Goal: Task Accomplishment & Management: Use online tool/utility

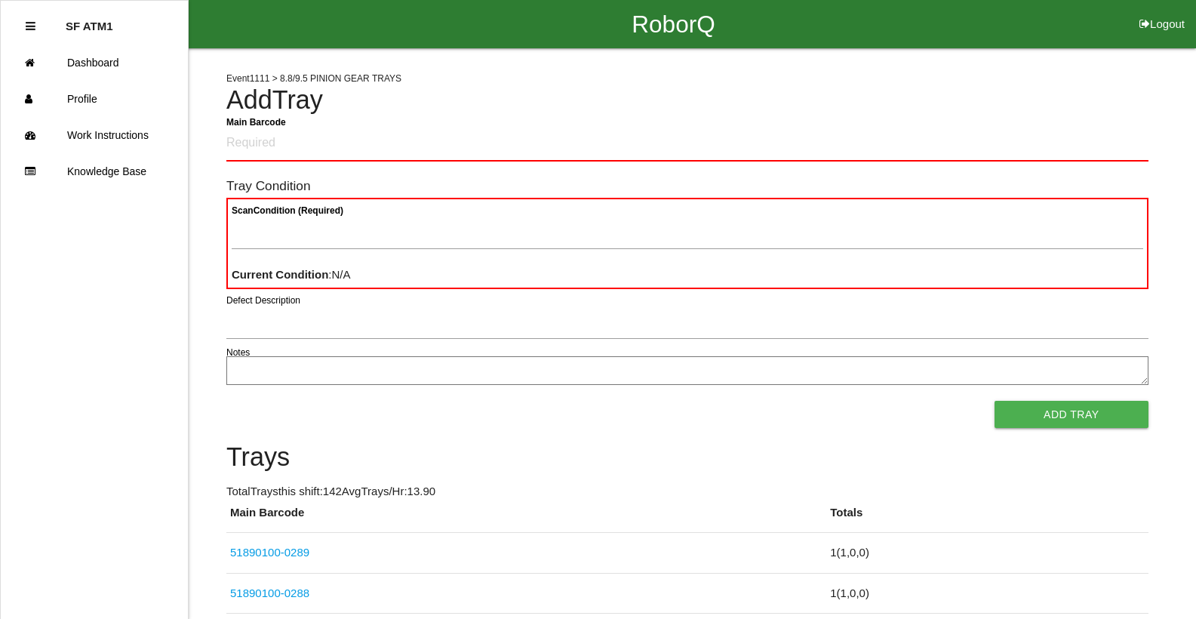
click at [1174, 11] on button "Logout" at bounding box center [1162, 5] width 68 height 11
select select "Worker"
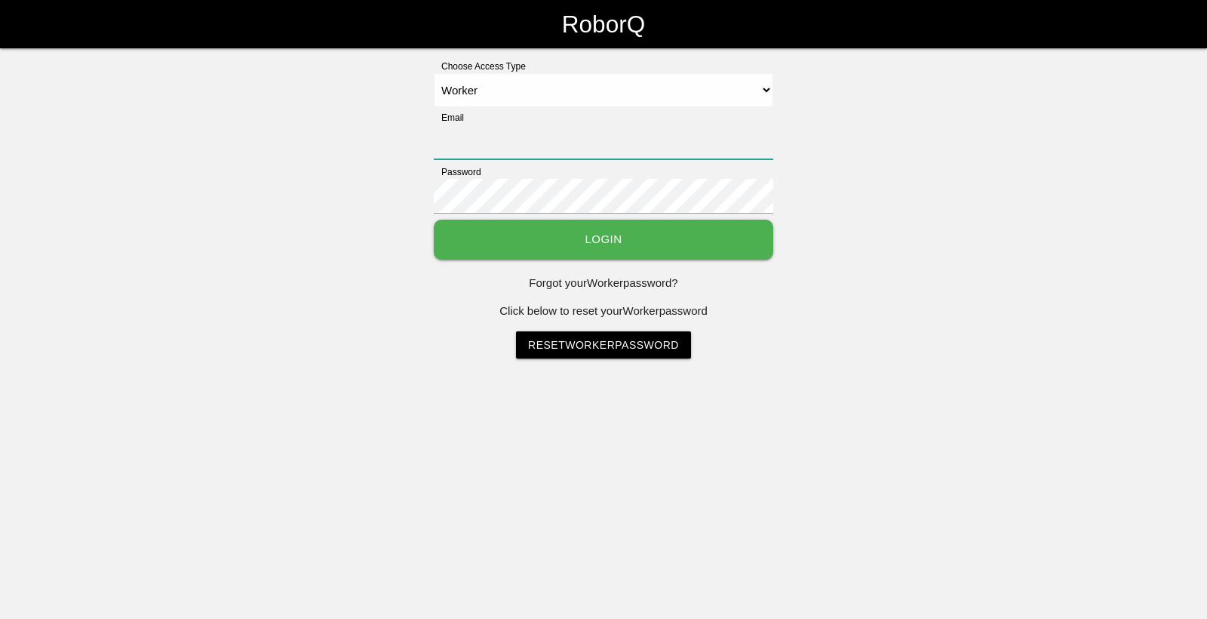
type input "[EMAIL_ADDRESS][DOMAIN_NAME]"
click at [567, 239] on button "Login" at bounding box center [604, 240] width 340 height 40
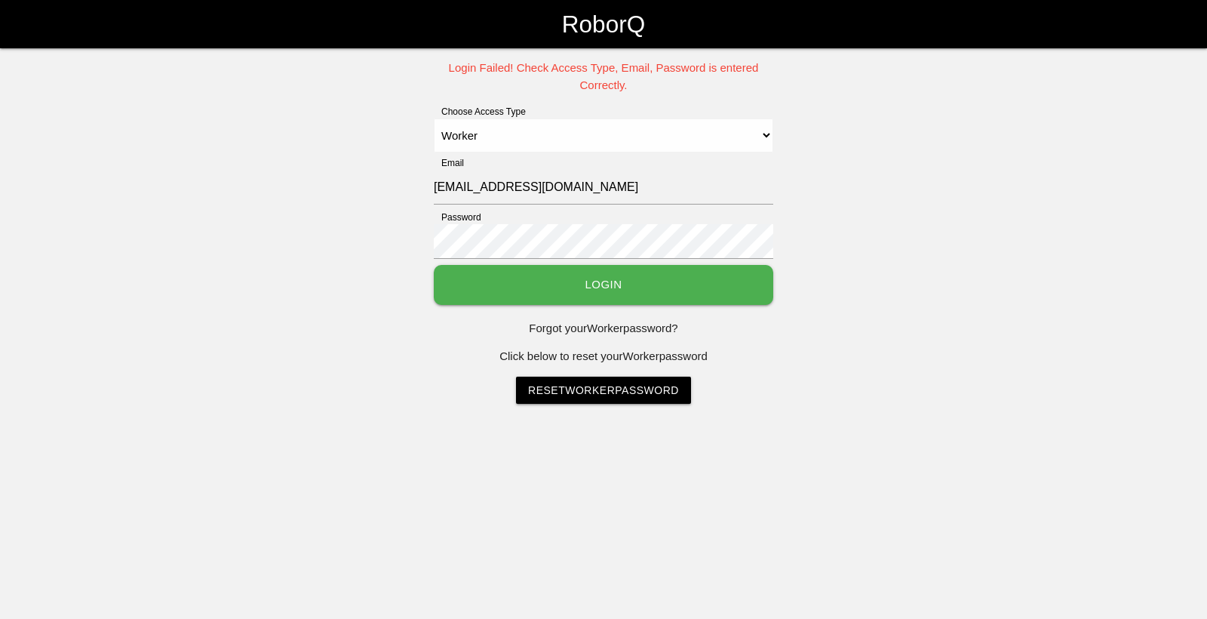
click at [553, 285] on button "Login" at bounding box center [604, 285] width 340 height 40
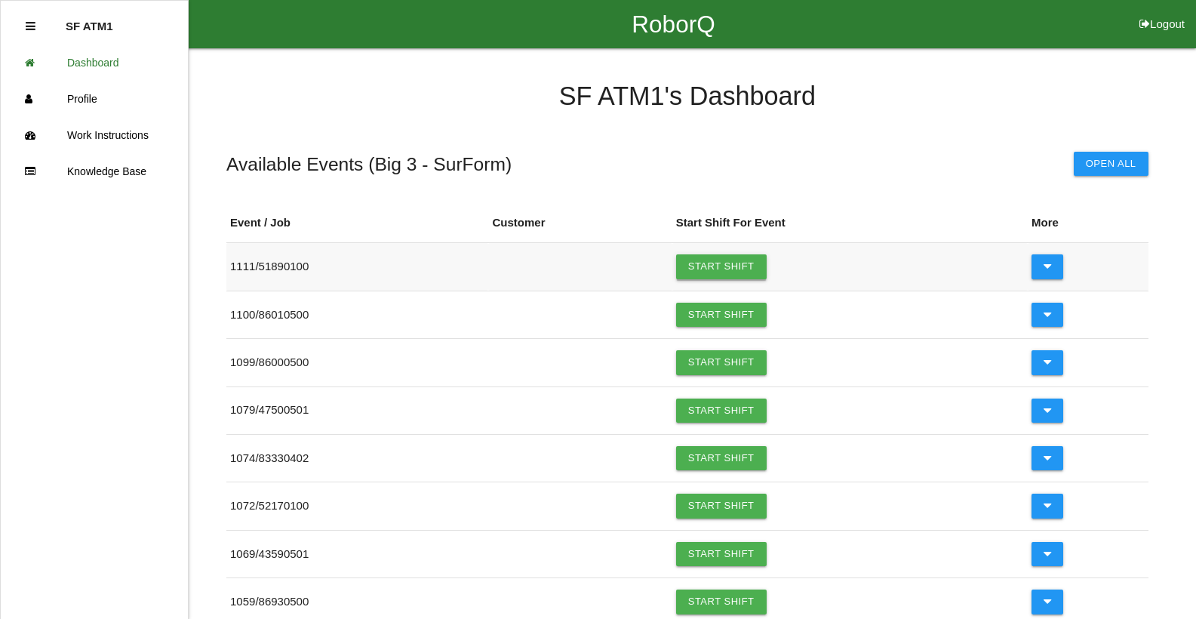
click at [710, 270] on link "Start Shift" at bounding box center [721, 266] width 91 height 24
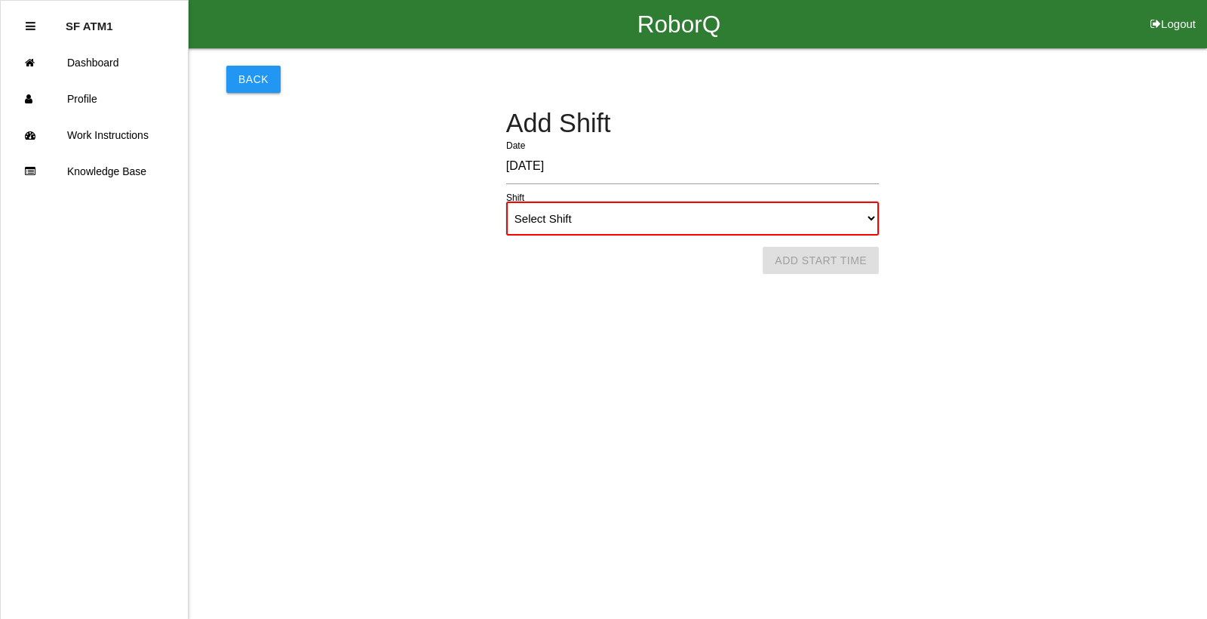
click at [868, 226] on select "Select Shift 1st Shift 2nd Shift 3rd Shift 4th Shift" at bounding box center [692, 218] width 373 height 34
select select "1"
click at [506, 201] on select "Select Shift 1st Shift 2nd Shift 3rd Shift 4th Shift" at bounding box center [692, 218] width 373 height 34
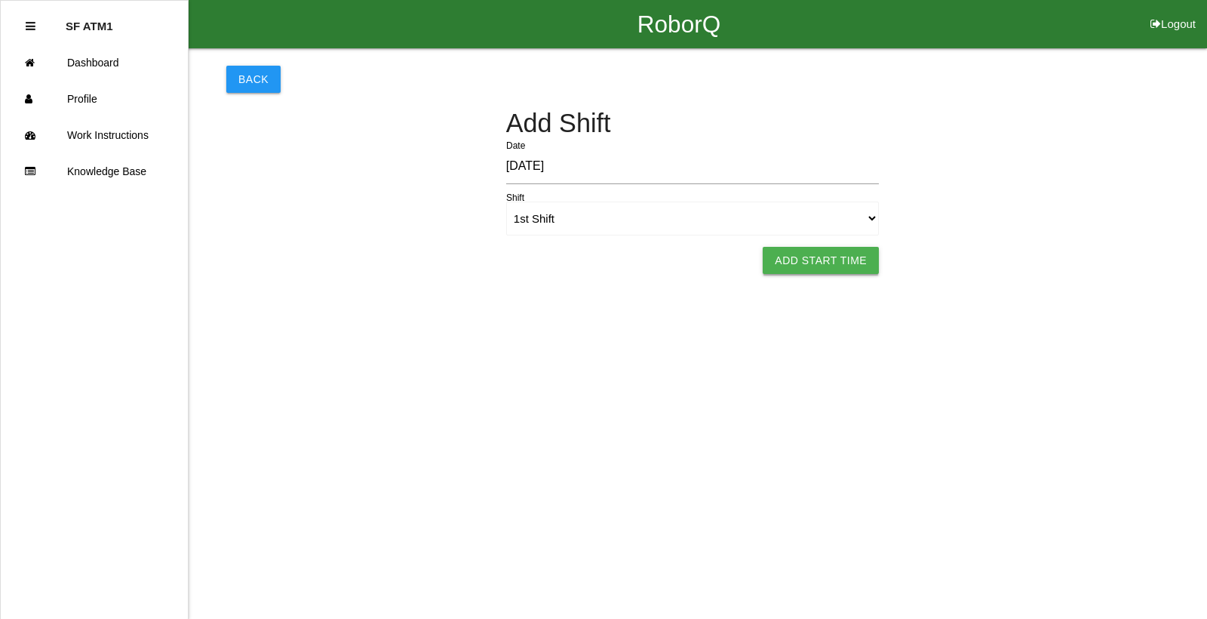
click at [838, 259] on button "Add Start Time" at bounding box center [821, 260] width 116 height 27
select select "6"
select select "23"
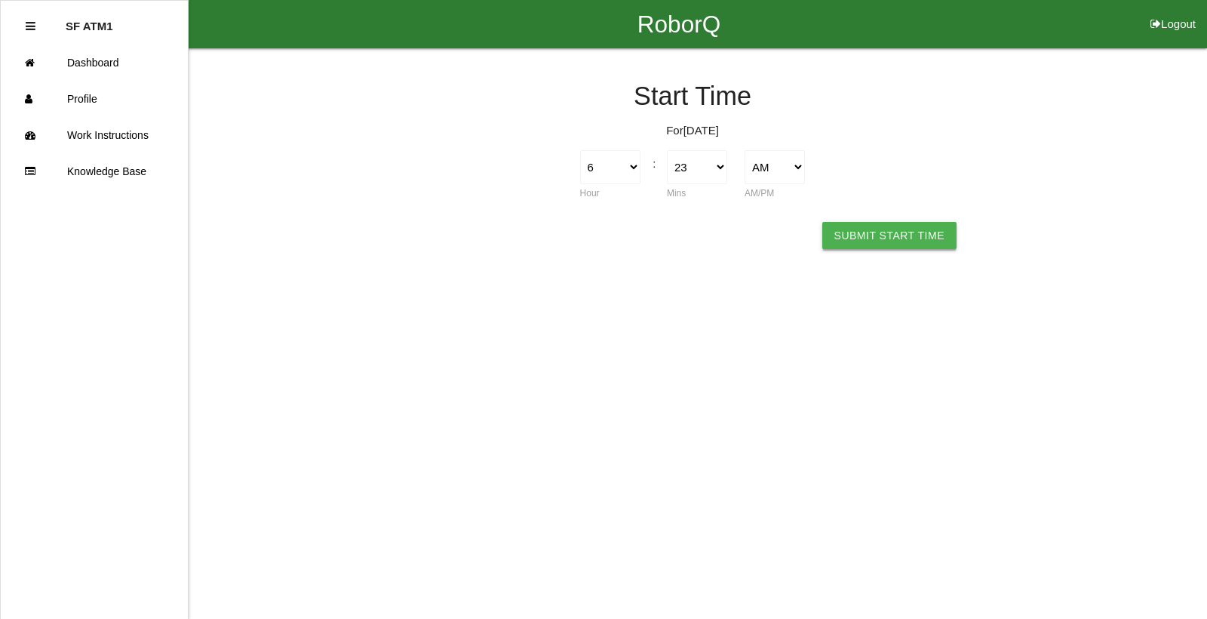
click at [860, 245] on button "Submit Start Time" at bounding box center [889, 235] width 134 height 27
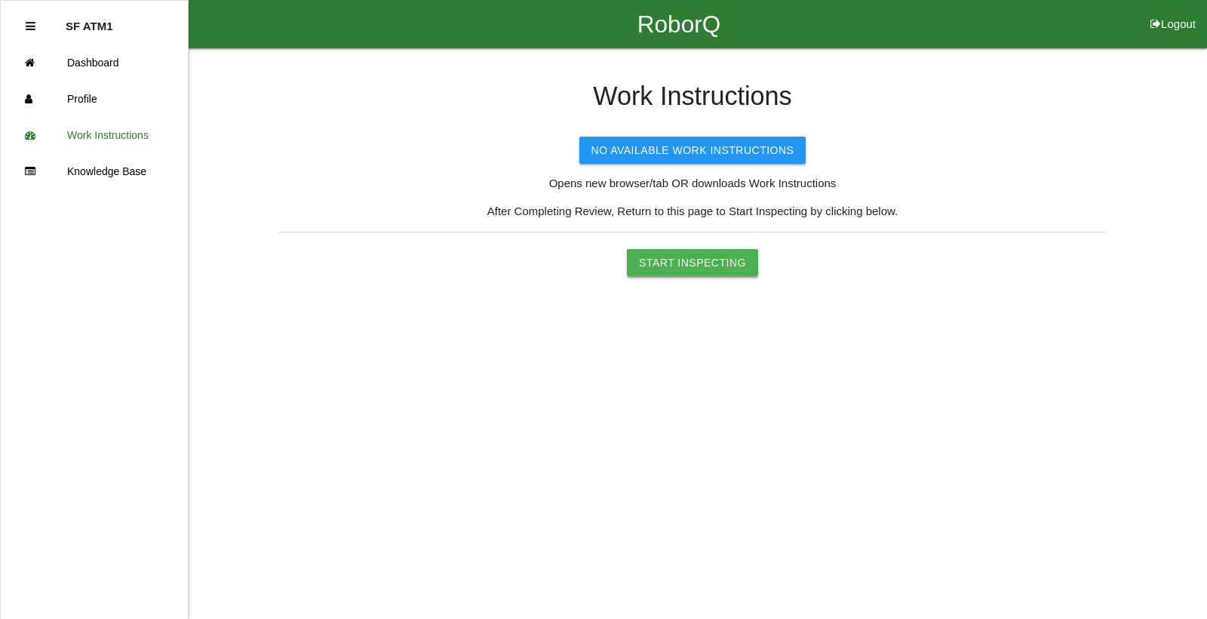
click at [742, 268] on button "Start Inspecting" at bounding box center [692, 262] width 131 height 27
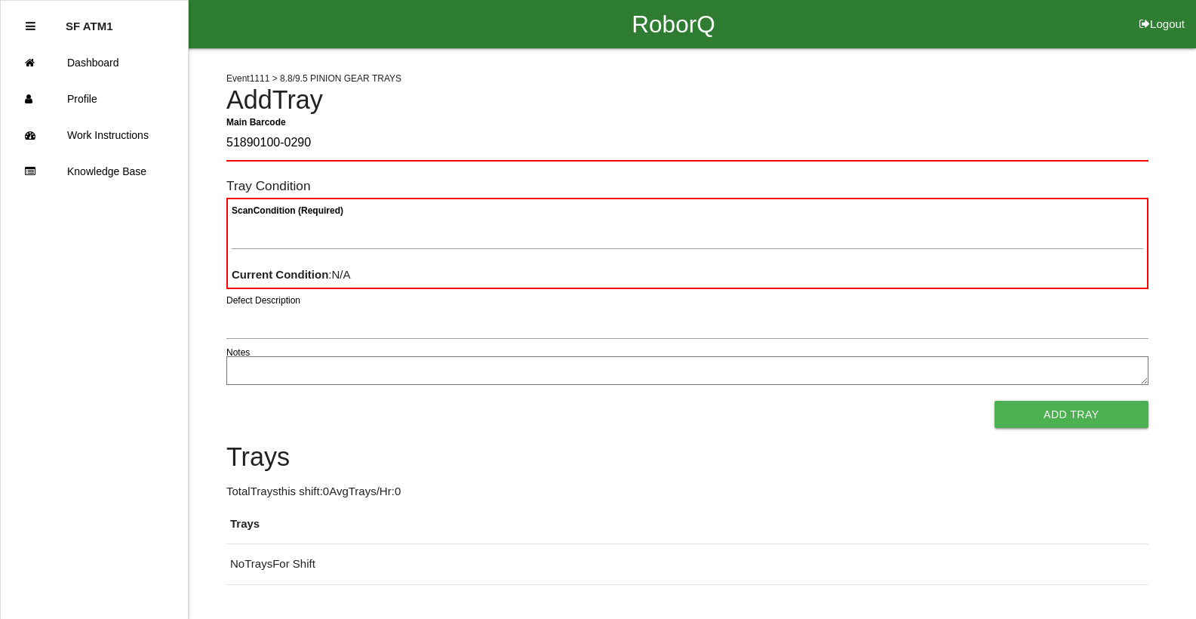
type Barcode "51890100-0290"
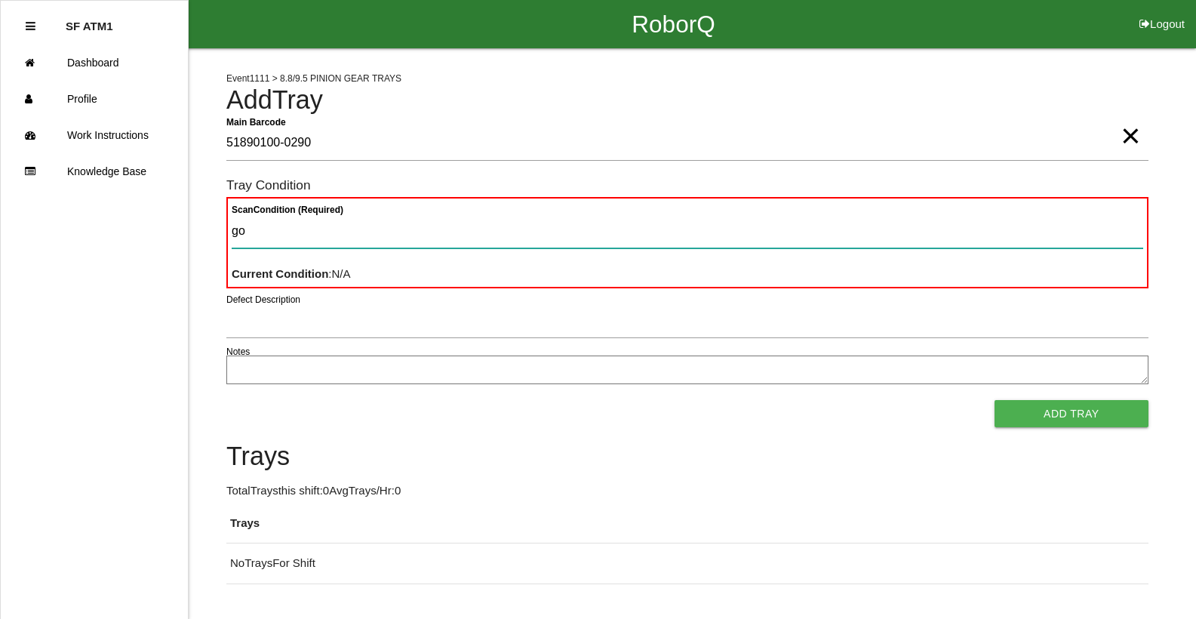
type Condition "goo"
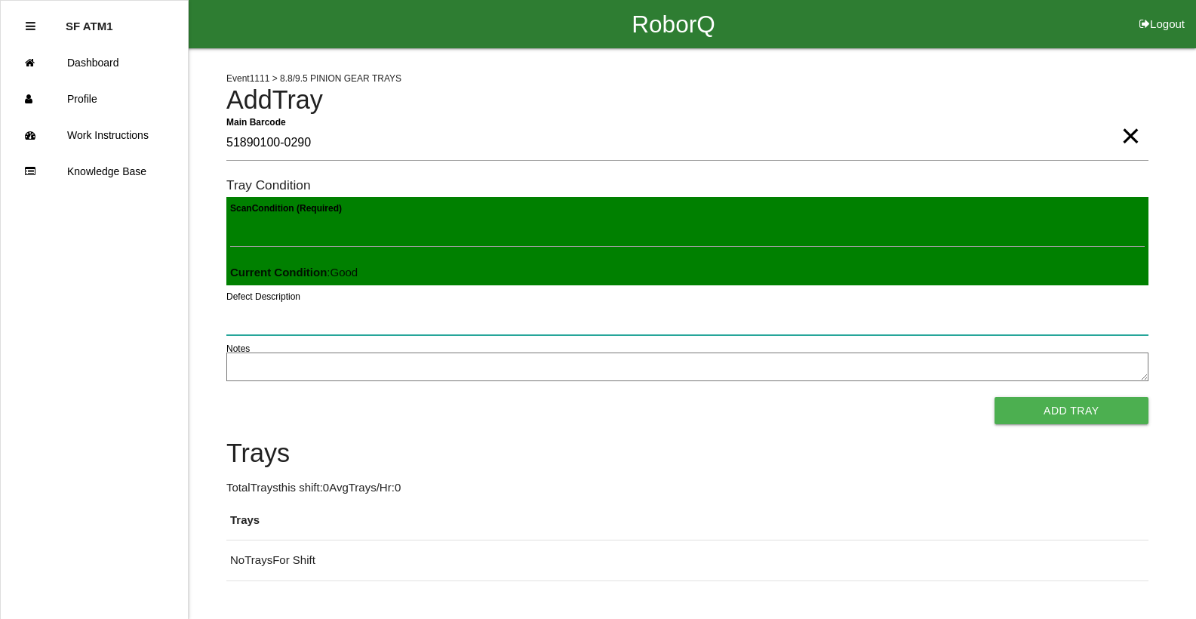
click at [994, 397] on button "Add Tray" at bounding box center [1071, 410] width 154 height 27
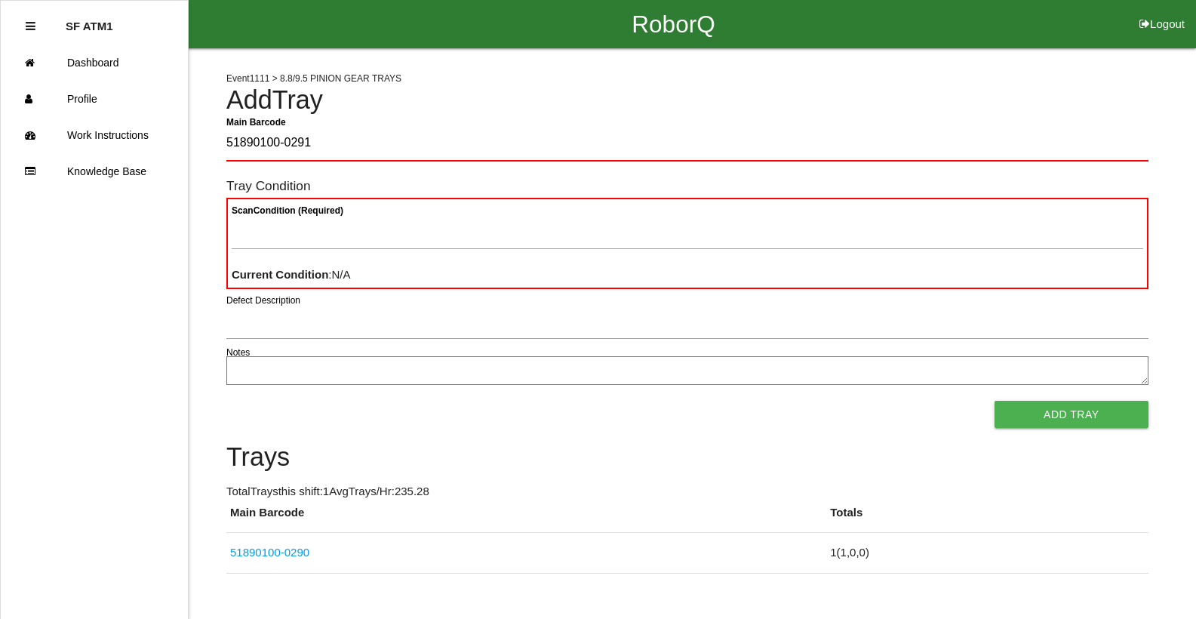
type Barcode "51890100-0291"
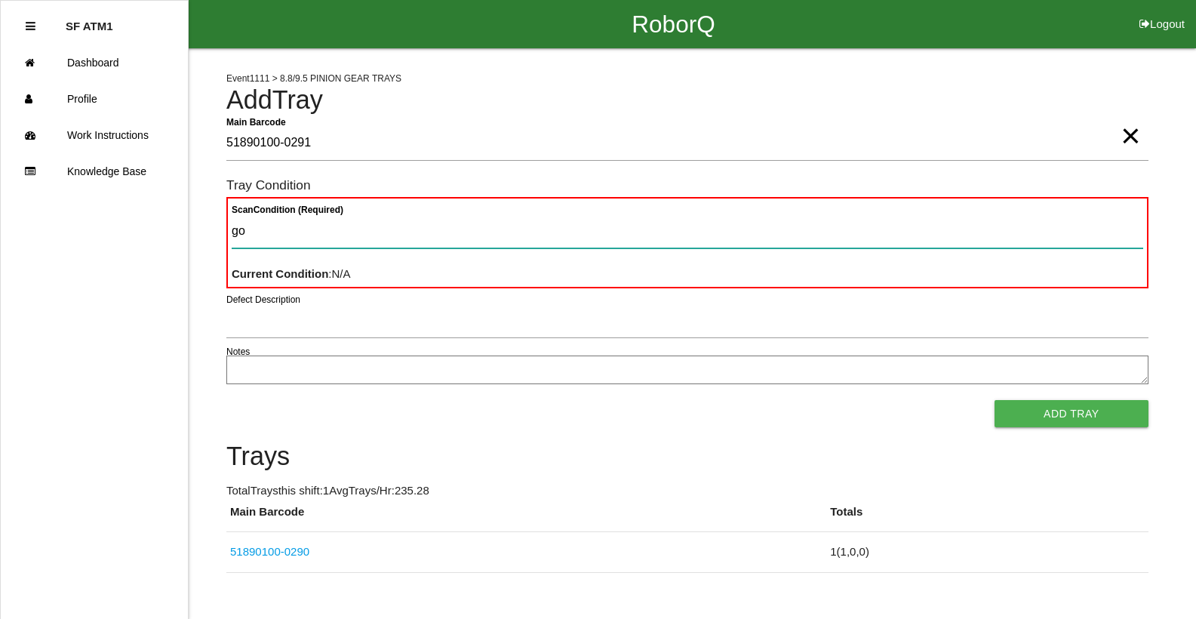
type Condition "goo"
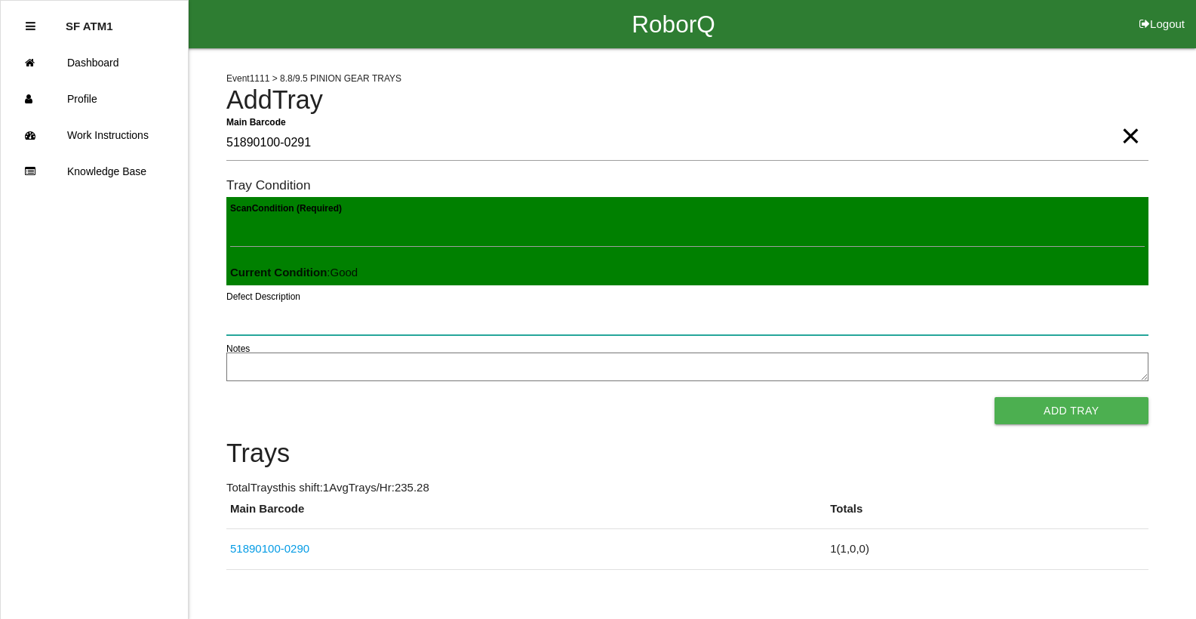
click at [994, 397] on button "Add Tray" at bounding box center [1071, 410] width 154 height 27
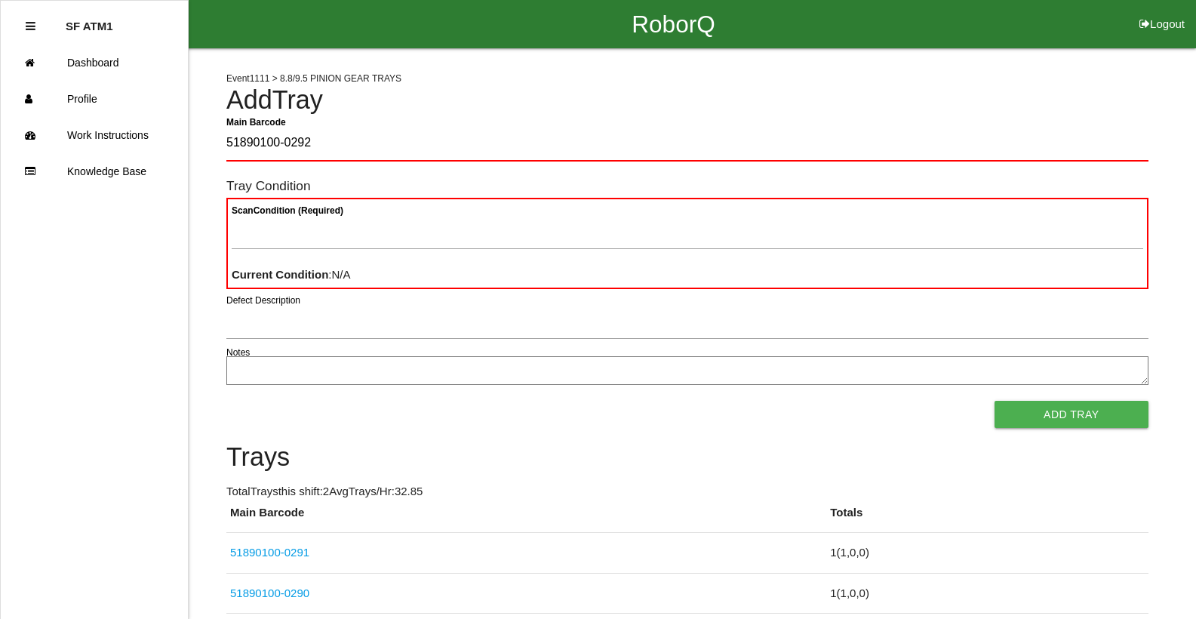
type Barcode "51890100-0292"
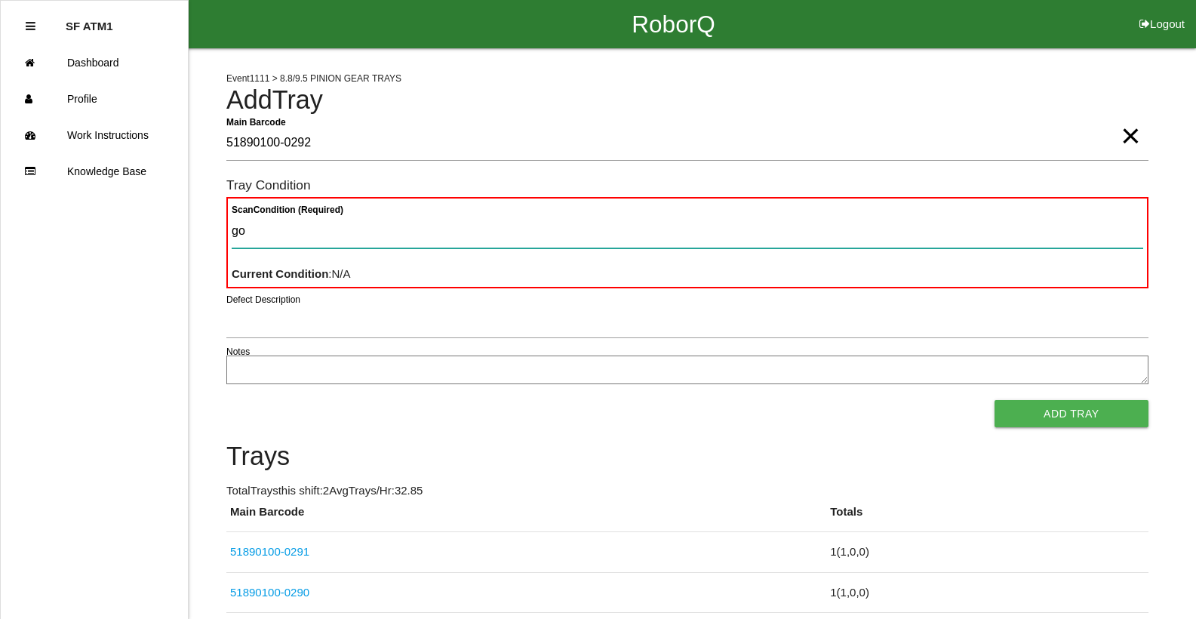
type Condition "goo"
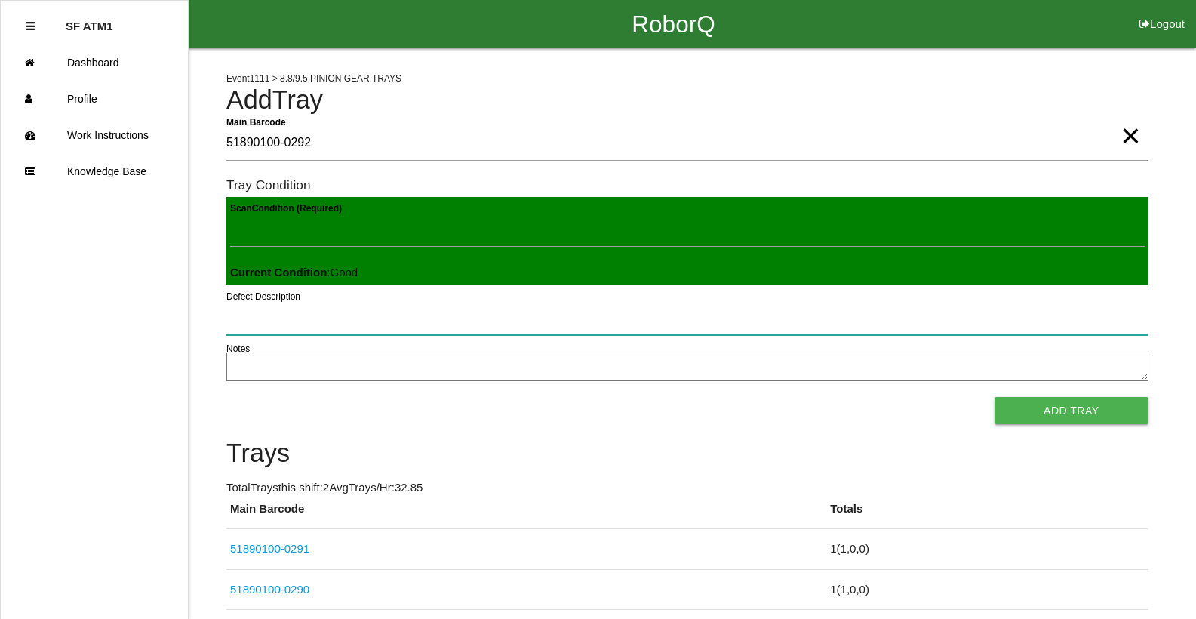
click at [994, 397] on button "Add Tray" at bounding box center [1071, 410] width 154 height 27
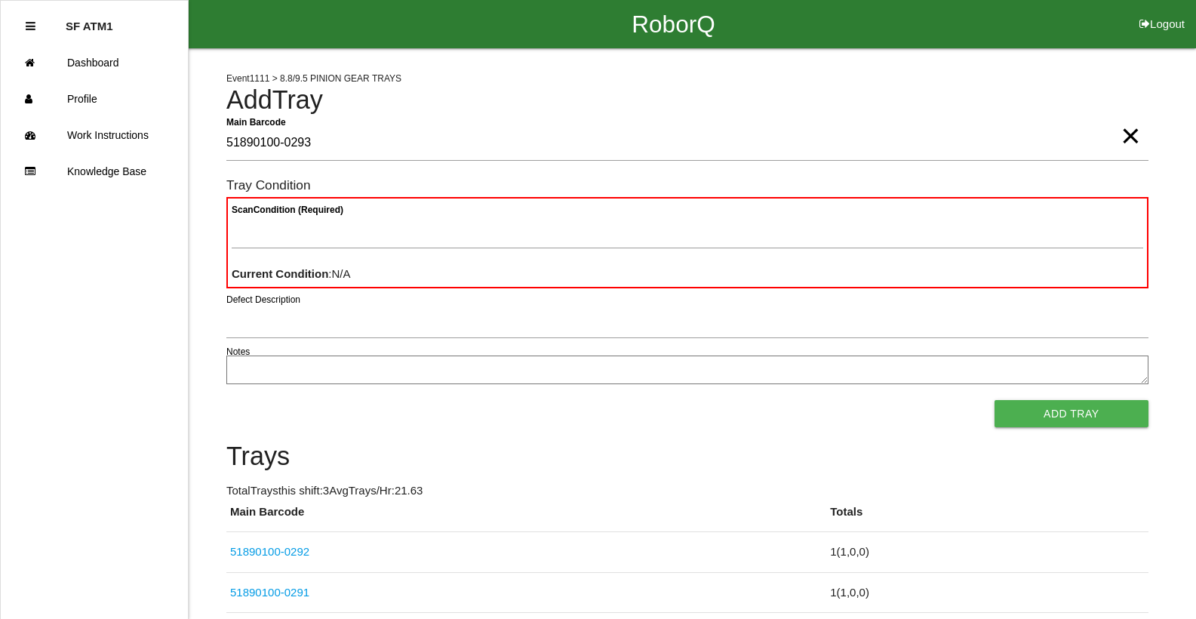
type Barcode "51890100-0293"
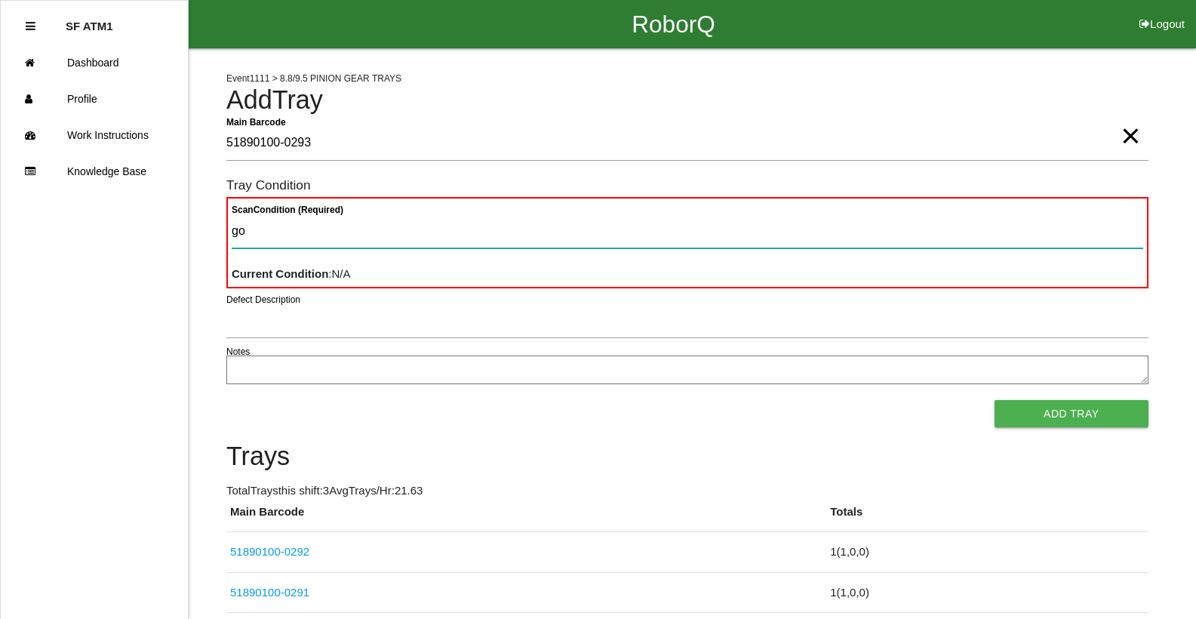
type Condition "goo"
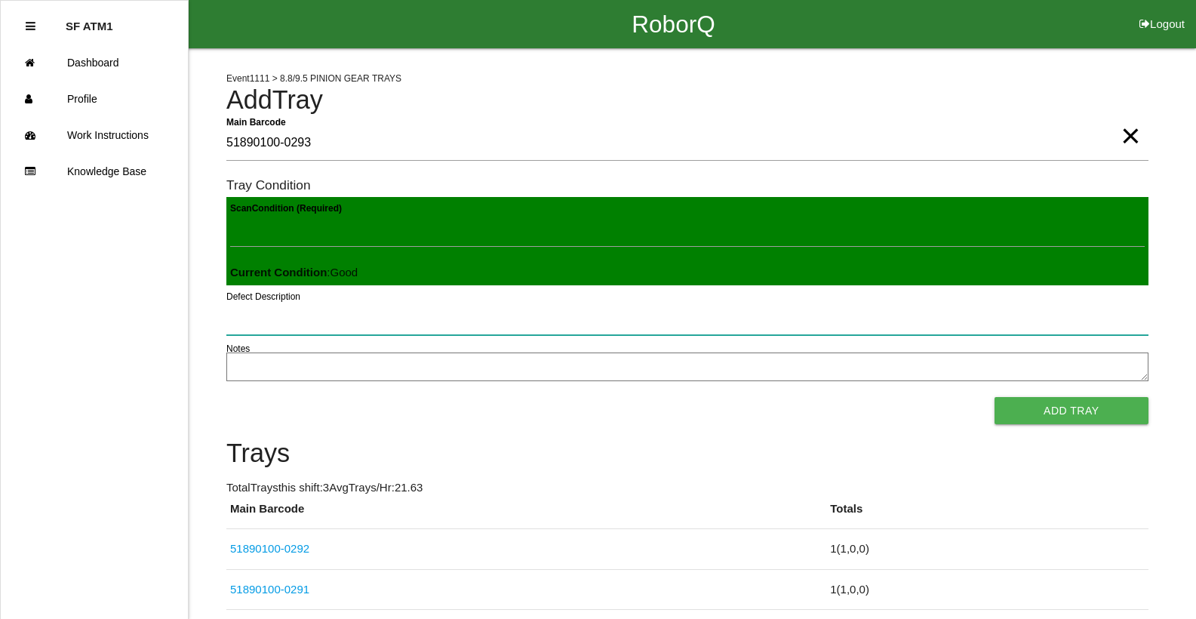
click at [994, 397] on button "Add Tray" at bounding box center [1071, 410] width 154 height 27
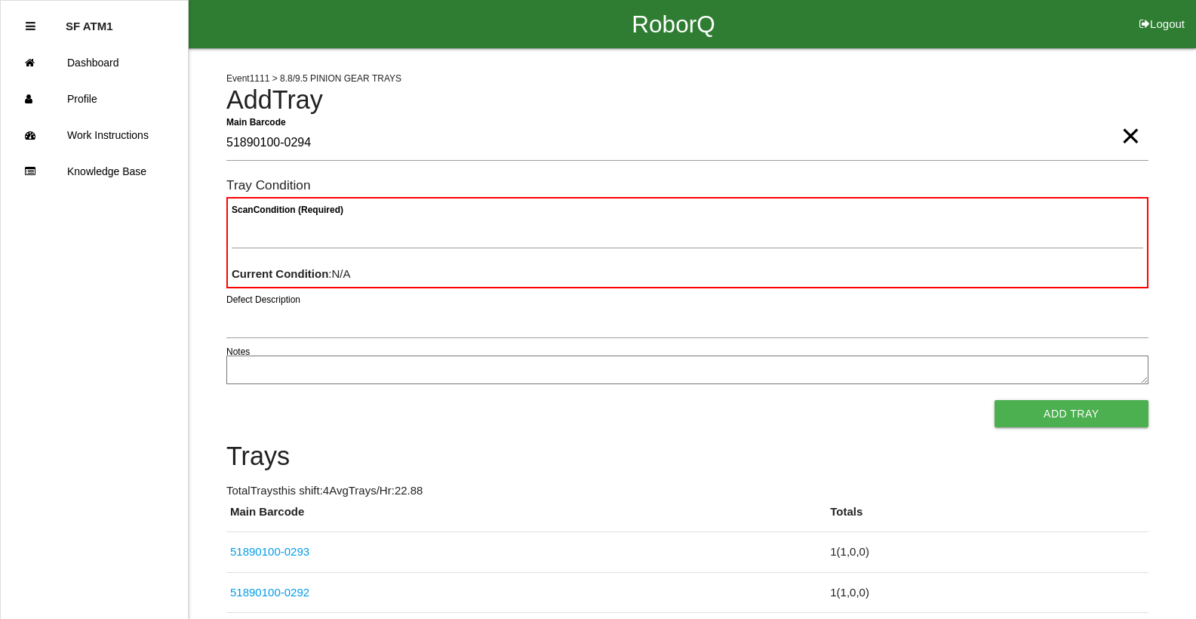
type Barcode "51890100-0294"
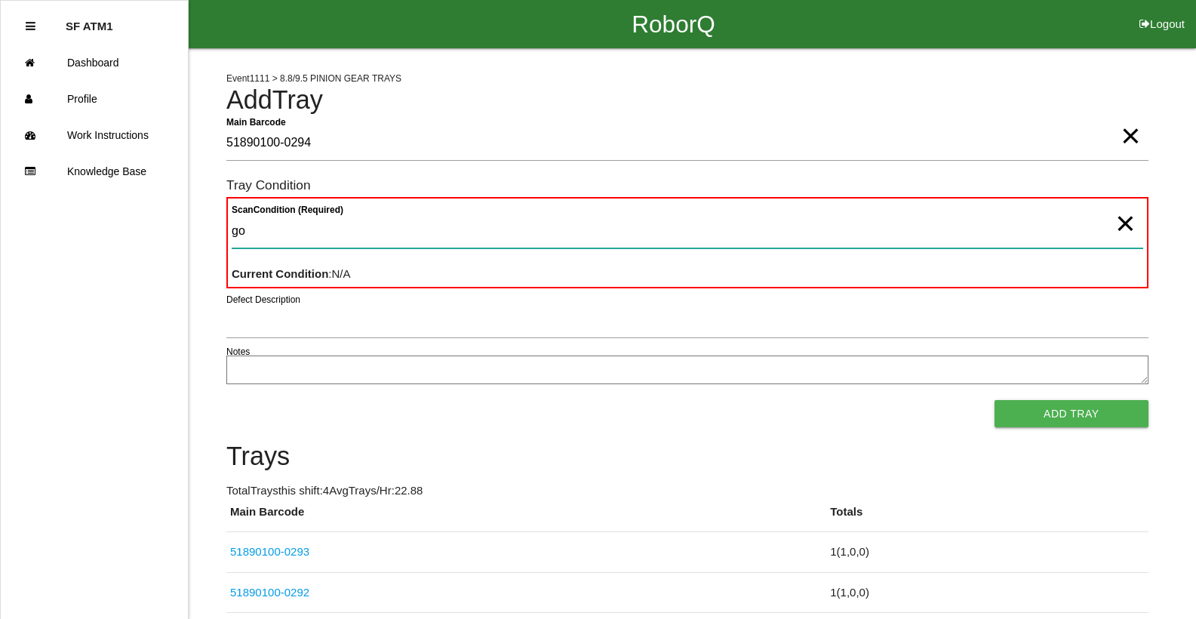
type Condition "goo"
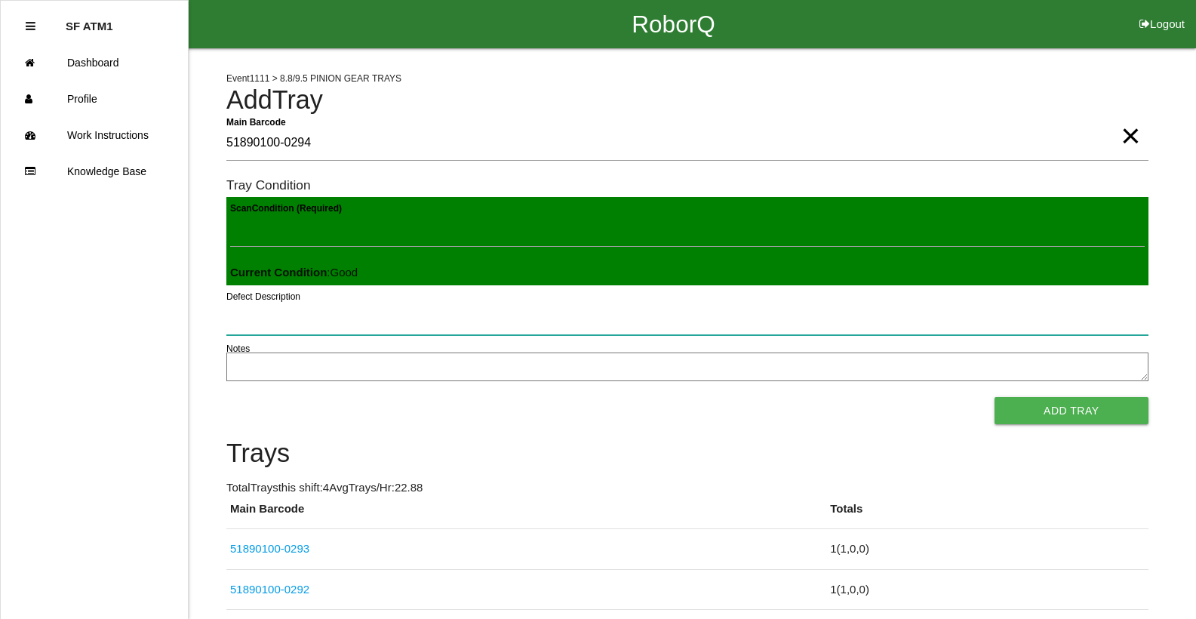
click at [994, 397] on button "Add Tray" at bounding box center [1071, 410] width 154 height 27
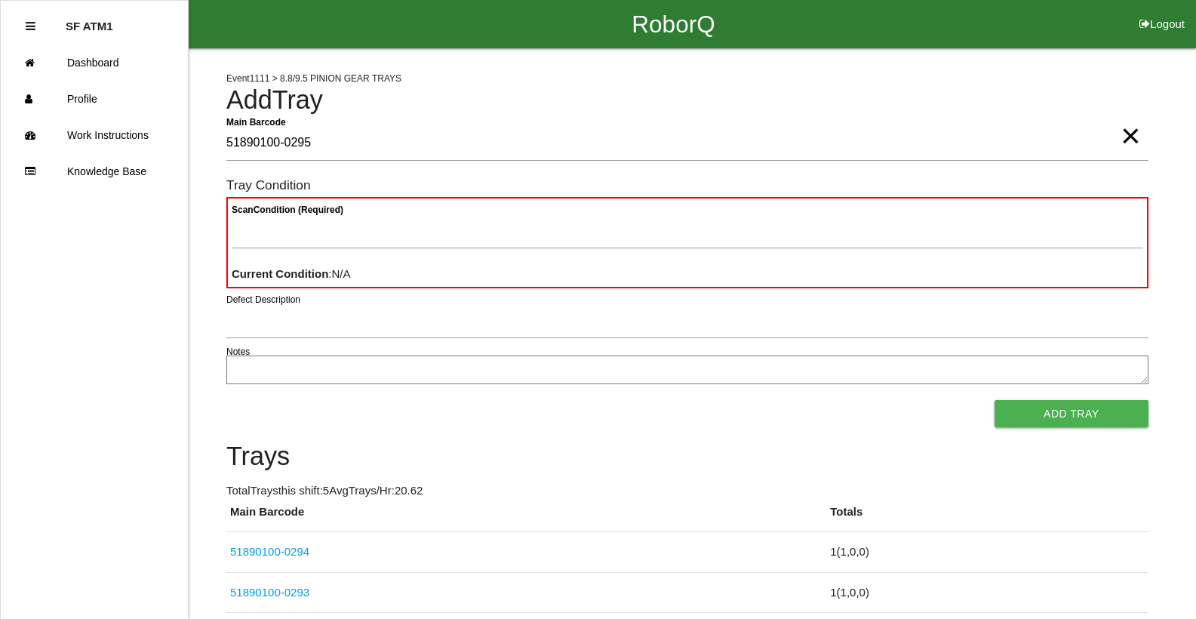
type Barcode "51890100-0295"
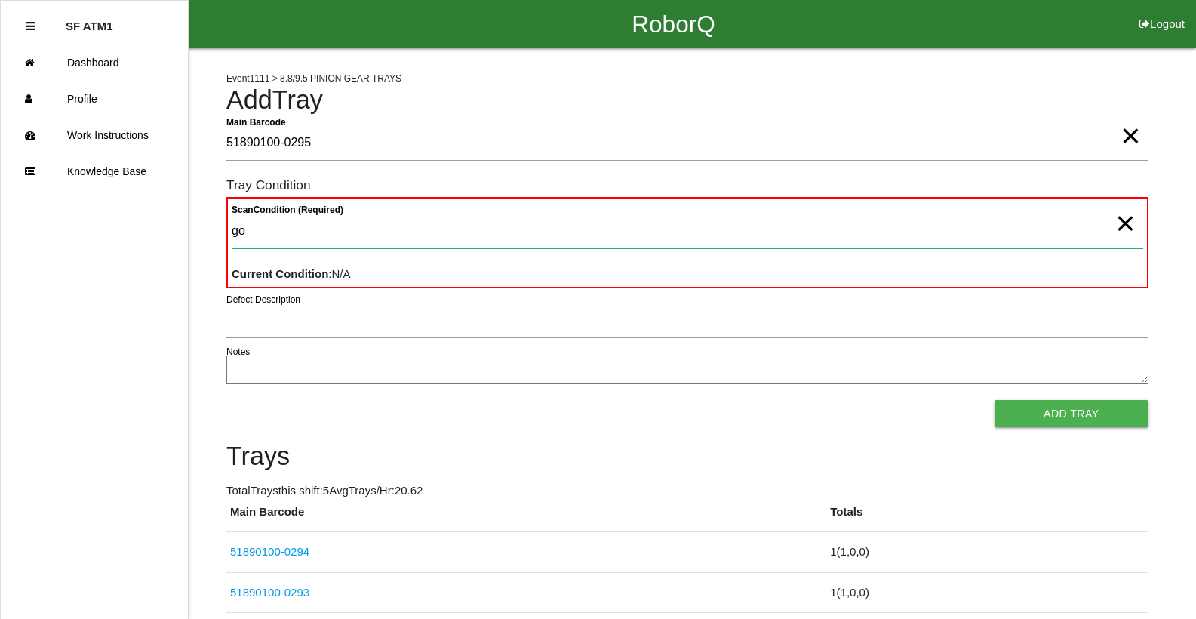
type Condition "goo"
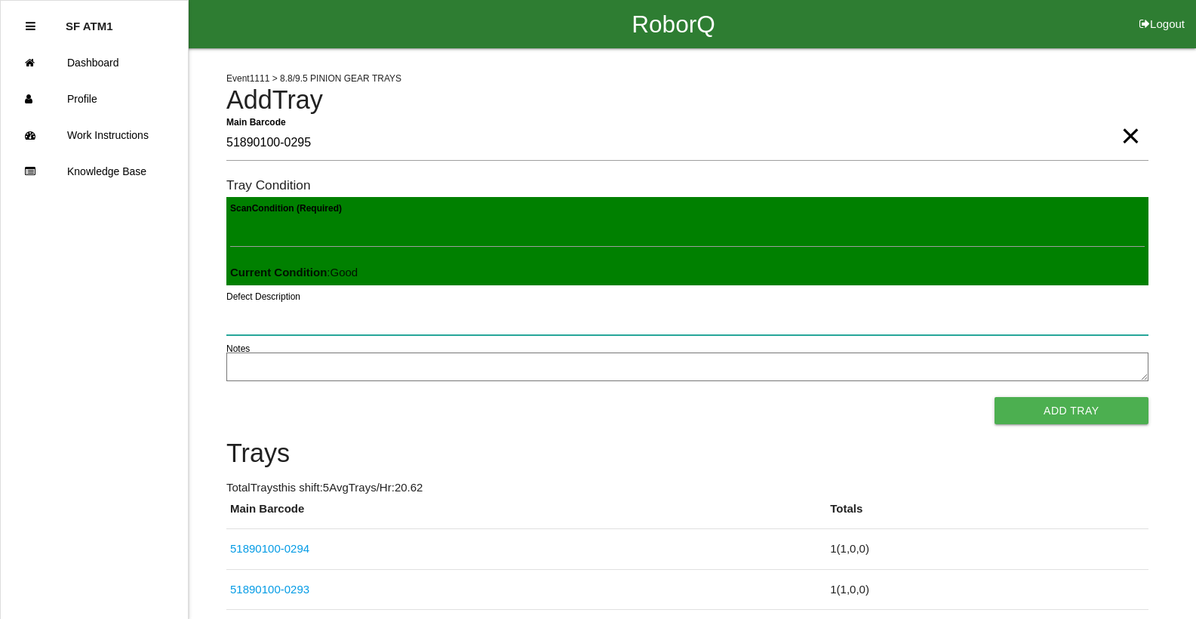
click at [994, 397] on button "Add Tray" at bounding box center [1071, 410] width 154 height 27
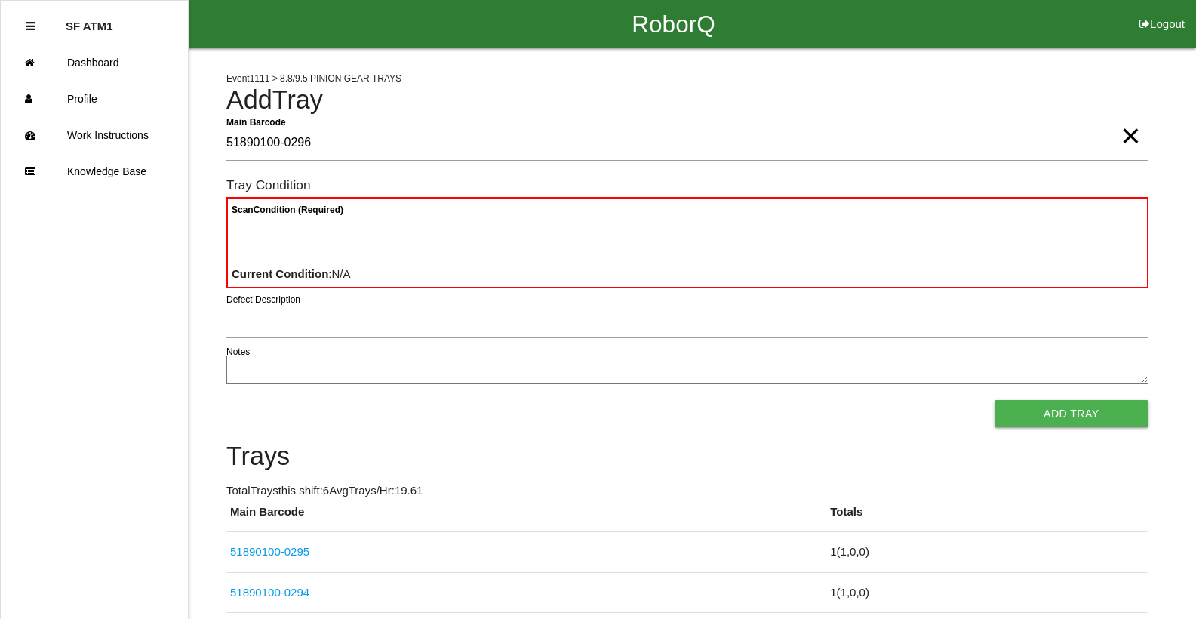
type Barcode "51890100-0296"
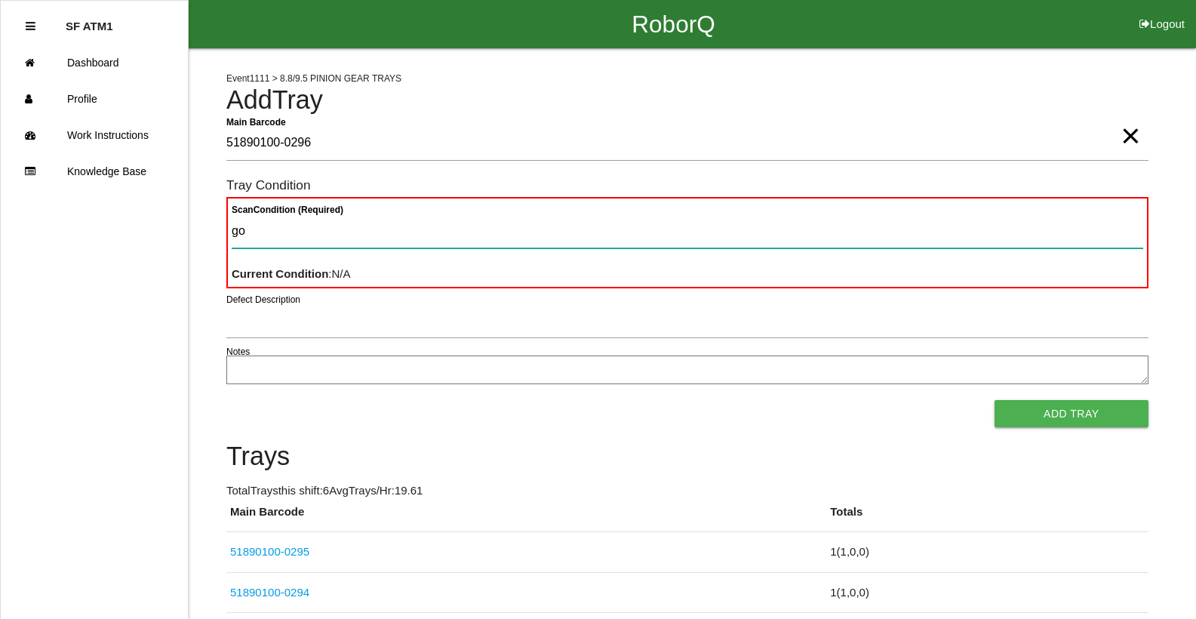
type Condition "goo"
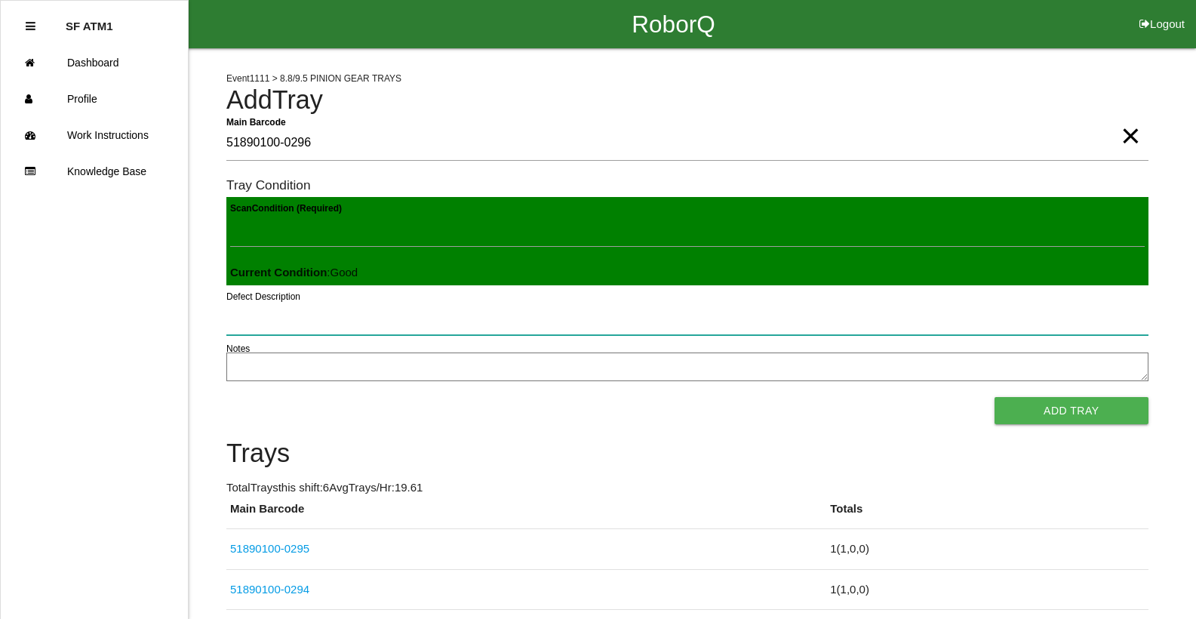
click at [994, 397] on button "Add Tray" at bounding box center [1071, 410] width 154 height 27
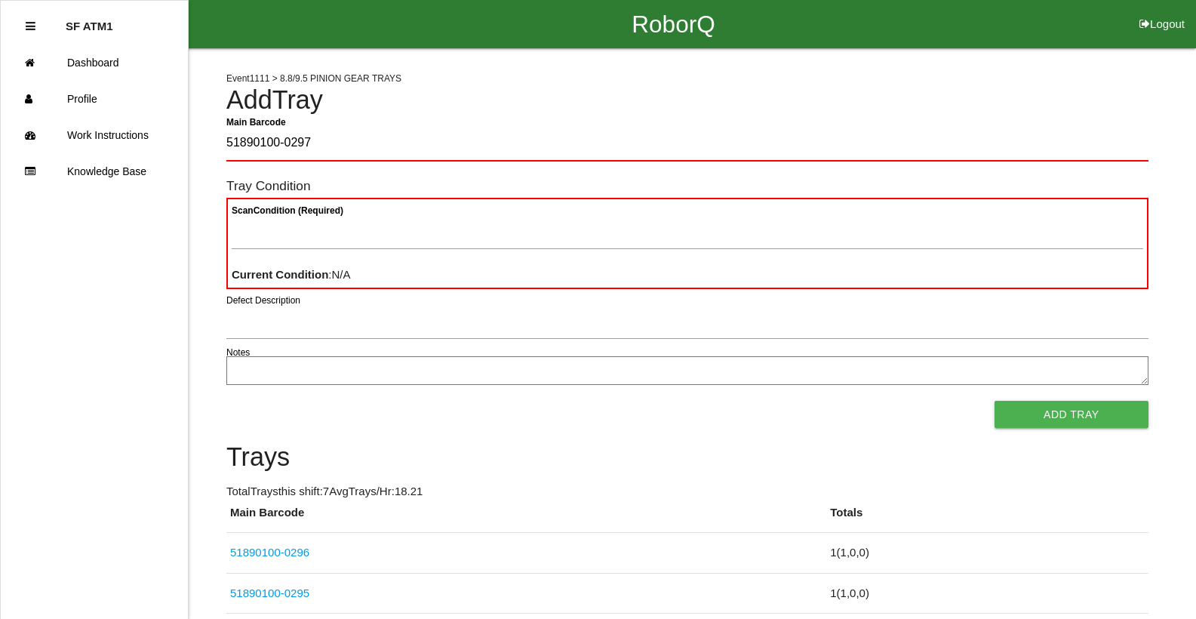
type Barcode "51890100-0297"
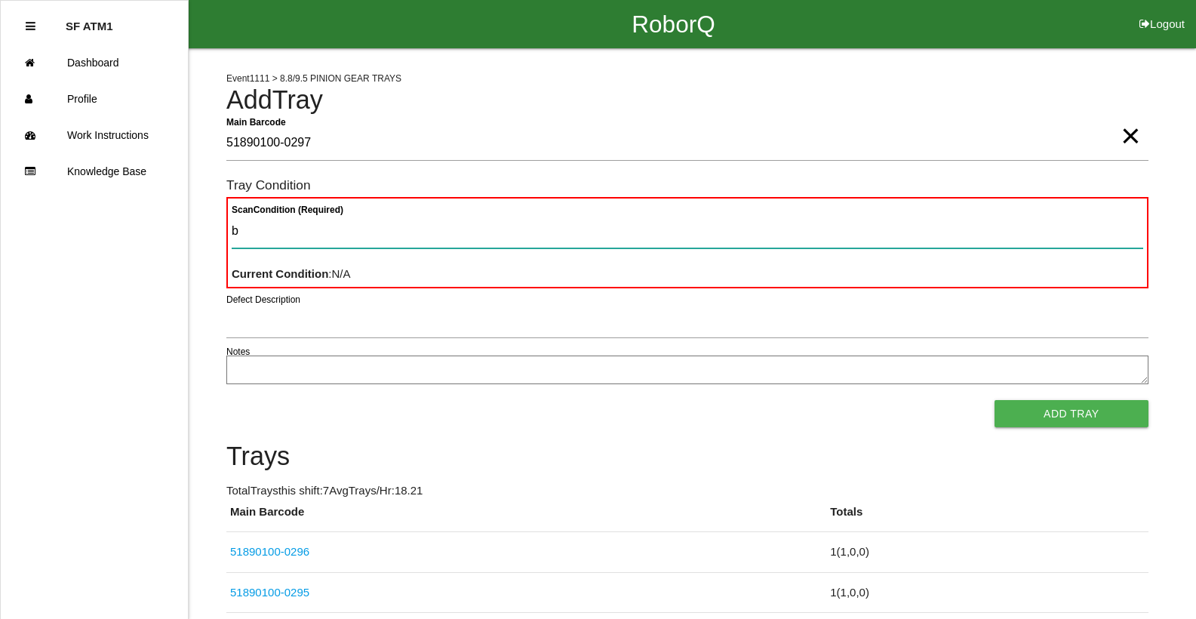
type Condition "ba"
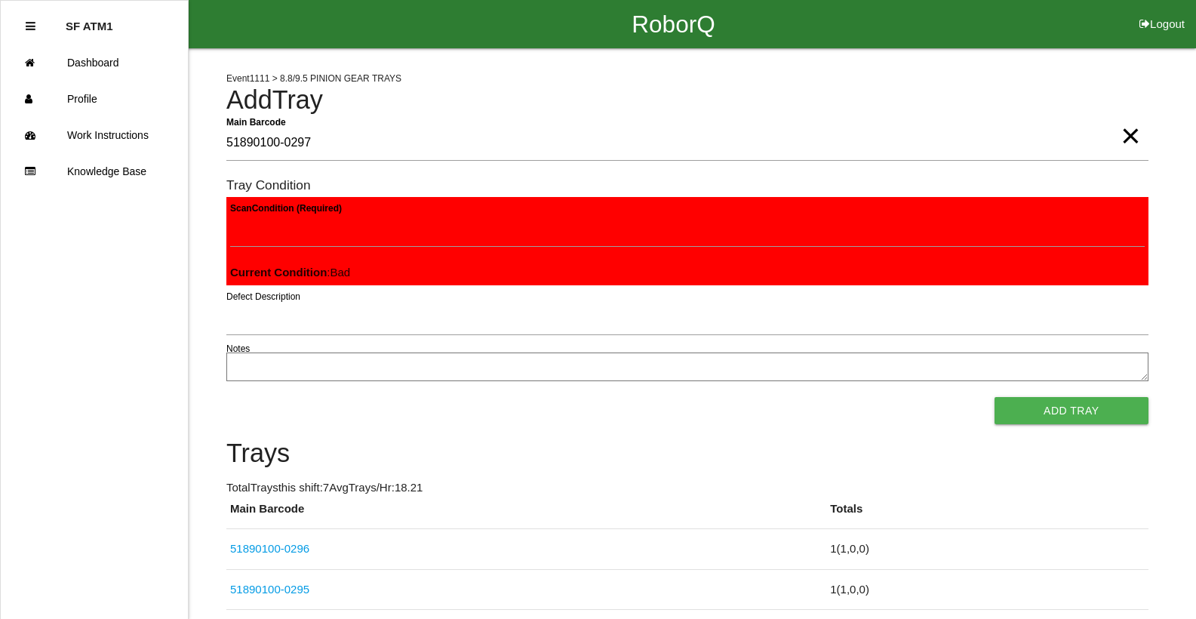
click at [994, 397] on button "Add Tray" at bounding box center [1071, 410] width 154 height 27
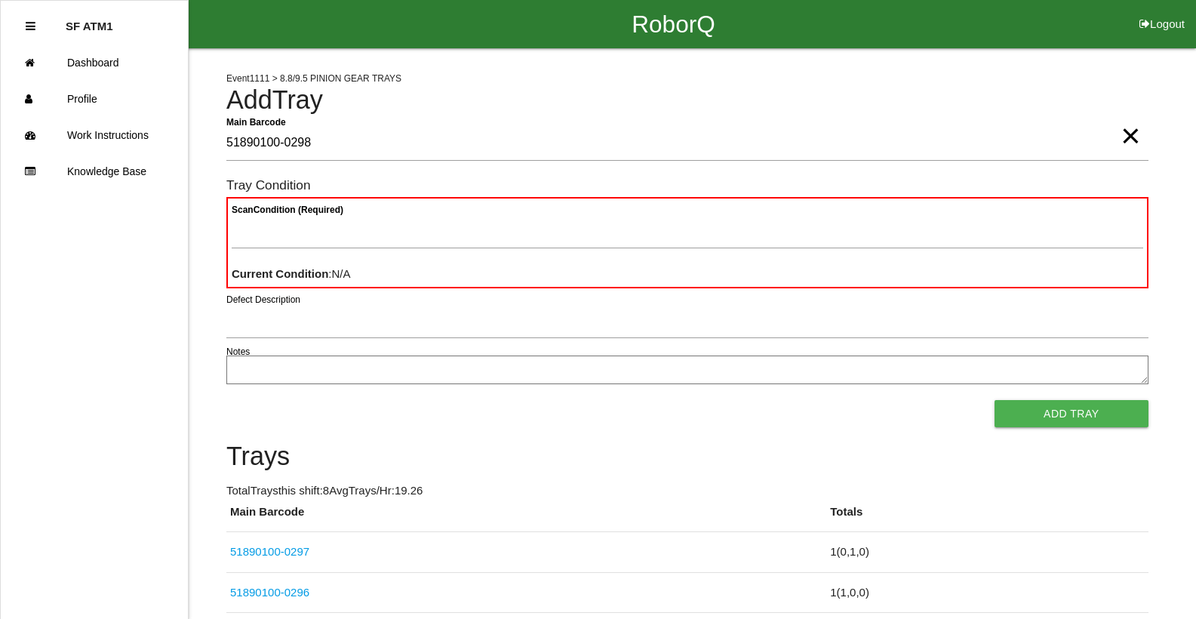
type Barcode "51890100-0298"
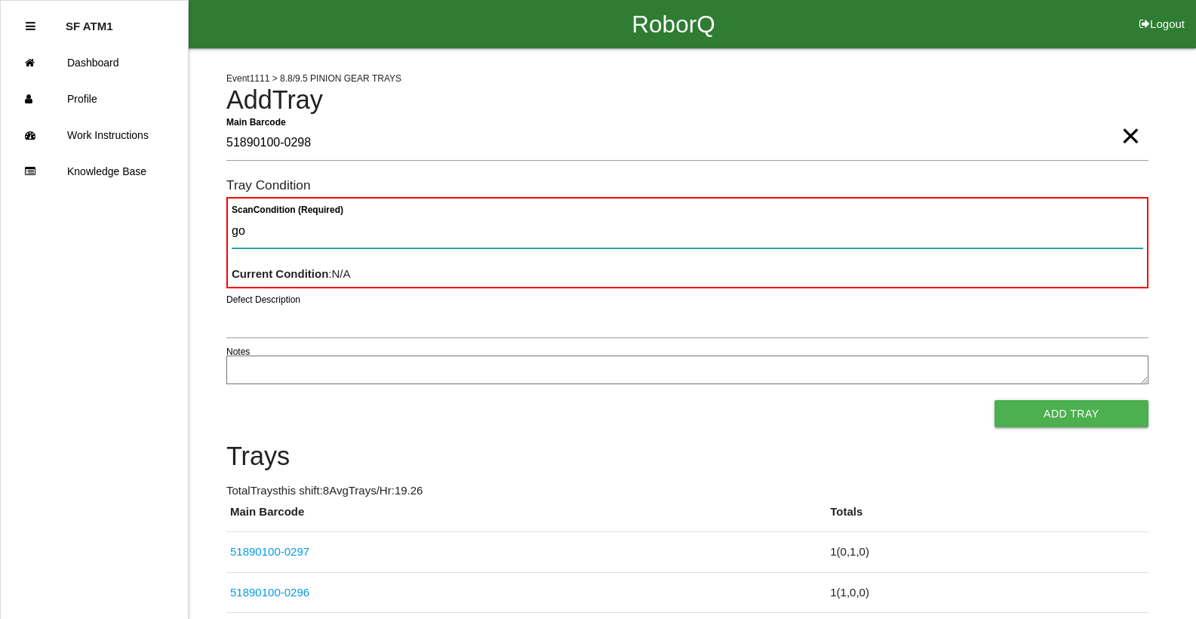
type Condition "goo"
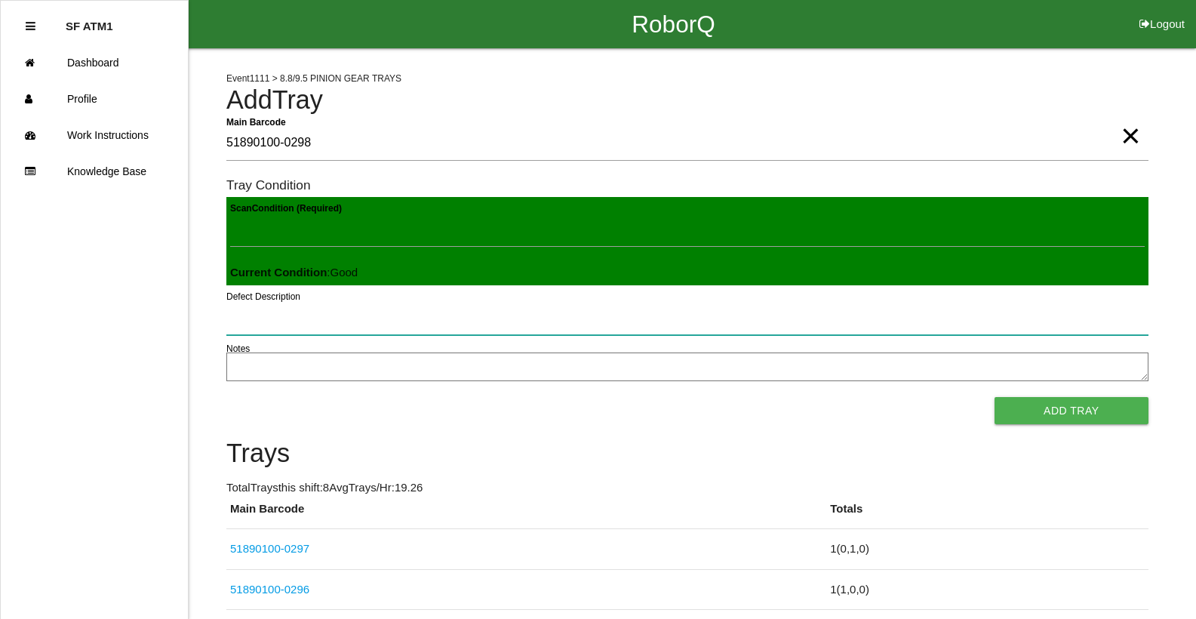
click at [994, 397] on button "Add Tray" at bounding box center [1071, 410] width 154 height 27
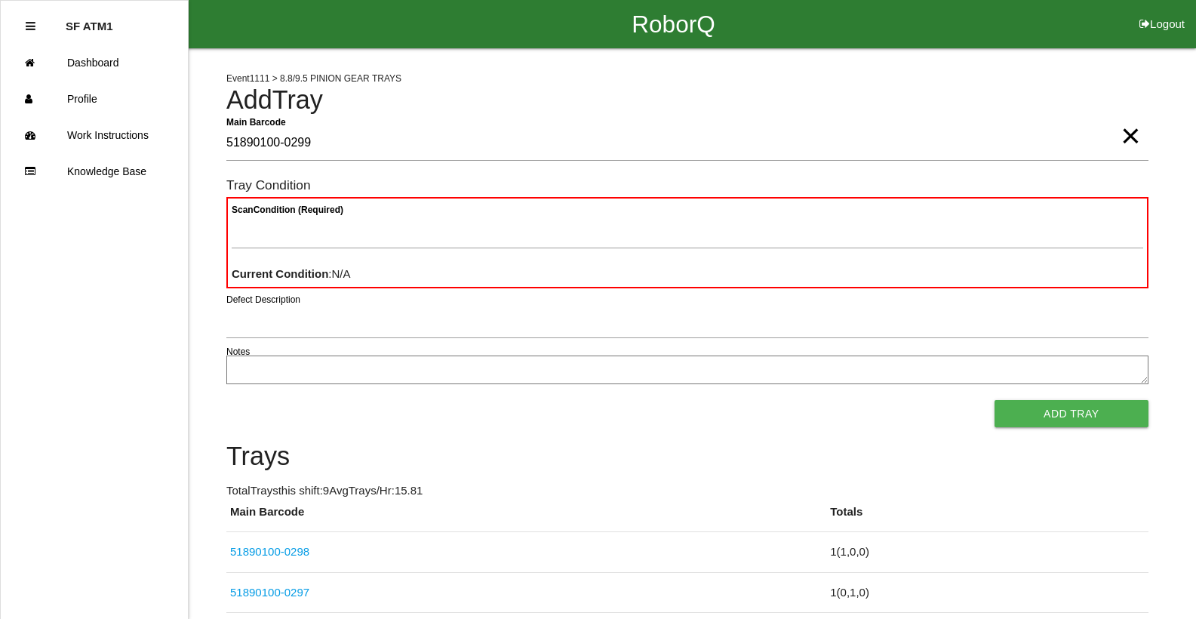
type Barcode "51890100-0299"
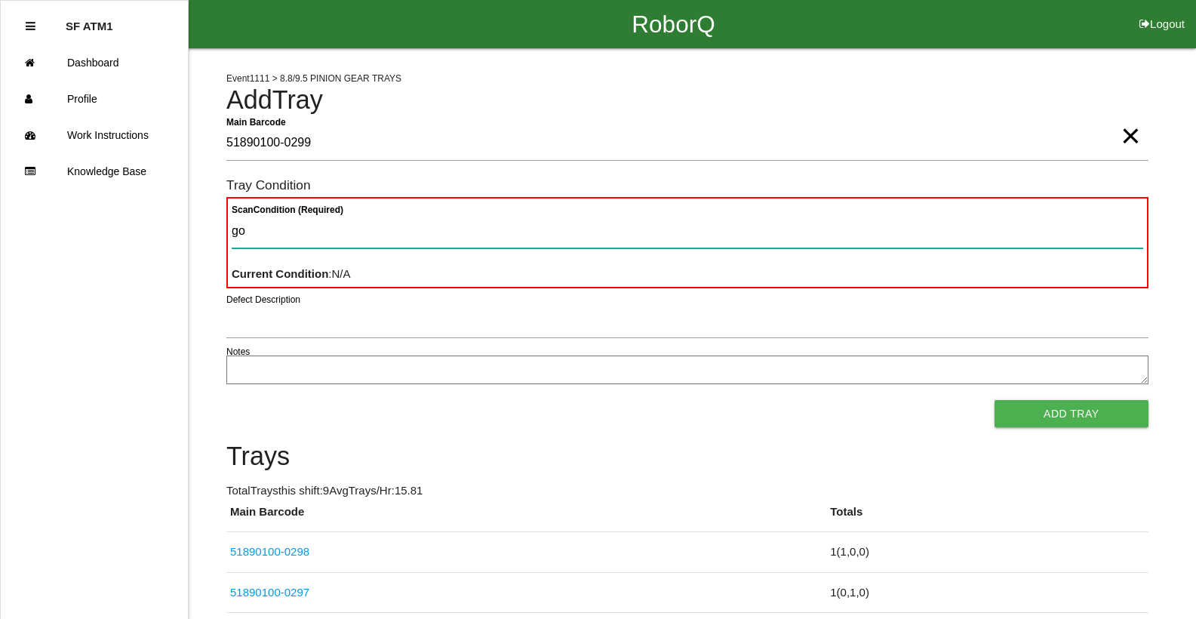
type Condition "goo"
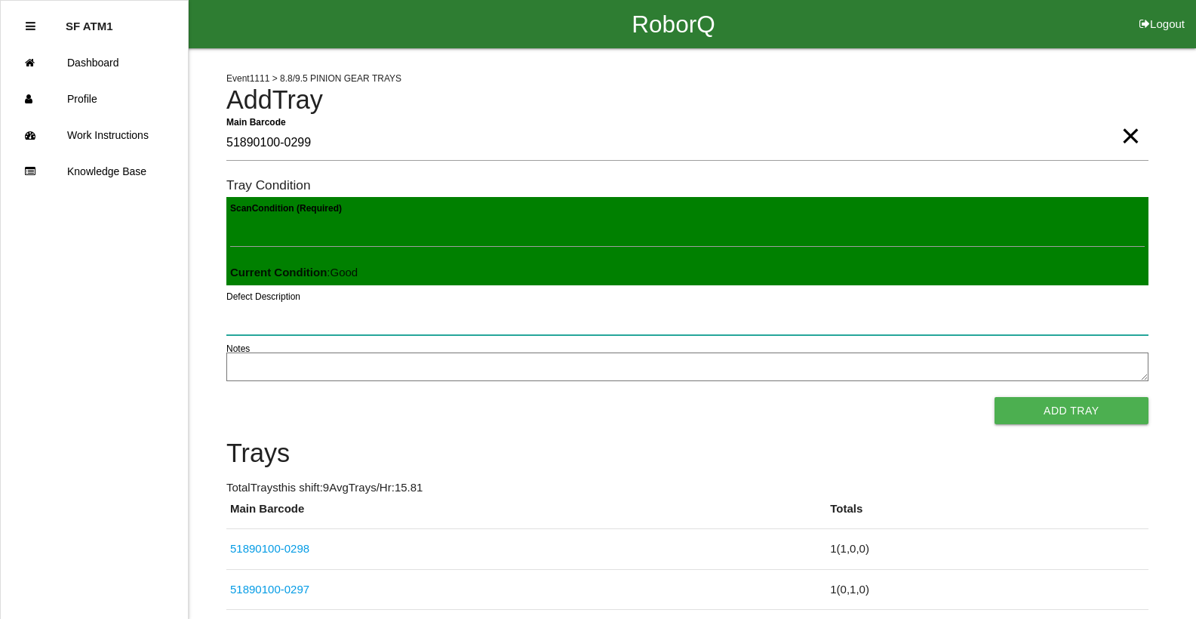
click at [994, 397] on button "Add Tray" at bounding box center [1071, 410] width 154 height 27
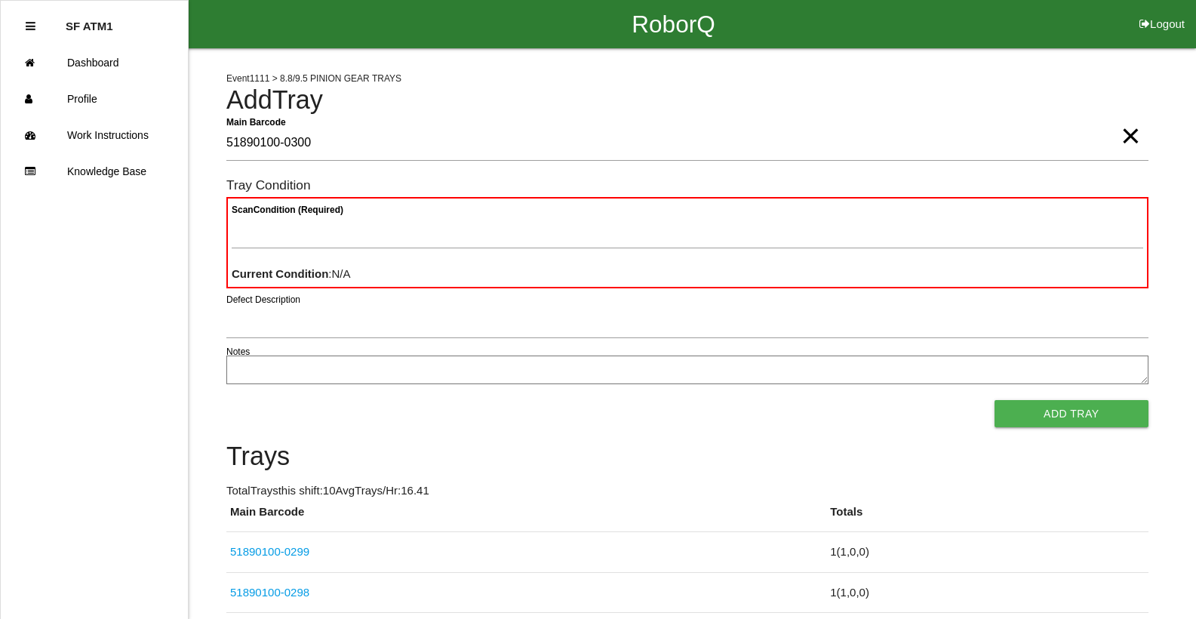
type Barcode "51890100-0300"
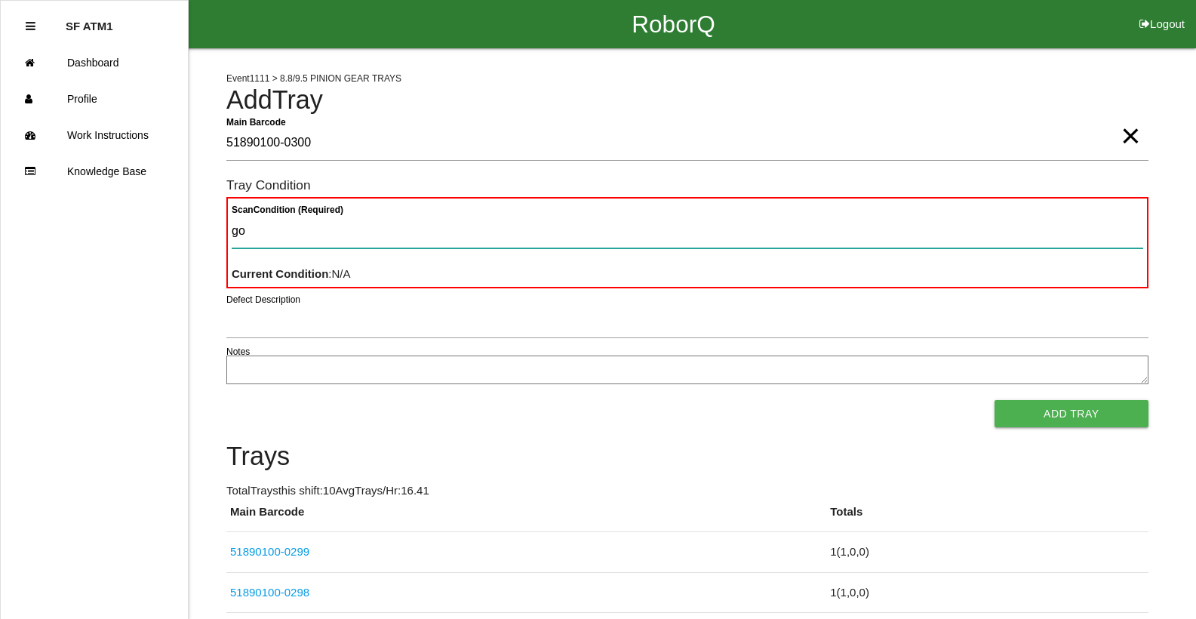
type Condition "goo"
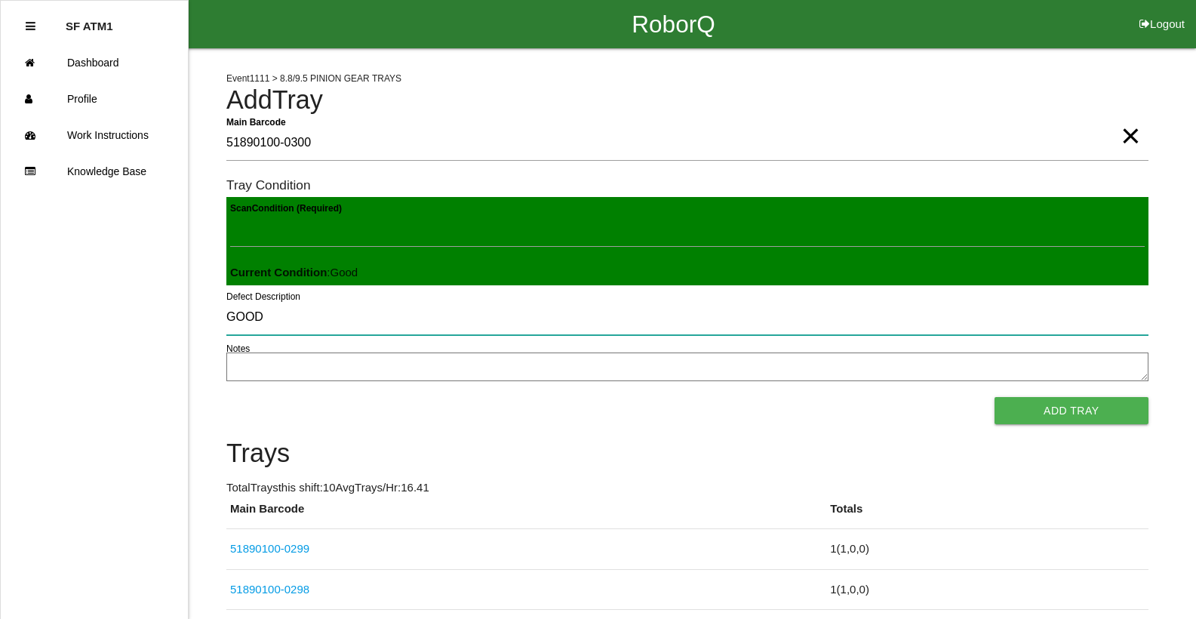
type input "GOOD"
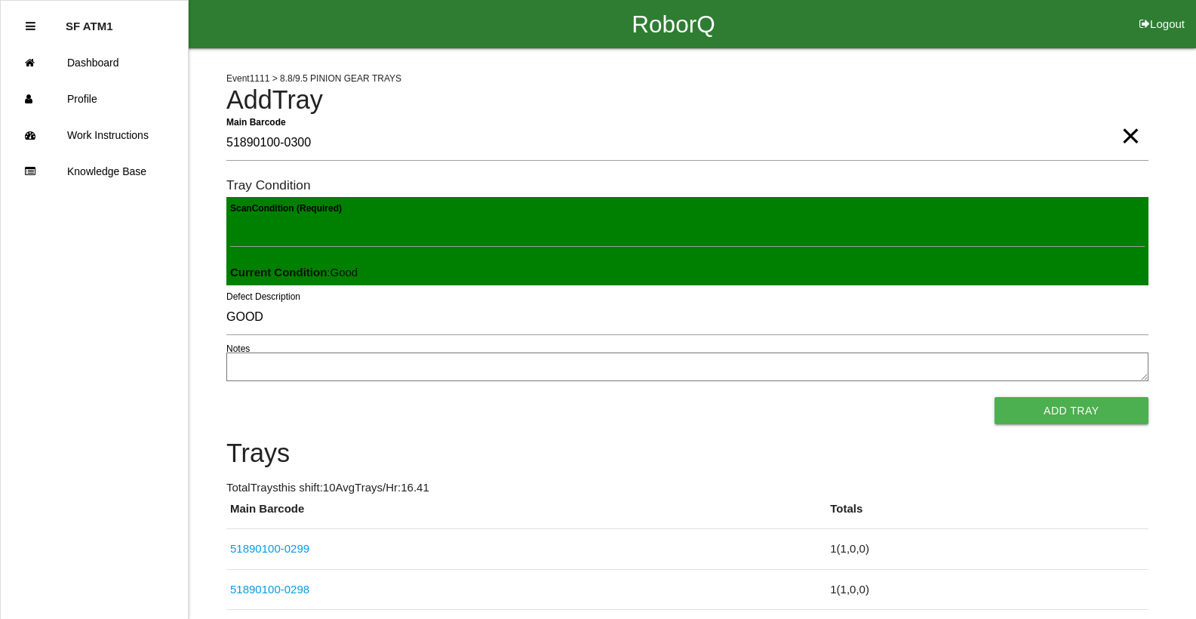
scroll to position [2, 0]
click at [341, 234] on Condition "Scan Condition (Required)" at bounding box center [687, 229] width 914 height 35
click at [994, 397] on button "Add Tray" at bounding box center [1071, 410] width 154 height 27
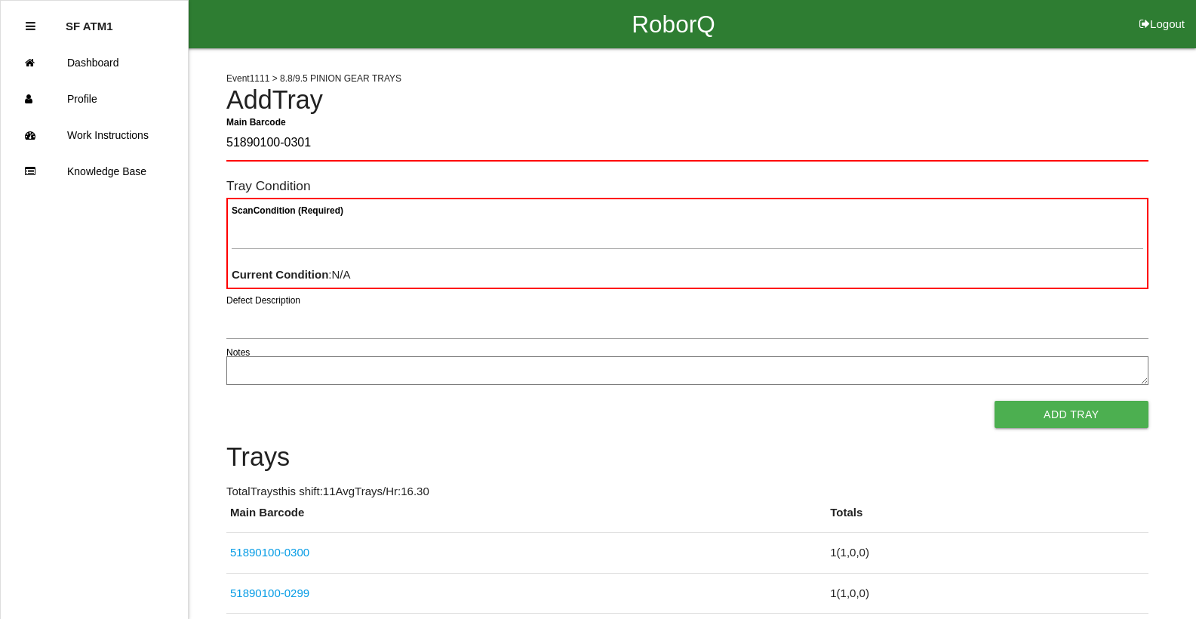
type Barcode "51890100-0301"
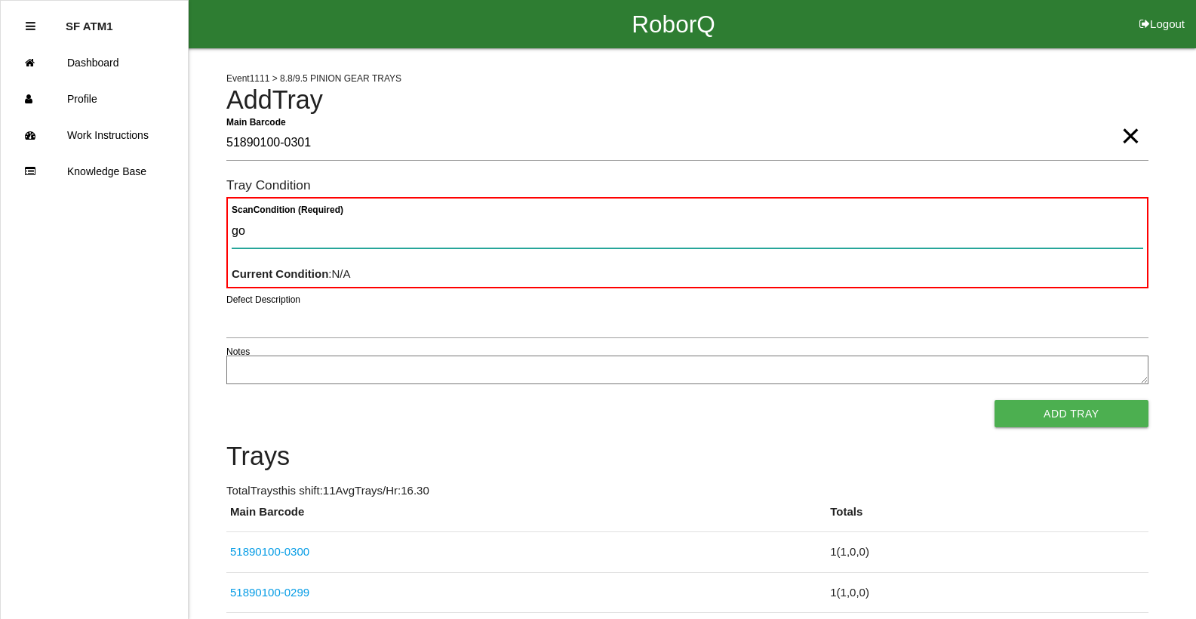
type Condition "goo"
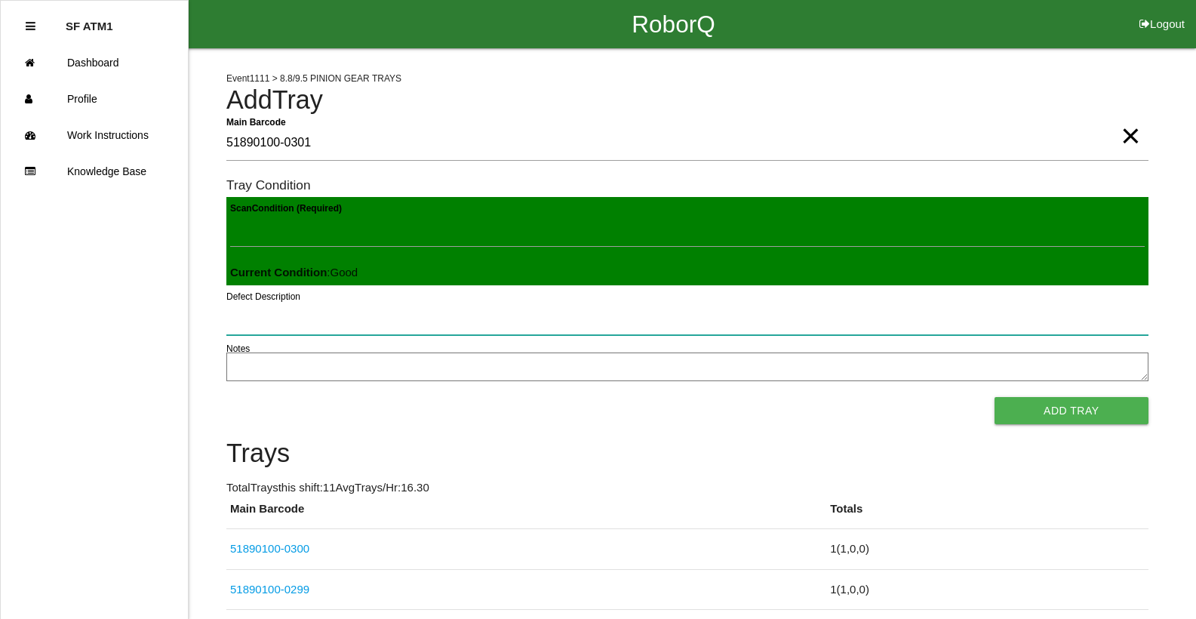
click at [994, 397] on button "Add Tray" at bounding box center [1071, 410] width 154 height 27
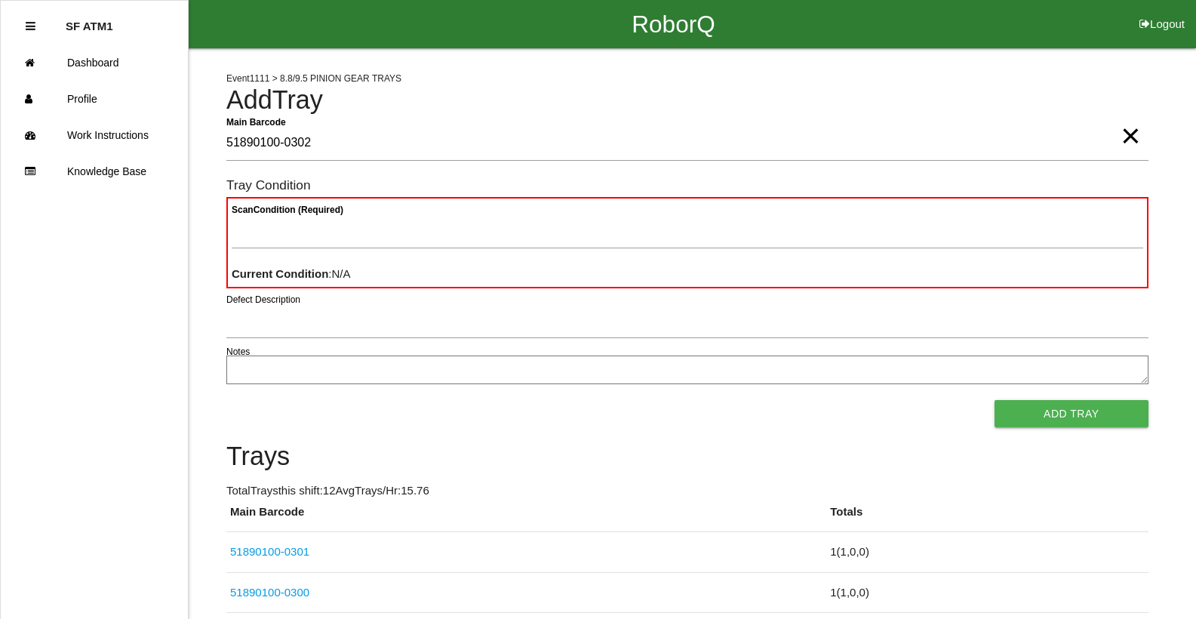
type Barcode "51890100-0302"
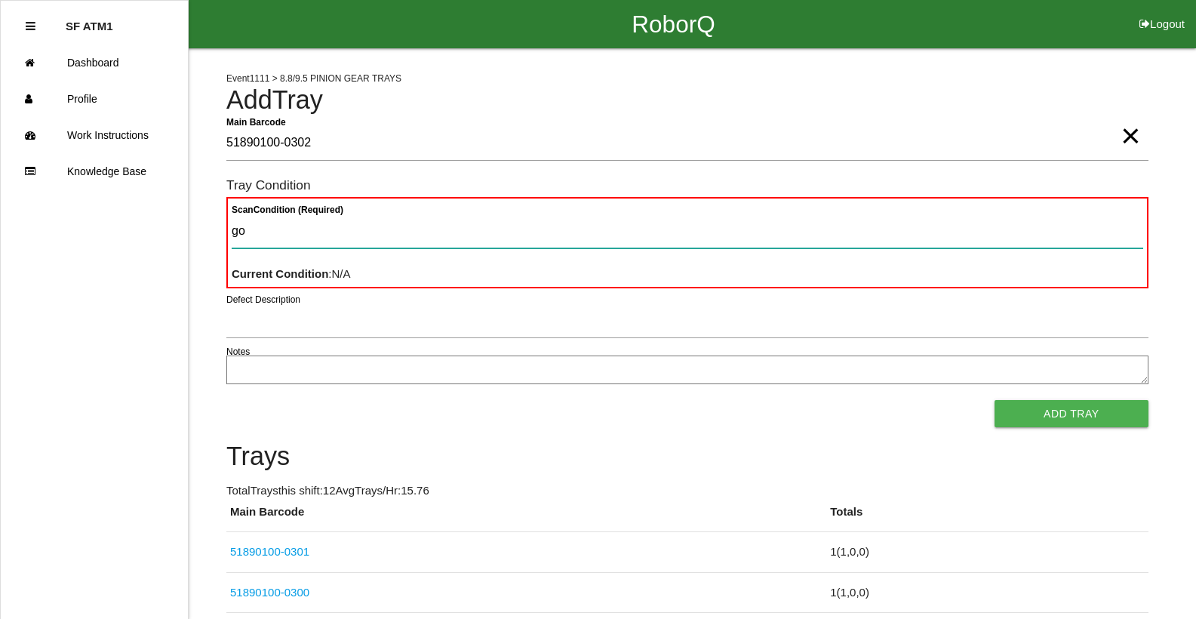
type Condition "goo"
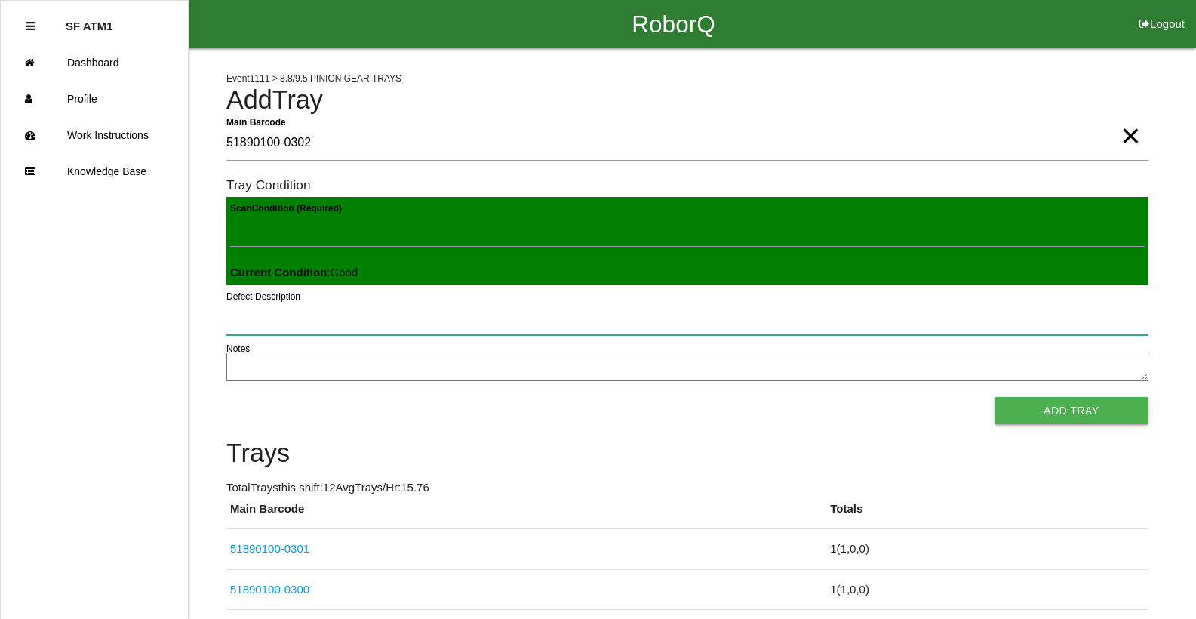
click at [994, 397] on button "Add Tray" at bounding box center [1071, 410] width 154 height 27
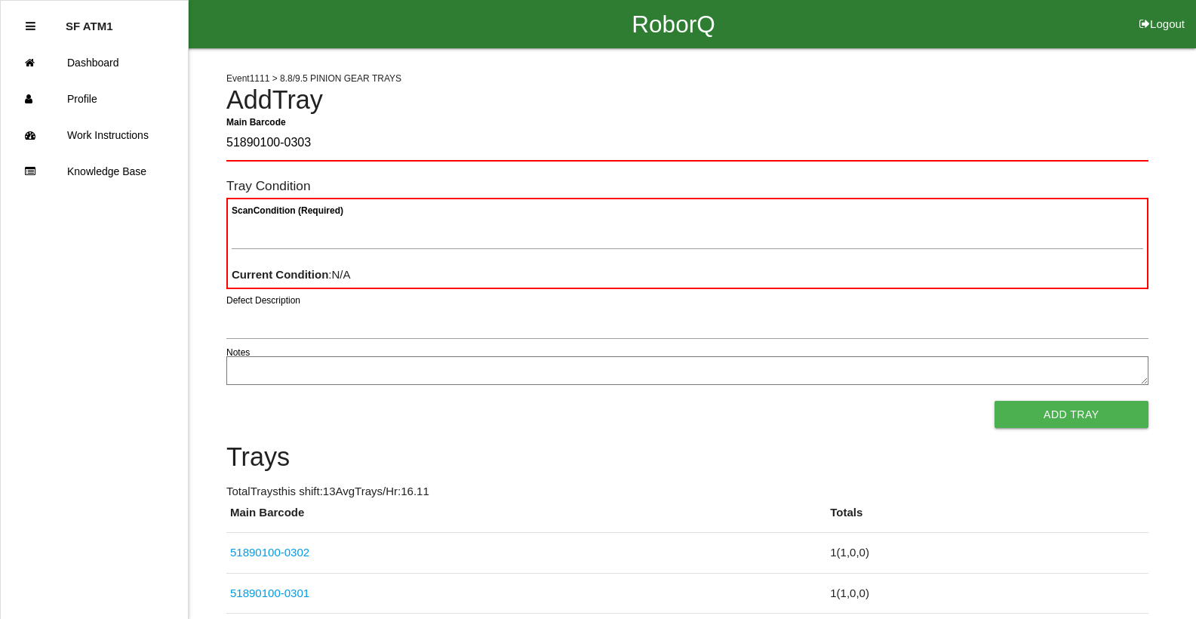
type Barcode "51890100-0303"
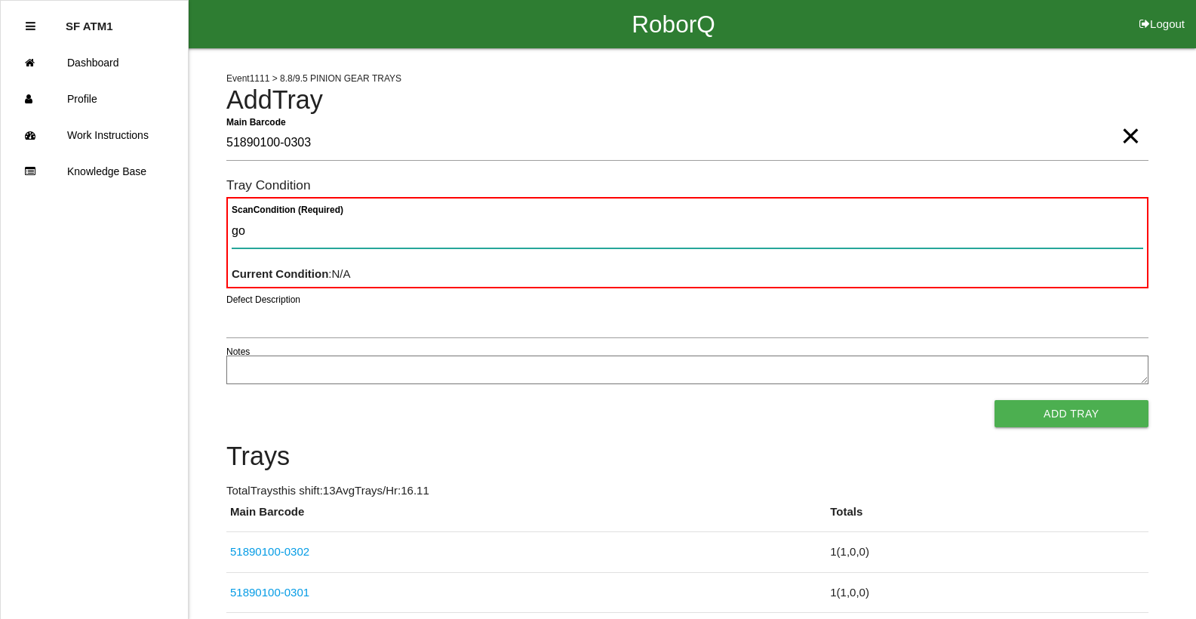
type Condition "goo"
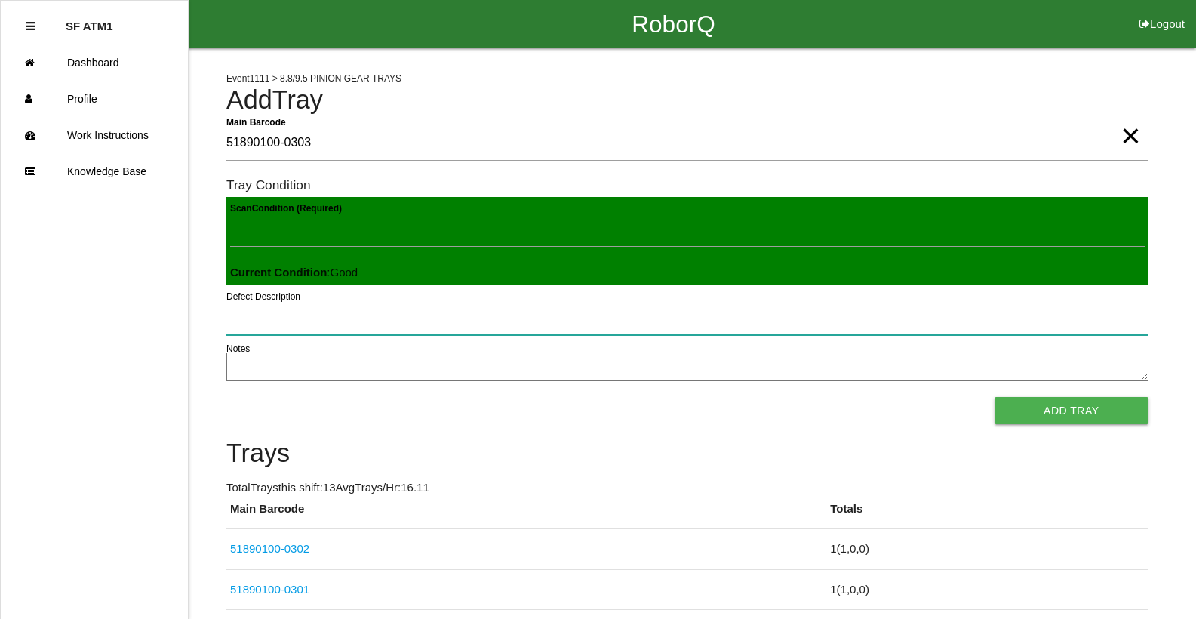
click at [994, 397] on button "Add Tray" at bounding box center [1071, 410] width 154 height 27
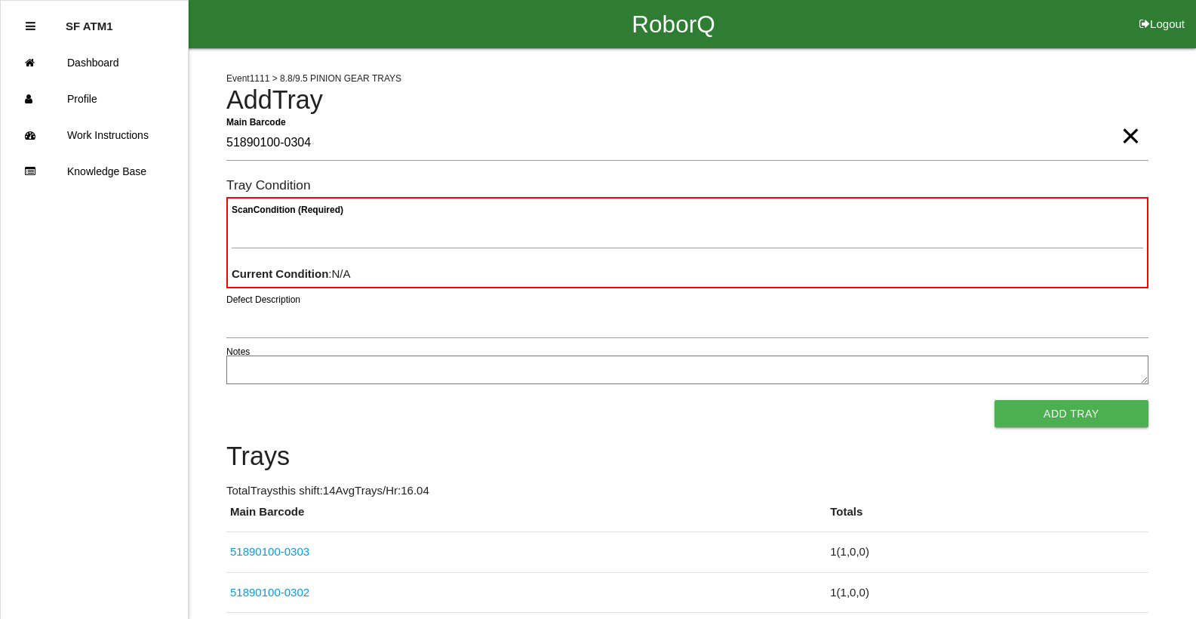
type Barcode "51890100-0304"
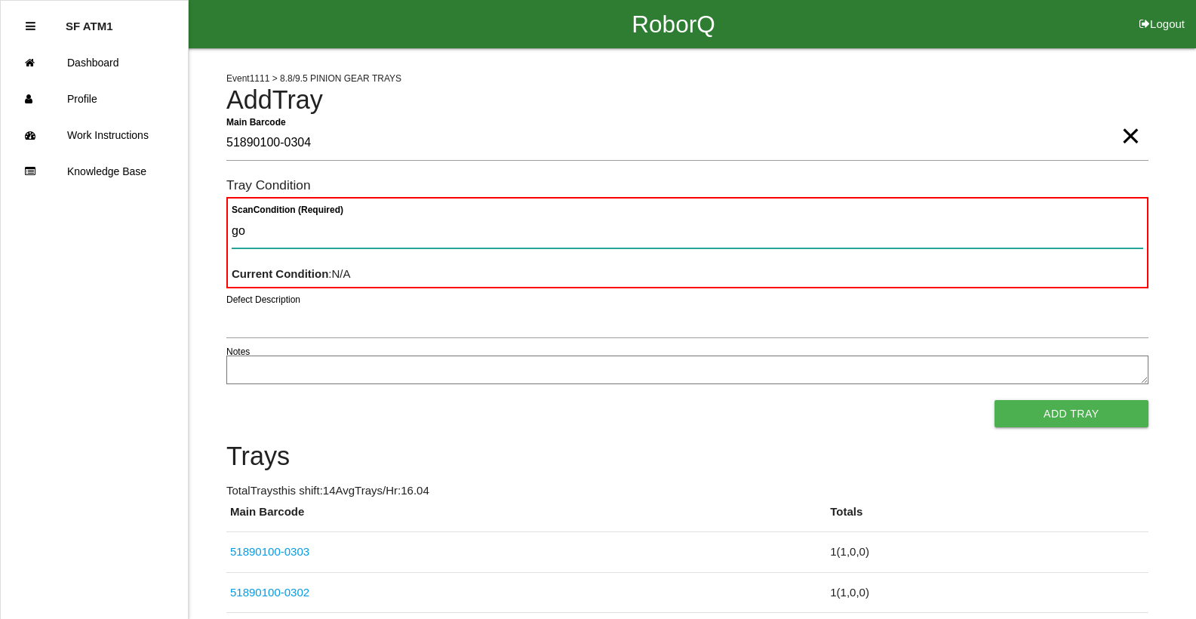
type Condition "goo"
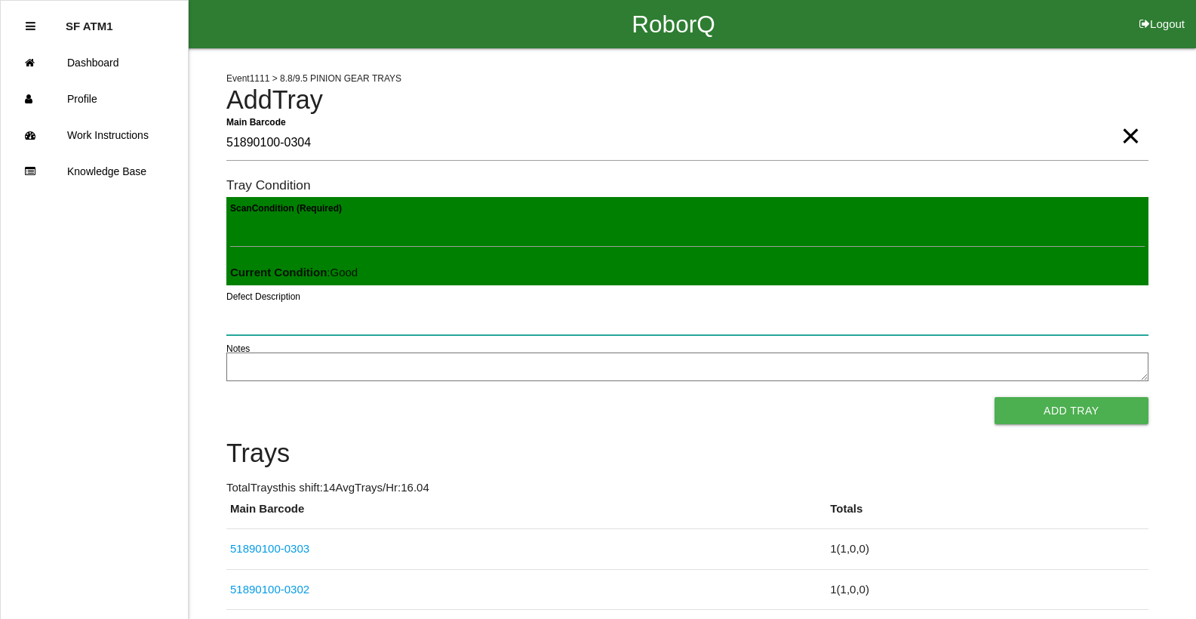
click at [994, 397] on button "Add Tray" at bounding box center [1071, 410] width 154 height 27
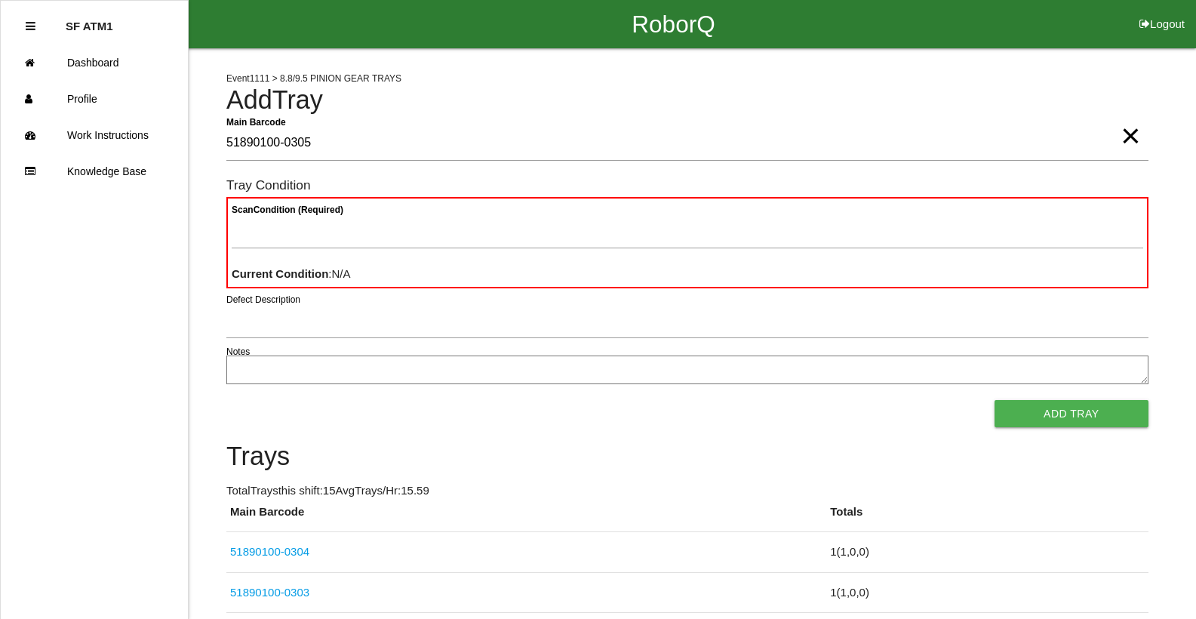
type Barcode "51890100-0305"
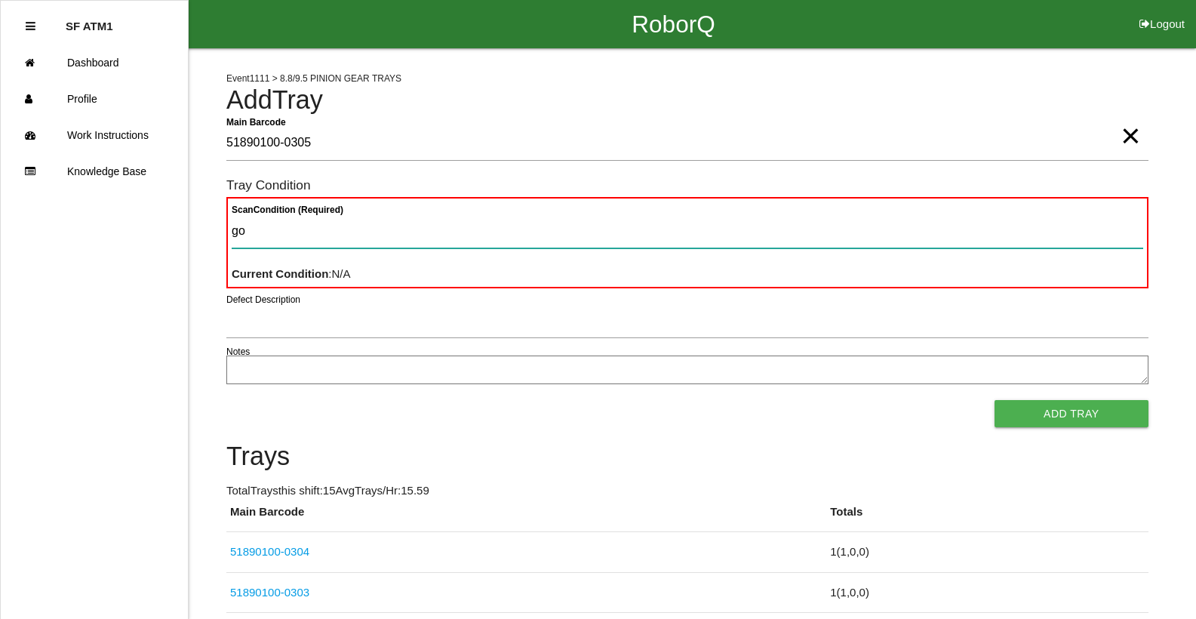
type Condition "goo"
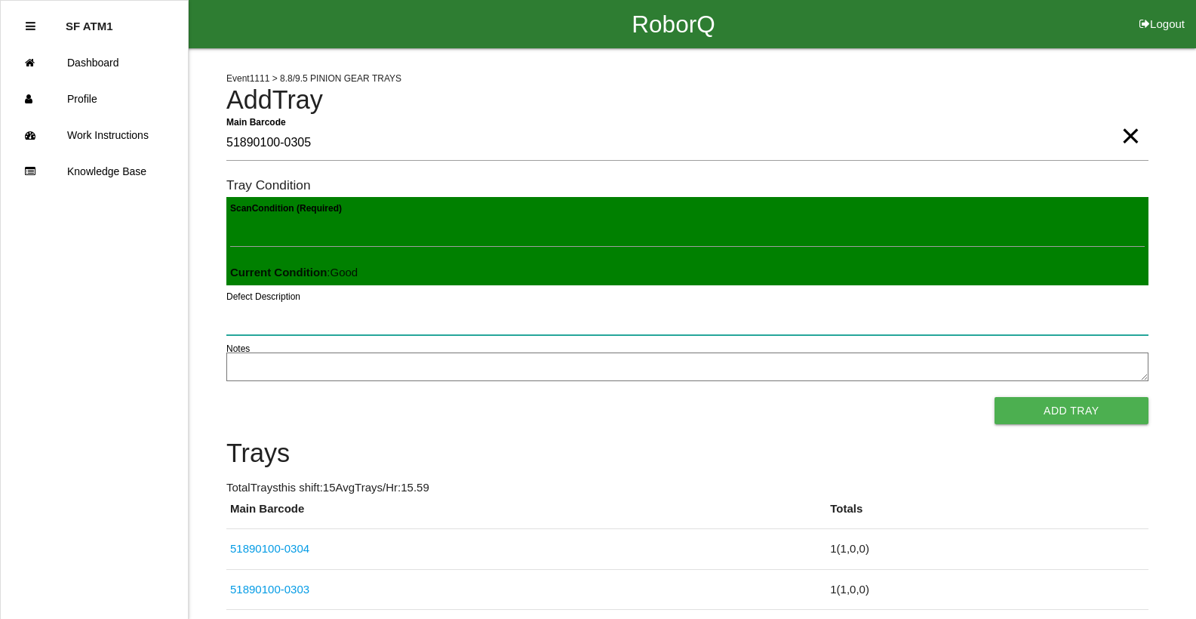
click at [994, 397] on button "Add Tray" at bounding box center [1071, 410] width 154 height 27
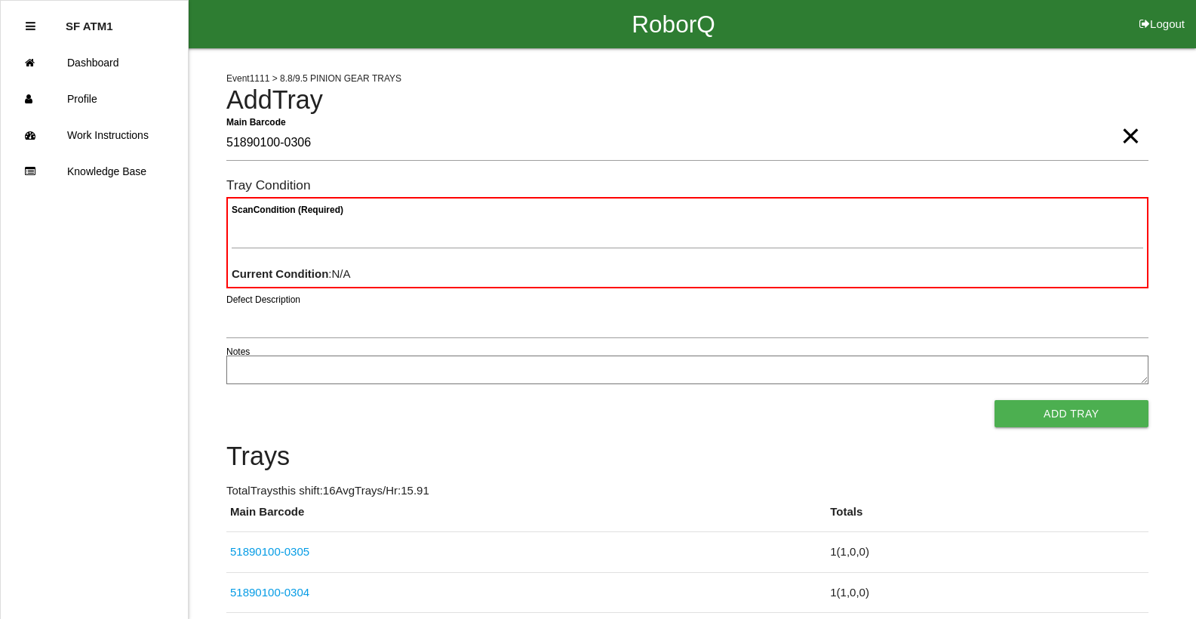
type Barcode "51890100-0306"
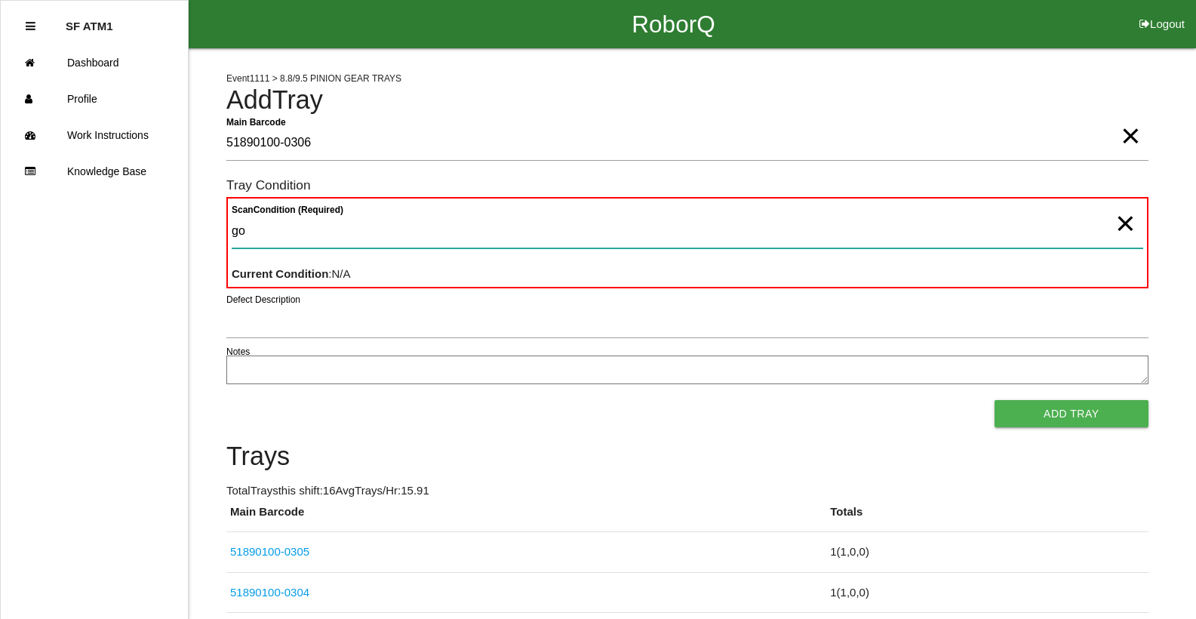
type Condition "goo"
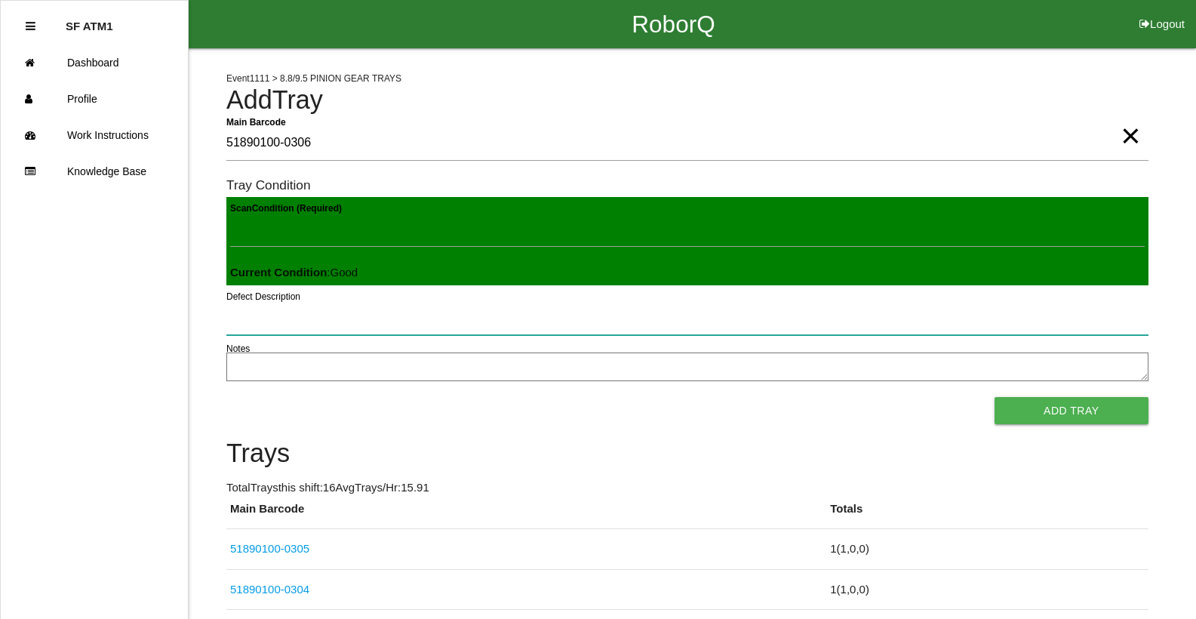
click at [994, 397] on button "Add Tray" at bounding box center [1071, 410] width 154 height 27
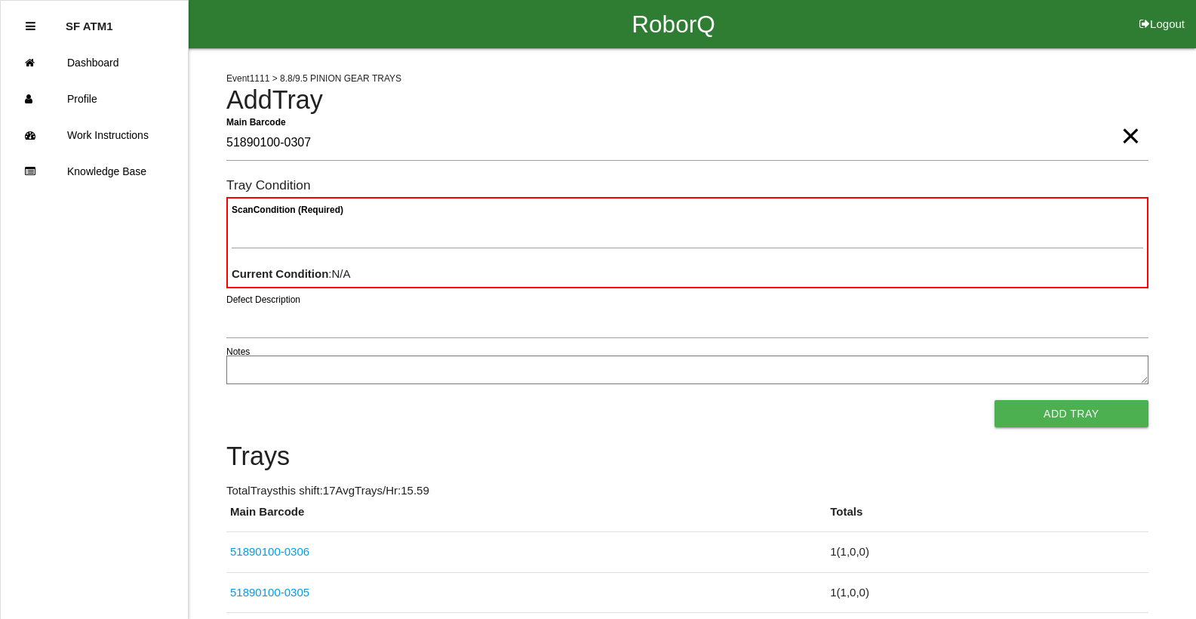
type Barcode "51890100-0307"
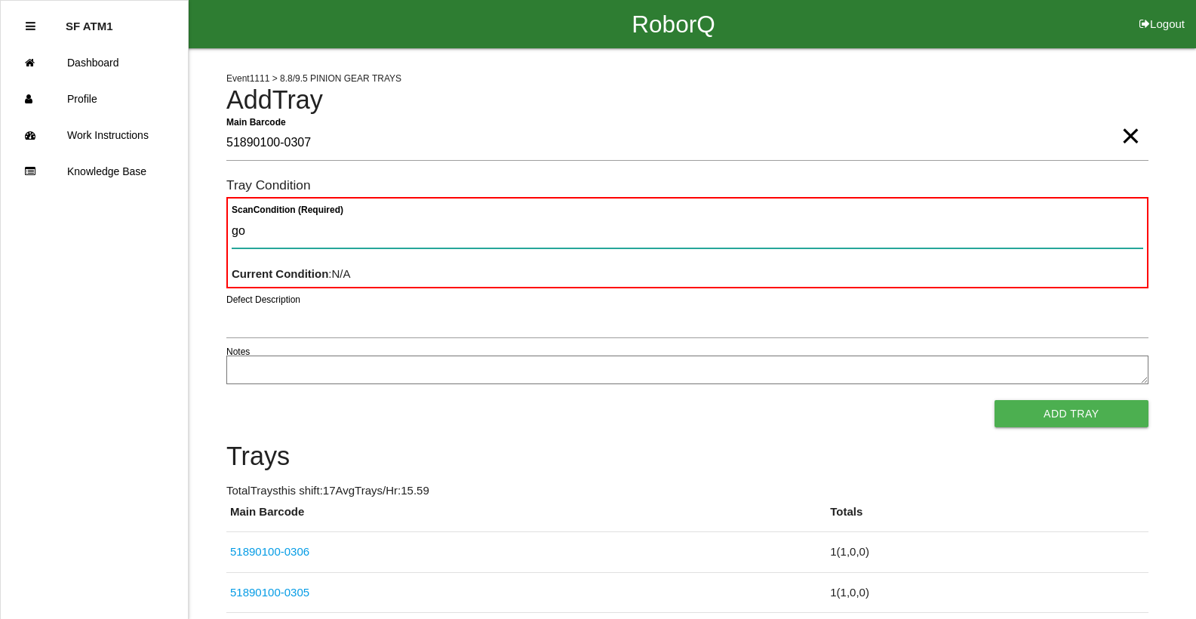
type Condition "goo"
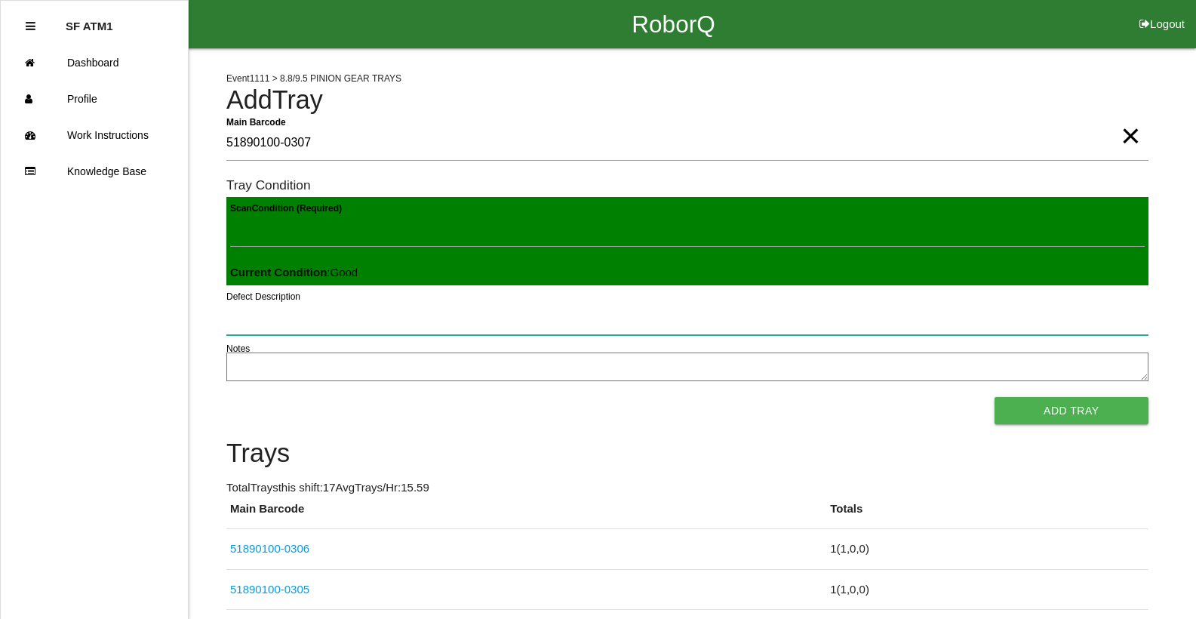
click at [994, 397] on button "Add Tray" at bounding box center [1071, 410] width 154 height 27
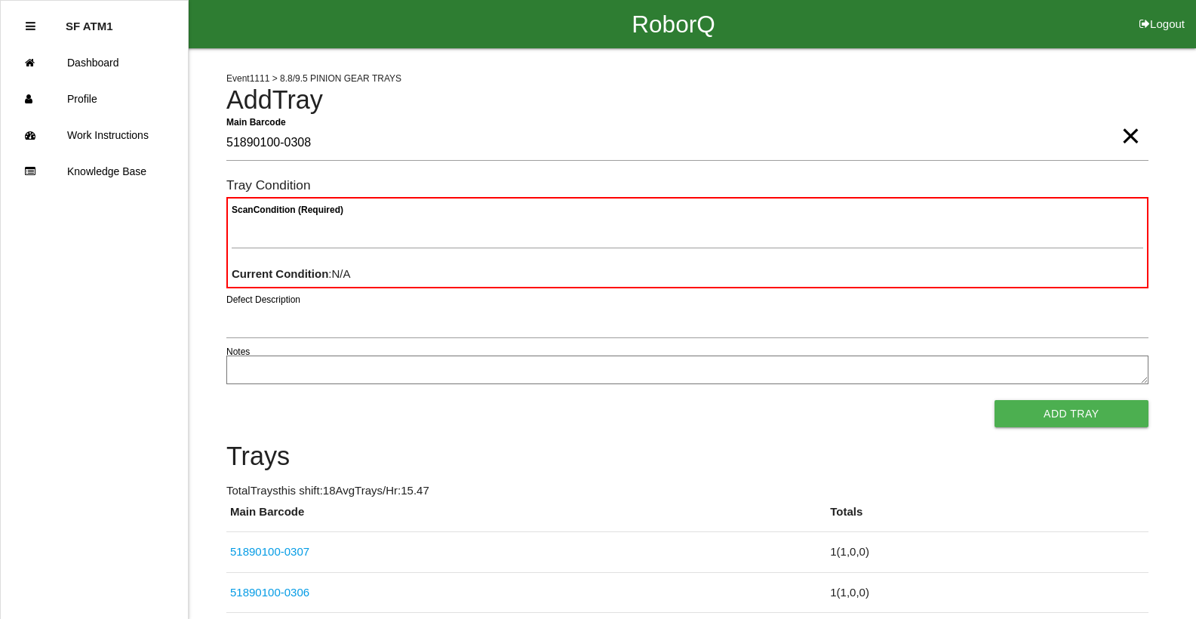
type Barcode "51890100-0308"
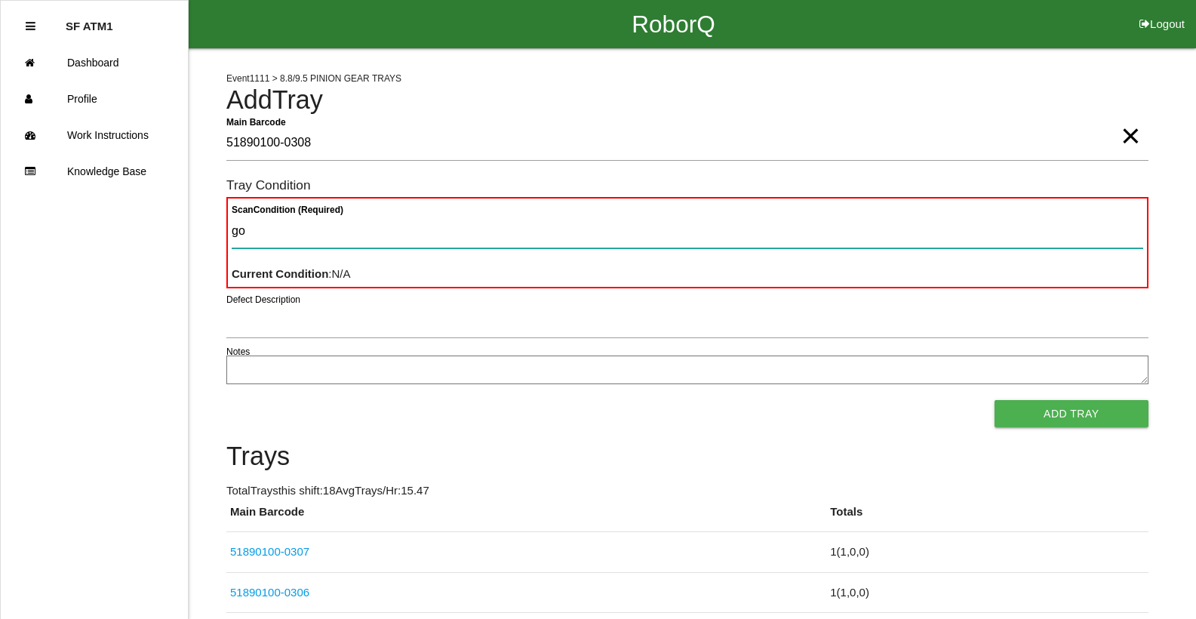
type Condition "goo"
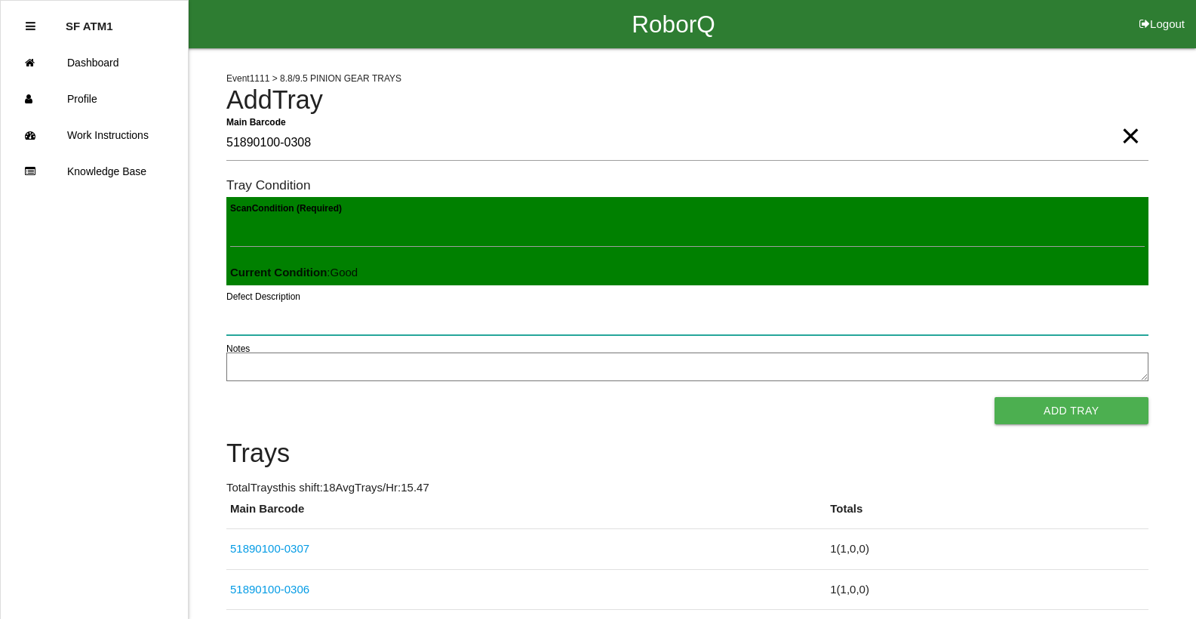
click at [994, 397] on button "Add Tray" at bounding box center [1071, 410] width 154 height 27
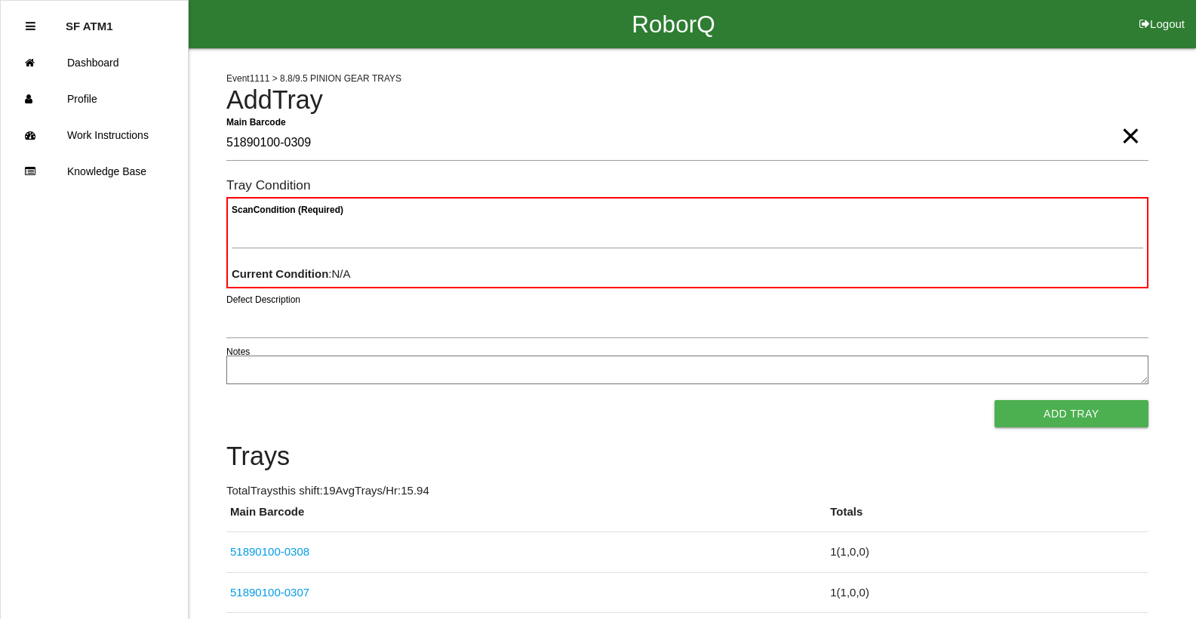
type Barcode "51890100-0309"
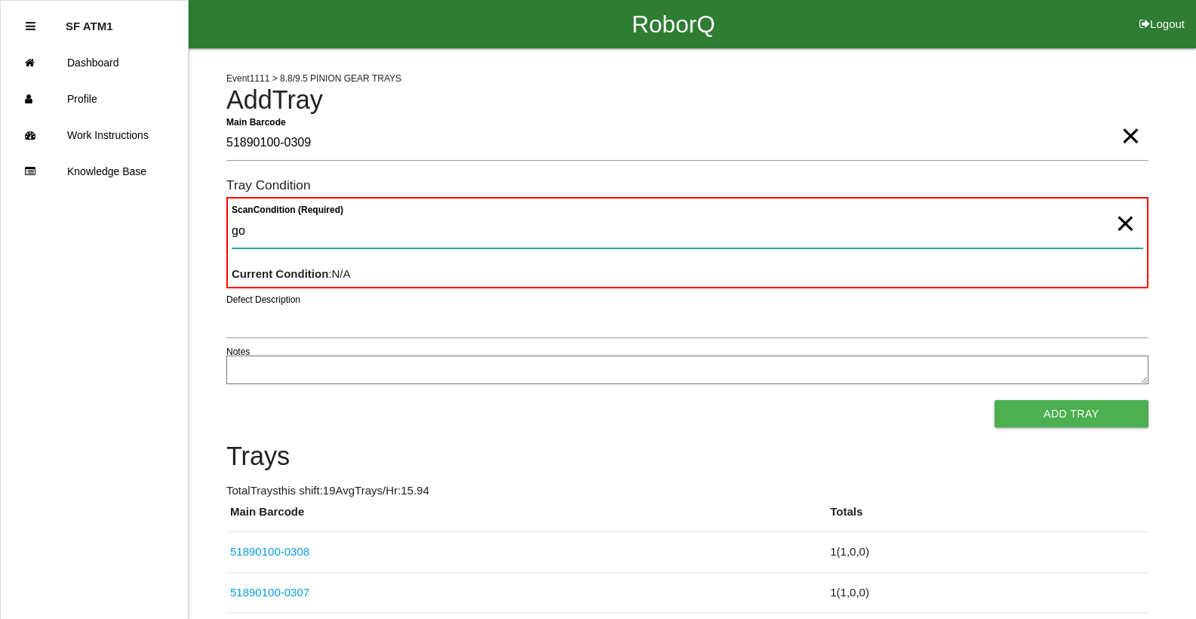
type Condition "goo"
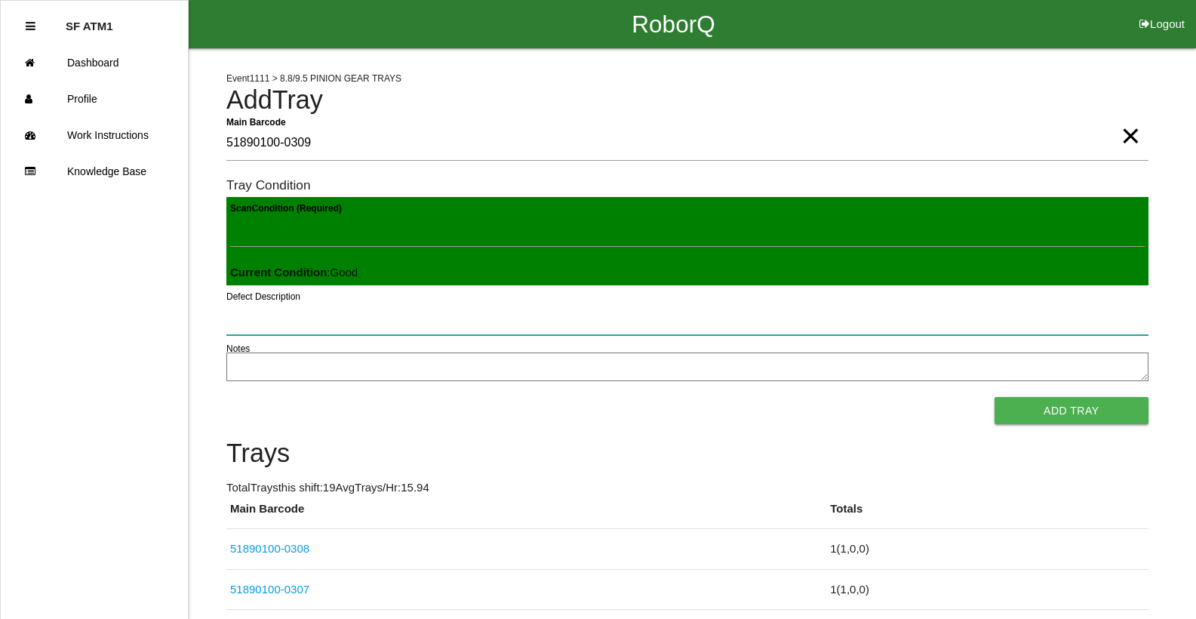
click at [994, 397] on button "Add Tray" at bounding box center [1071, 410] width 154 height 27
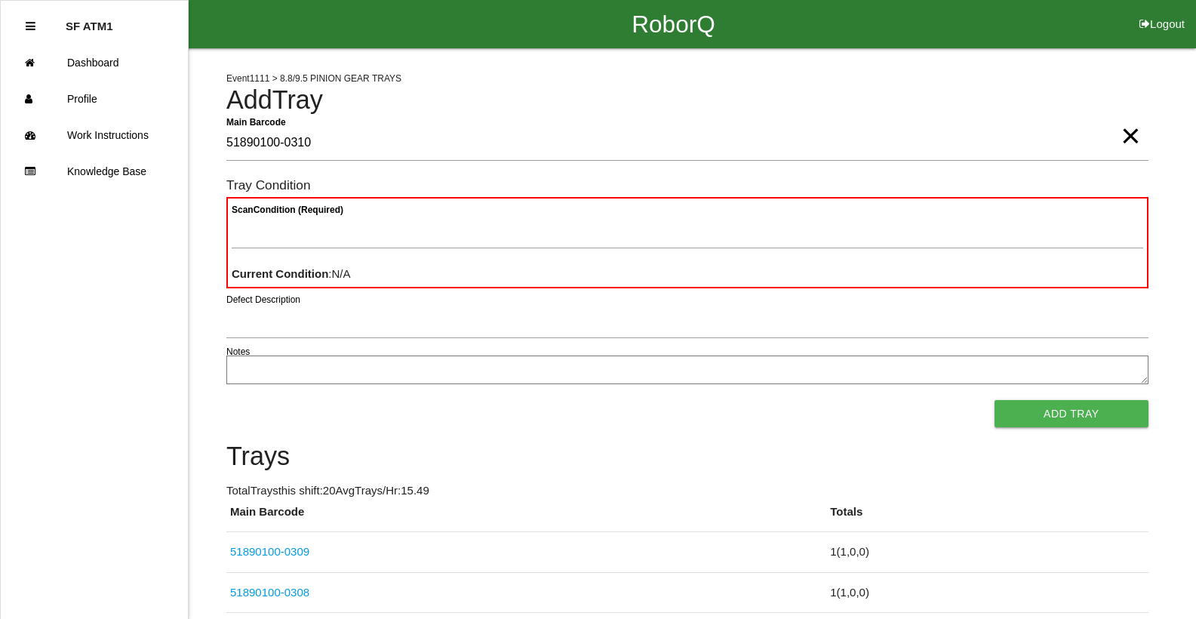
type Barcode "51890100-0310"
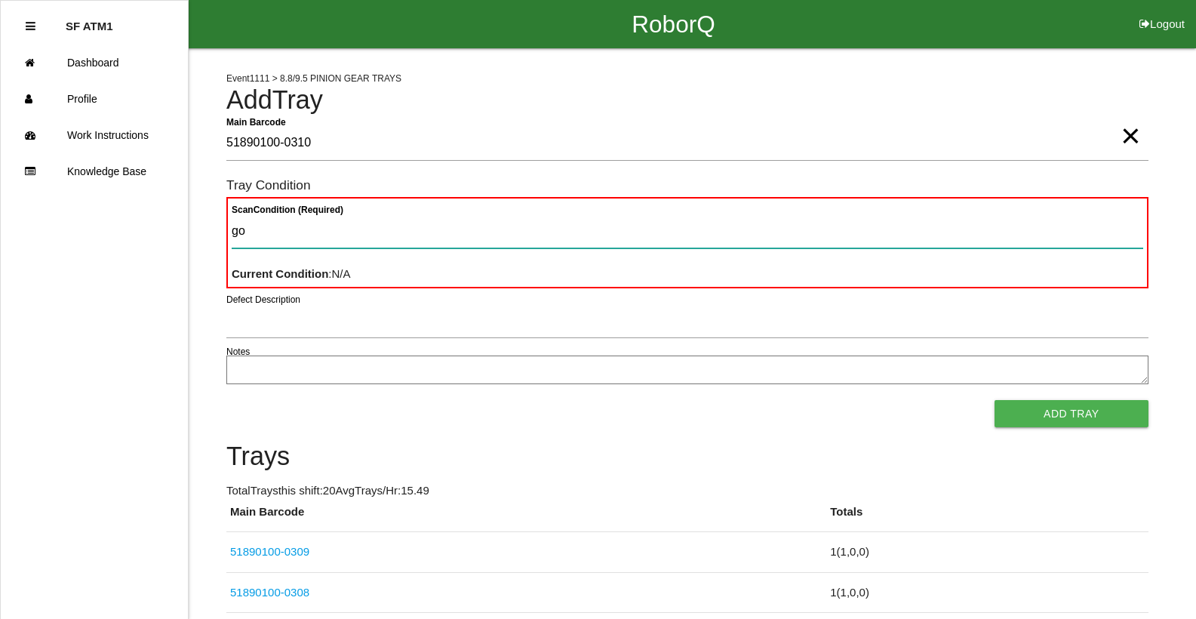
type Condition "goo"
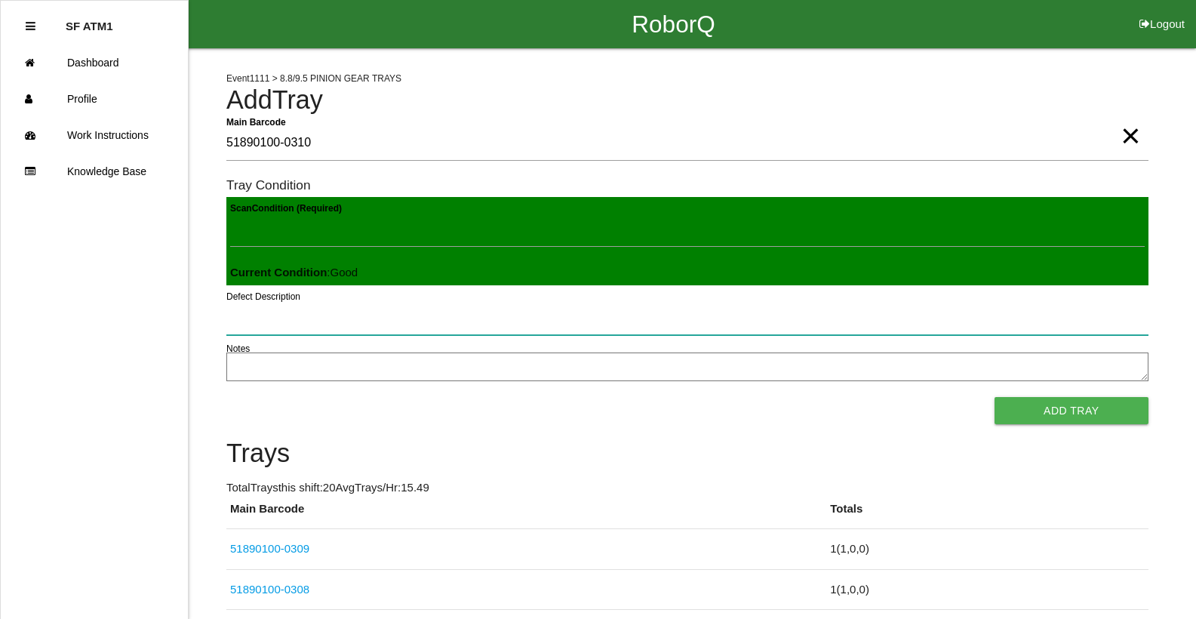
click at [994, 397] on button "Add Tray" at bounding box center [1071, 410] width 154 height 27
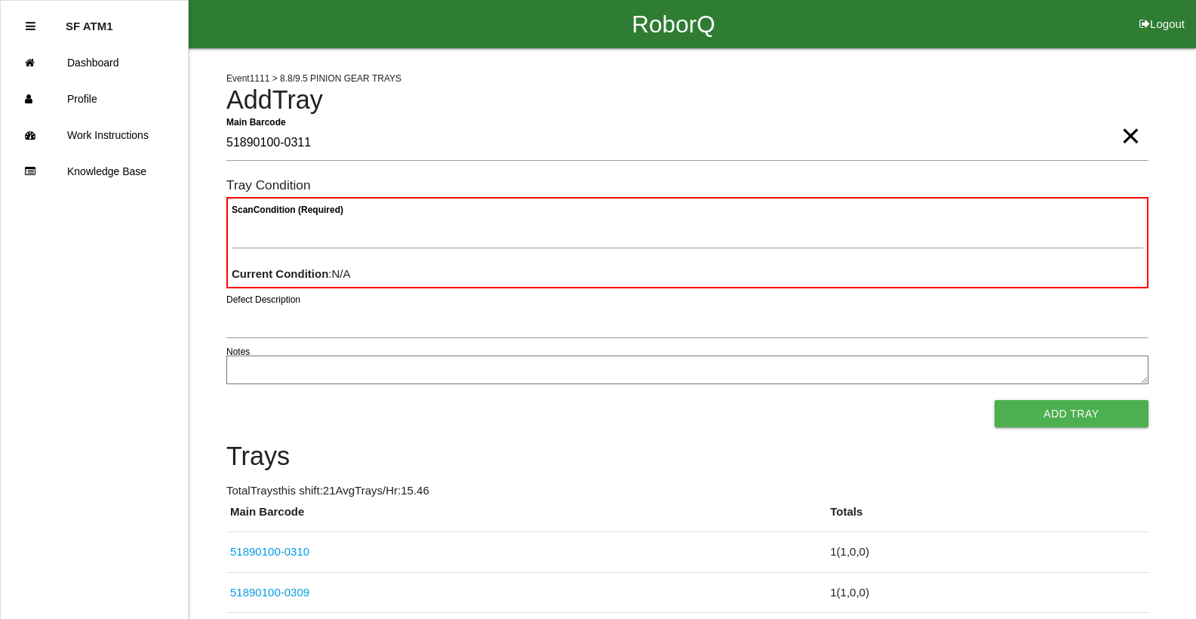
type Barcode "51890100-0311"
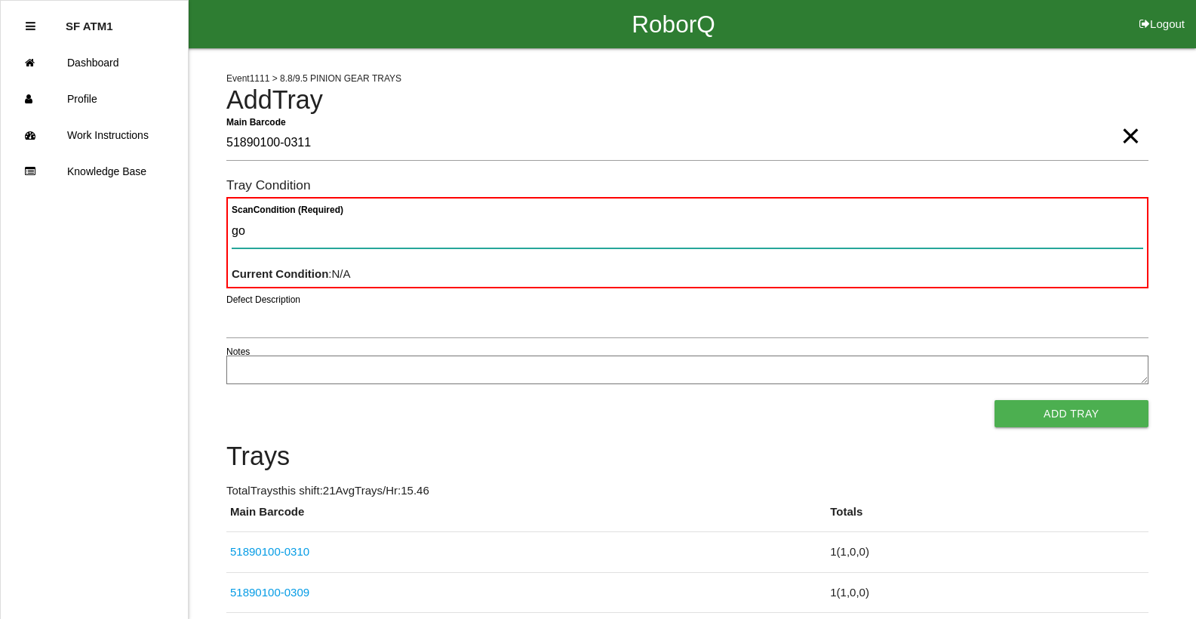
type Condition "goo"
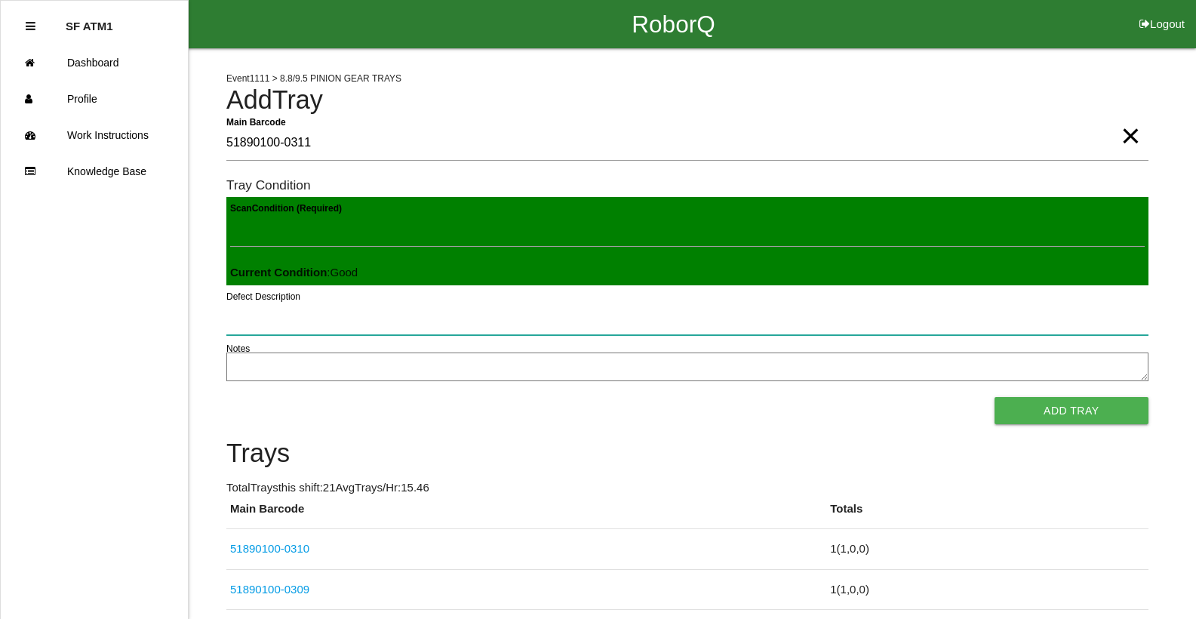
click at [994, 397] on button "Add Tray" at bounding box center [1071, 410] width 154 height 27
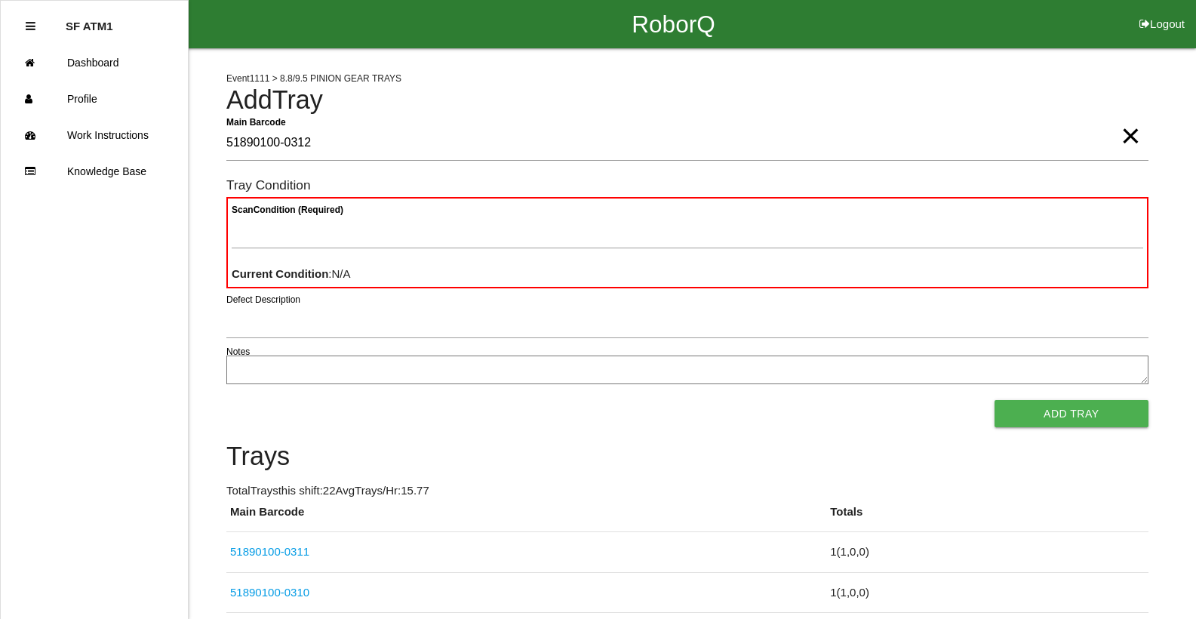
type Barcode "51890100-0312"
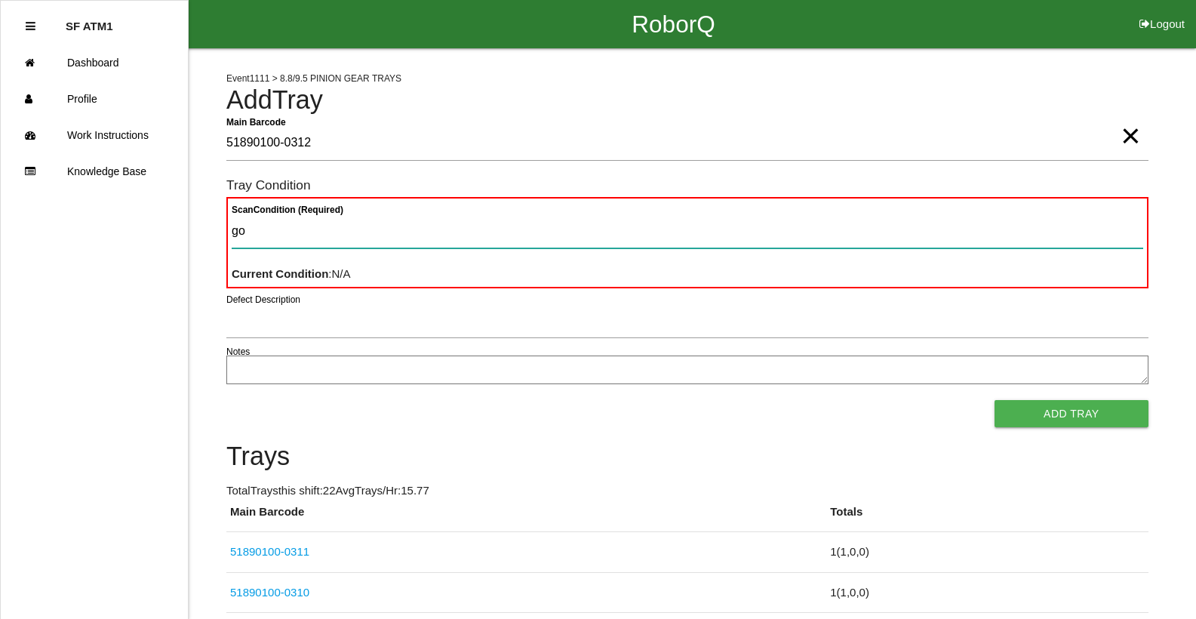
type Condition "goo"
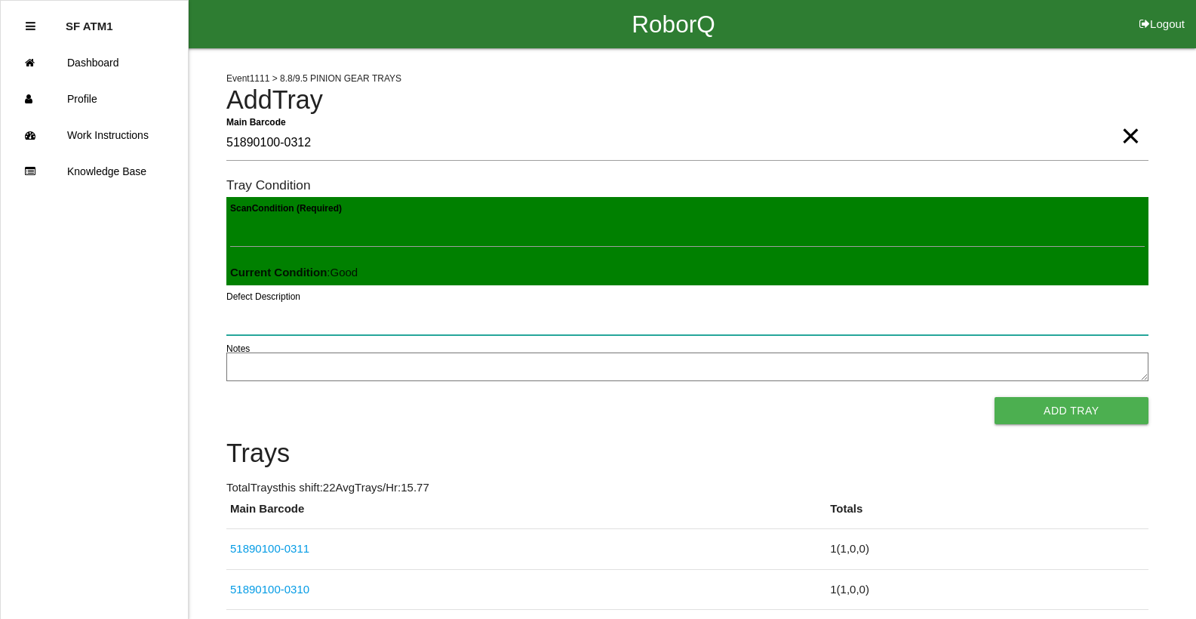
click at [994, 397] on button "Add Tray" at bounding box center [1071, 410] width 154 height 27
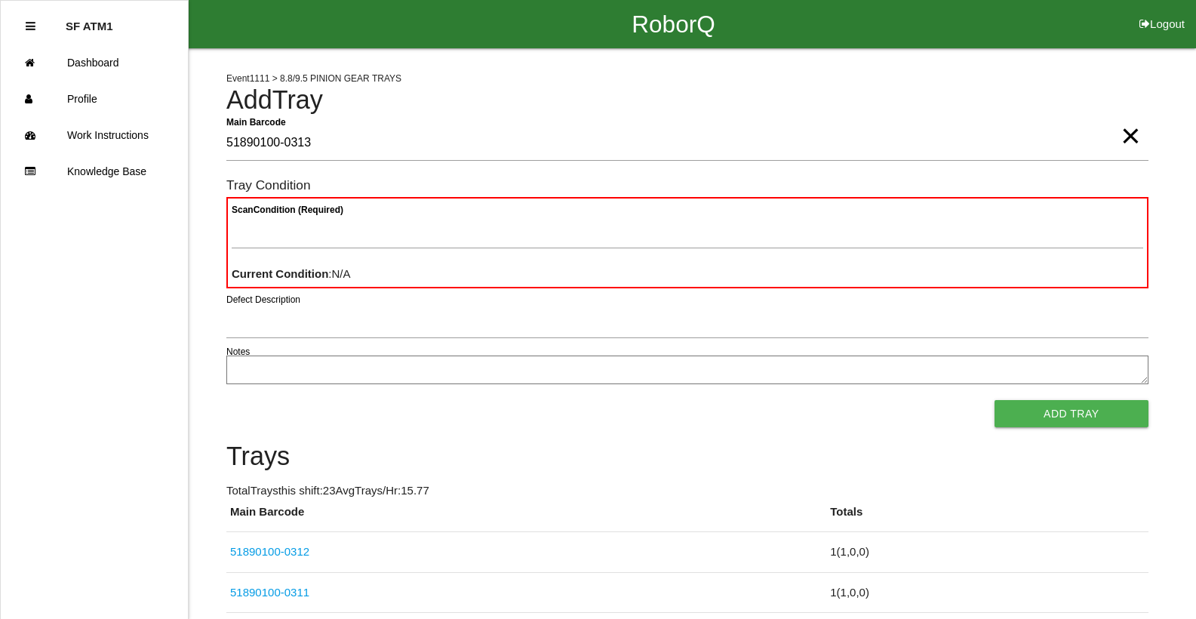
type Barcode "51890100-0313"
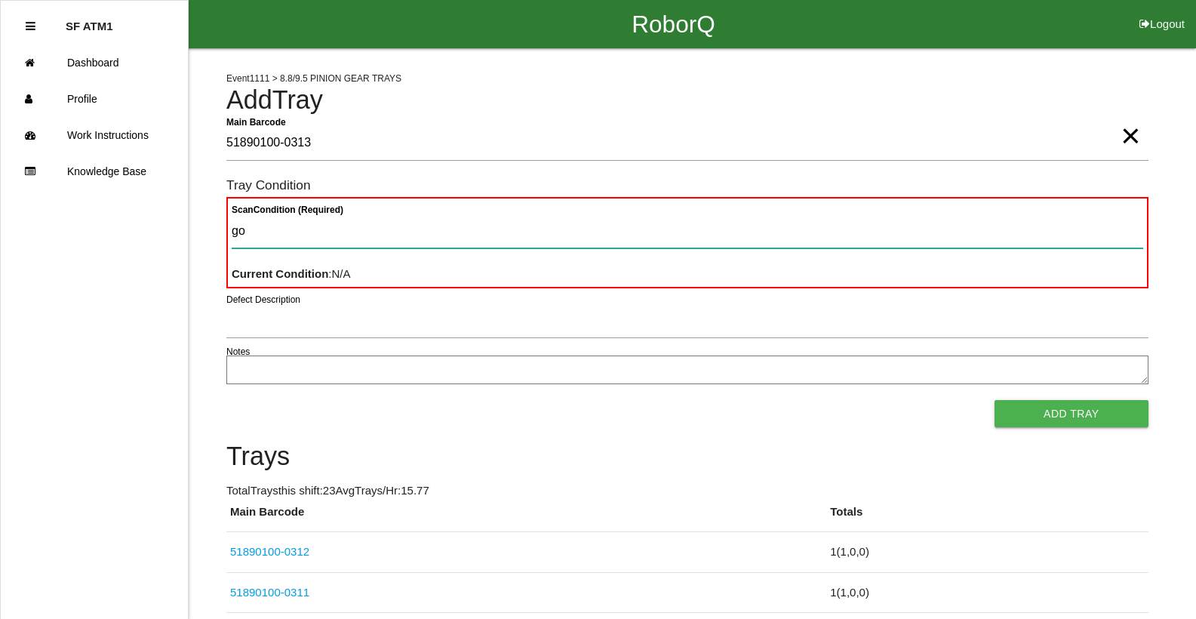
type Condition "goo"
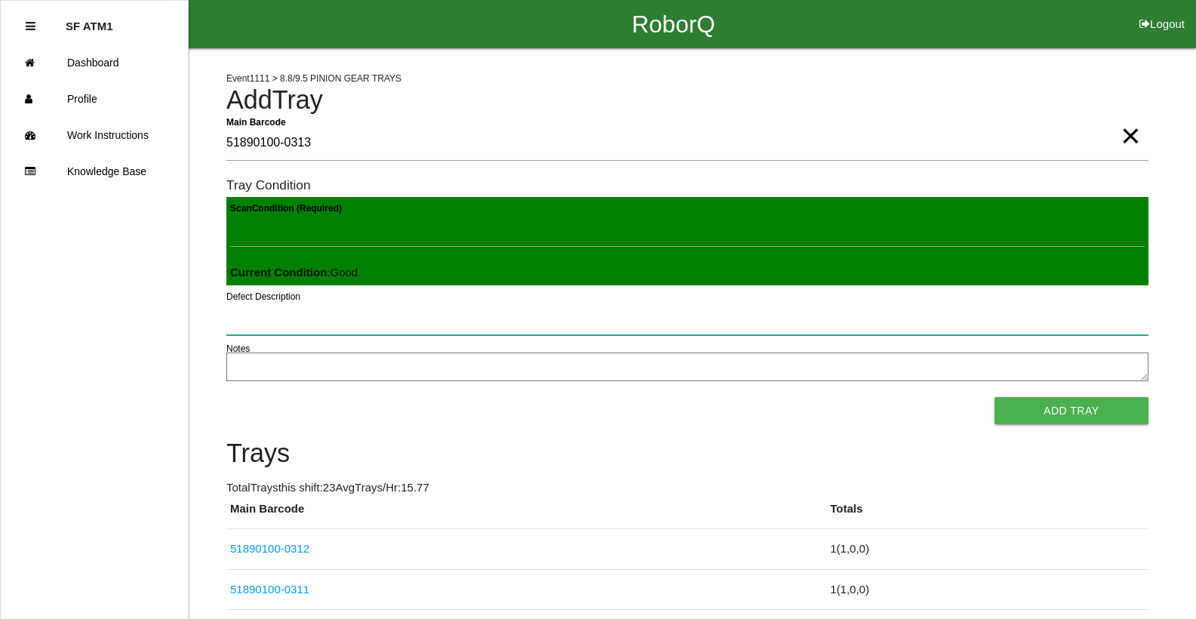
click at [994, 397] on button "Add Tray" at bounding box center [1071, 410] width 154 height 27
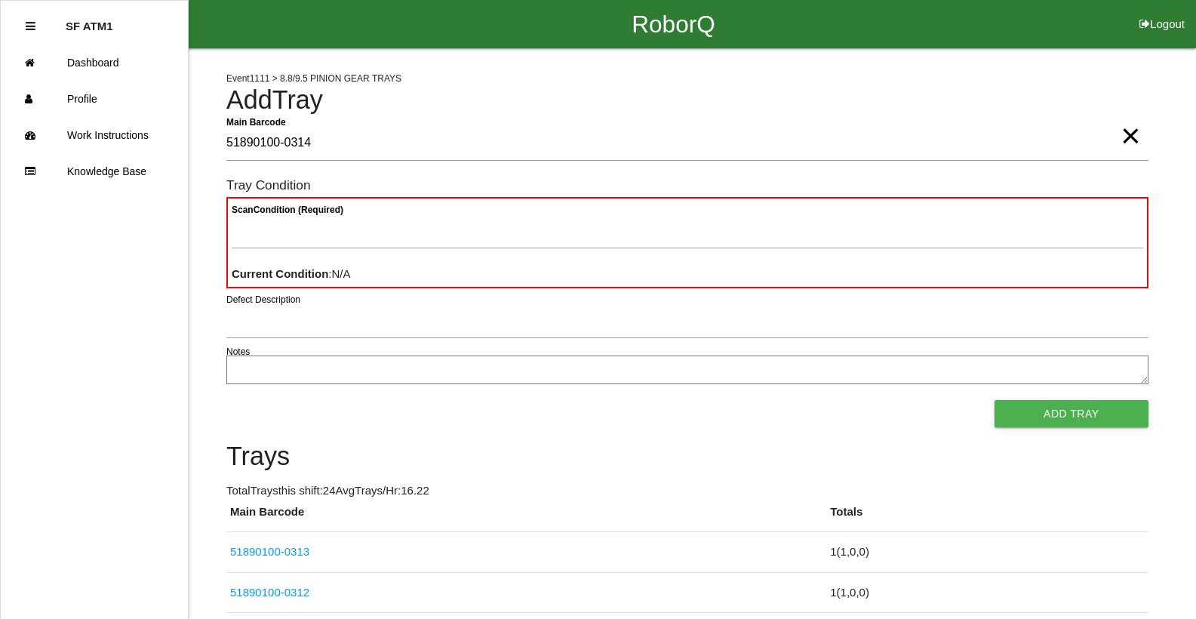
type Barcode "51890100-0314"
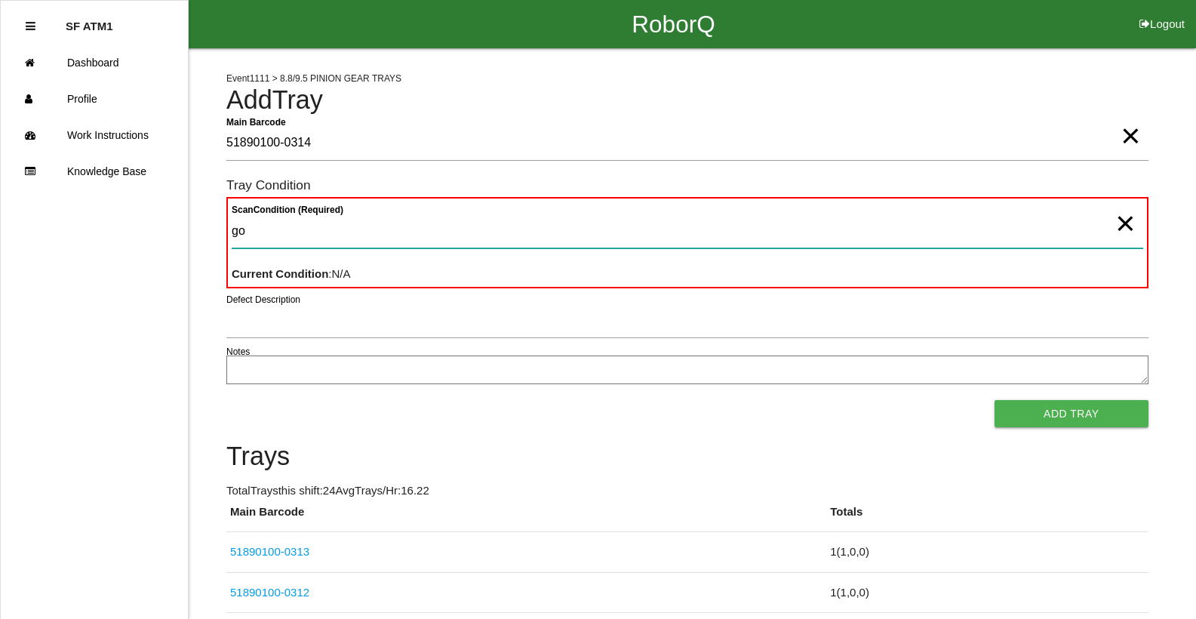
type Condition "goo"
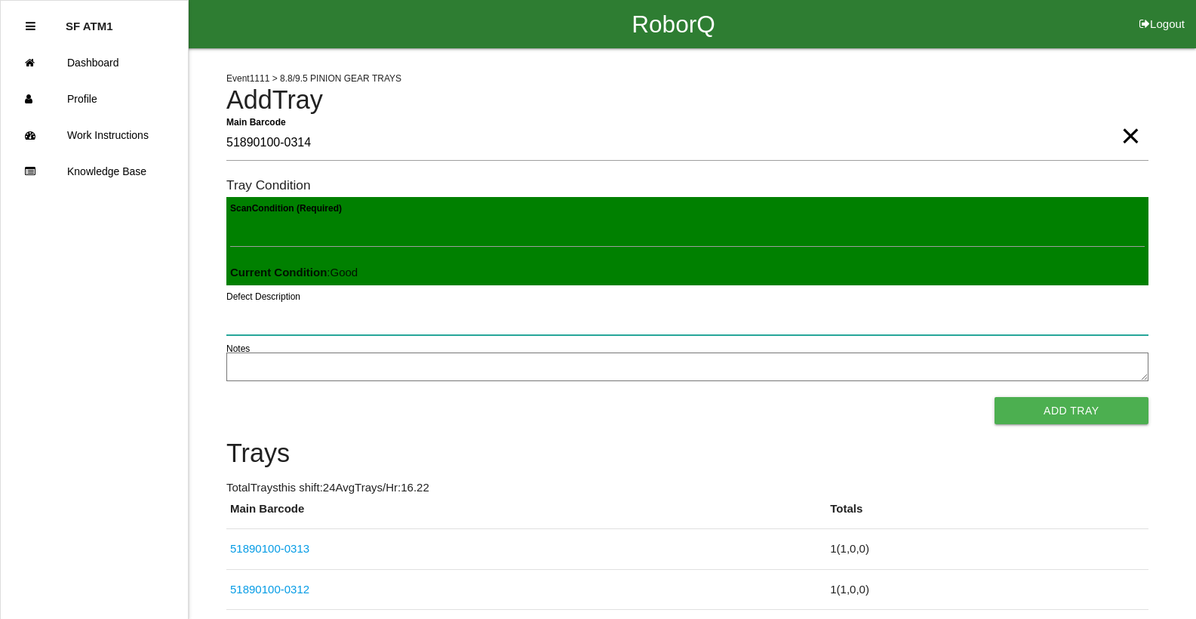
click at [994, 397] on button "Add Tray" at bounding box center [1071, 410] width 154 height 27
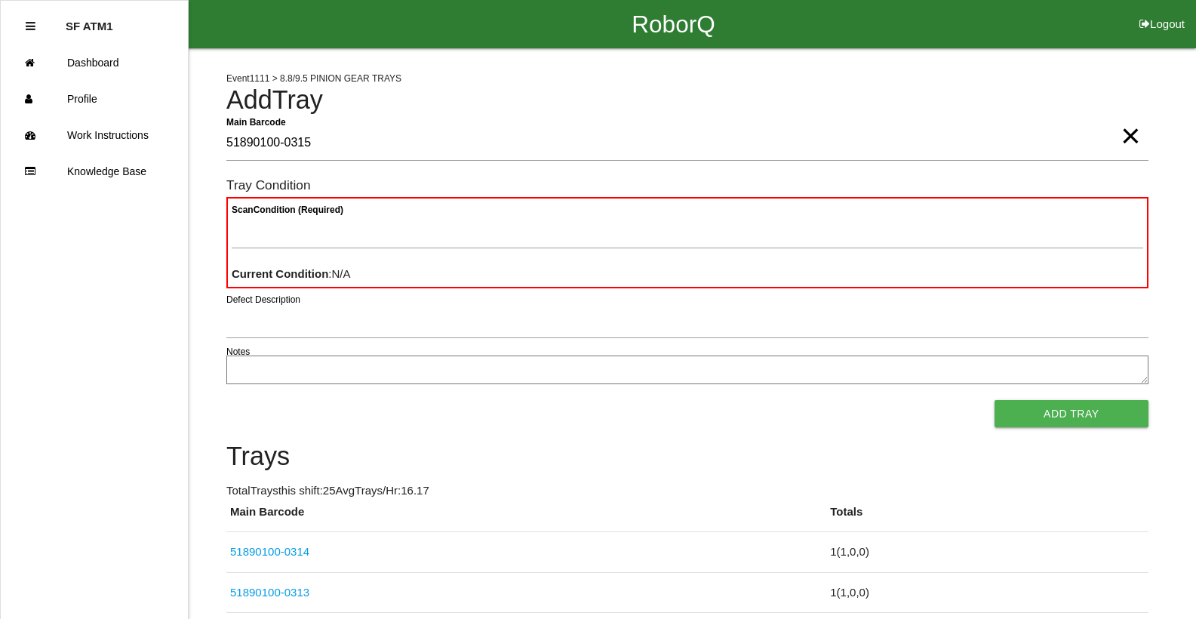
type Barcode "51890100-0315"
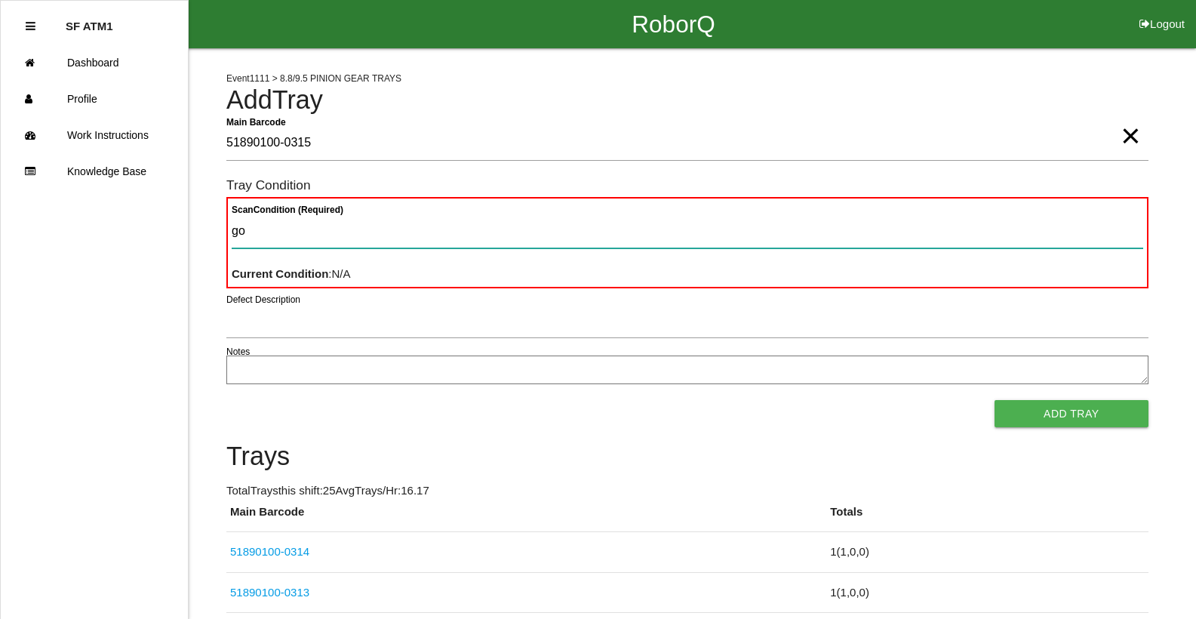
type Condition "goo"
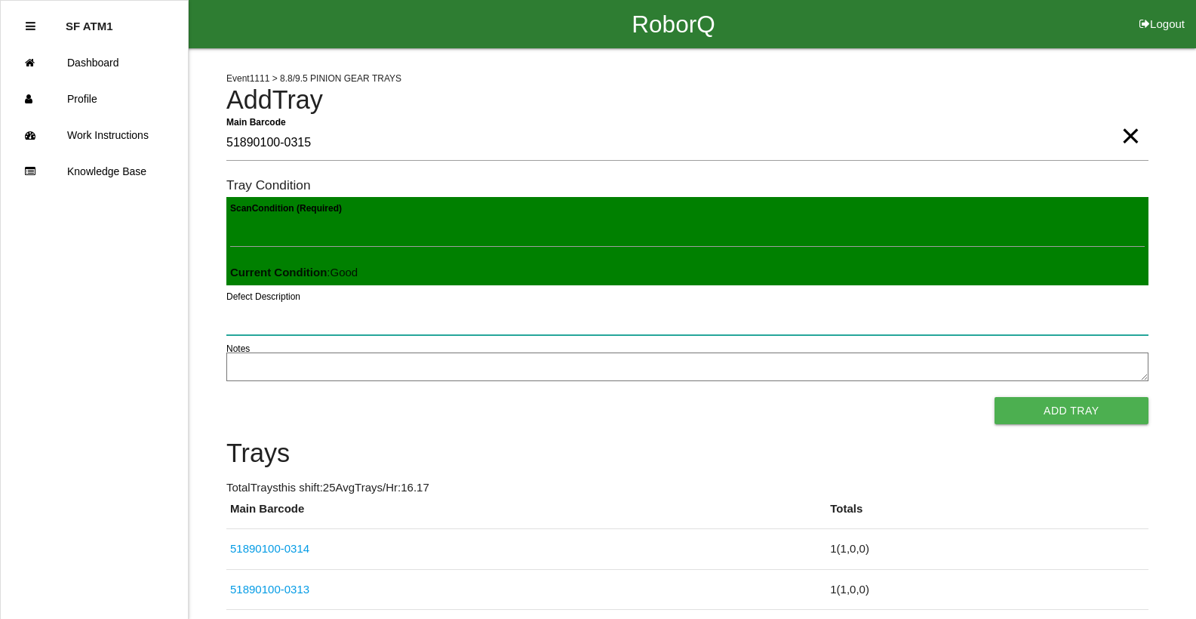
click at [994, 397] on button "Add Tray" at bounding box center [1071, 410] width 154 height 27
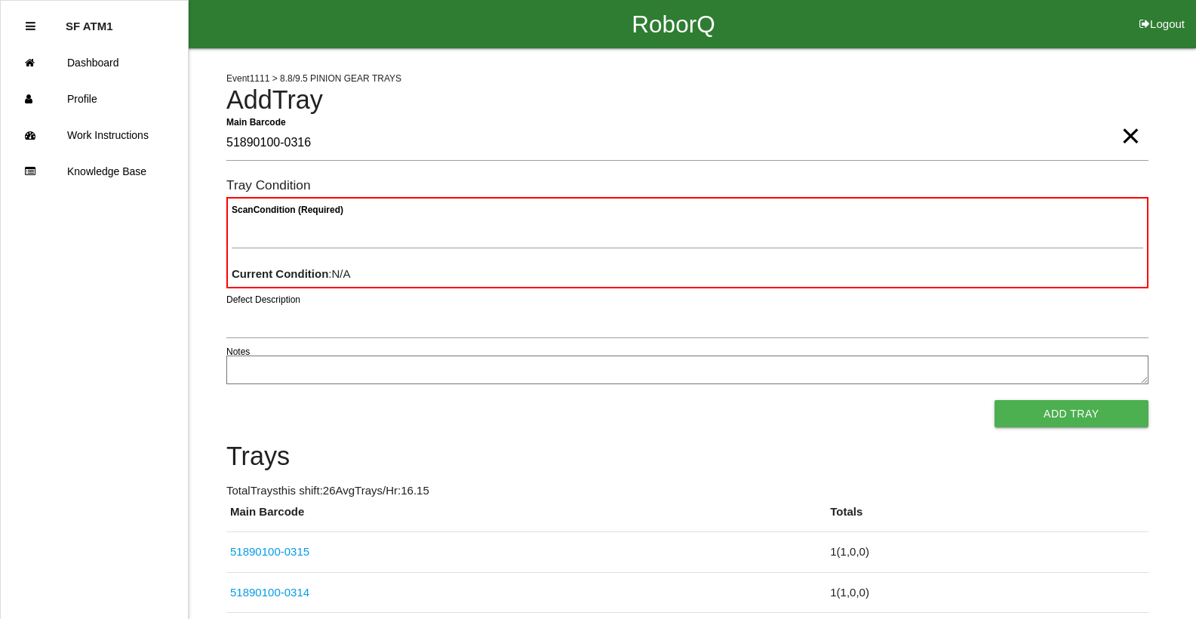
type Barcode "51890100-0316"
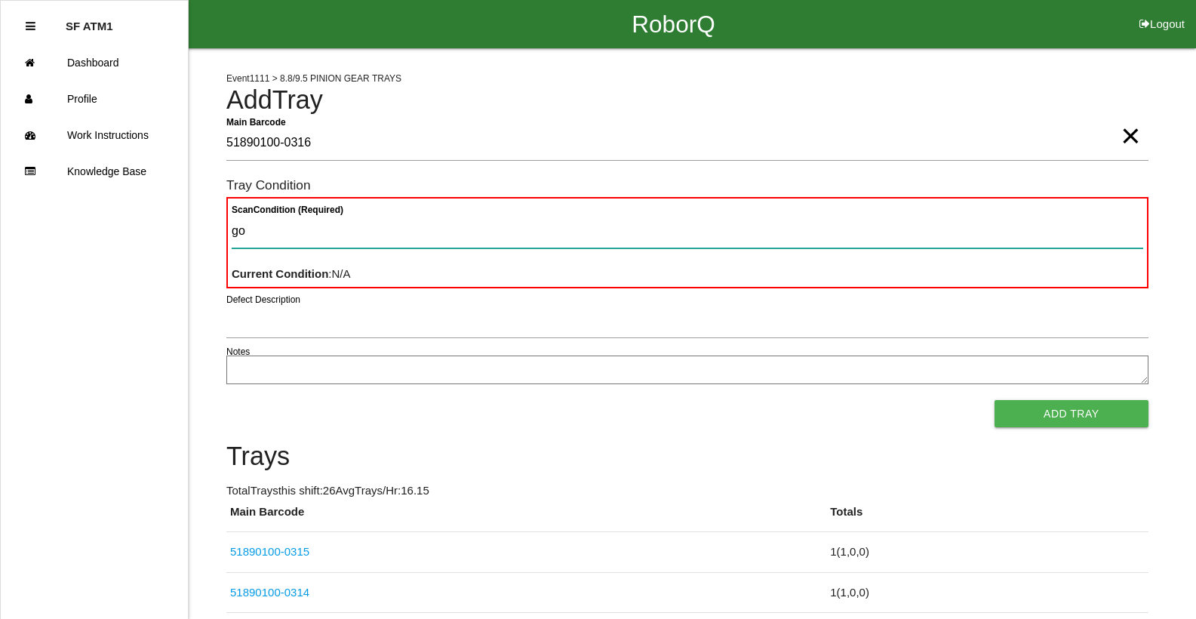
type Condition "goo"
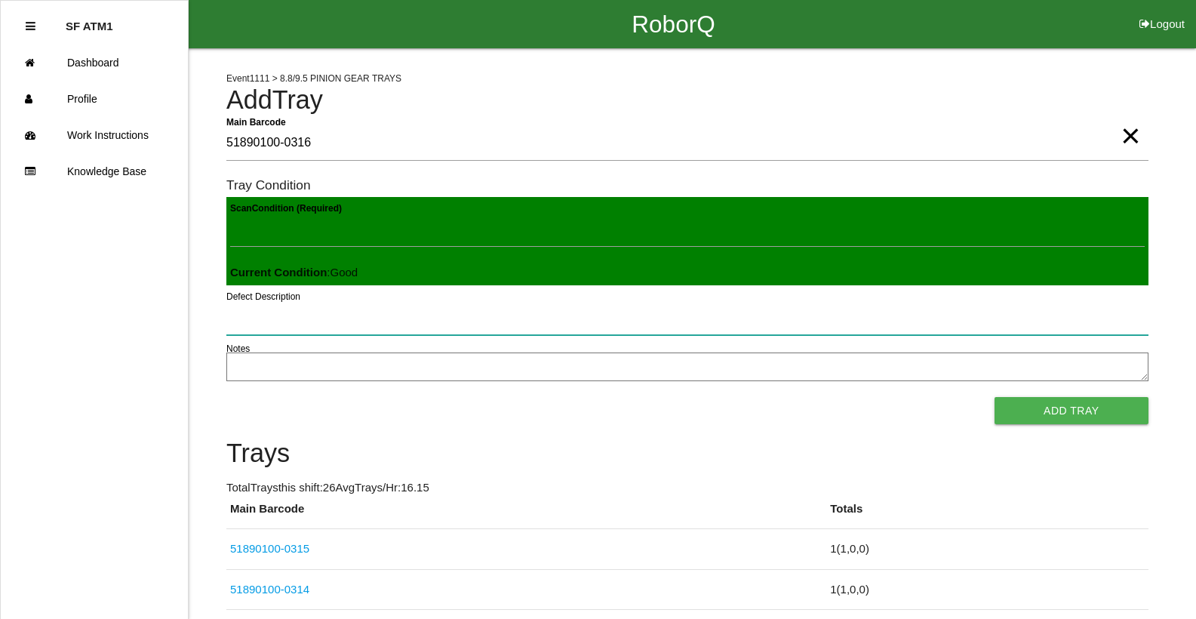
click at [994, 397] on button "Add Tray" at bounding box center [1071, 410] width 154 height 27
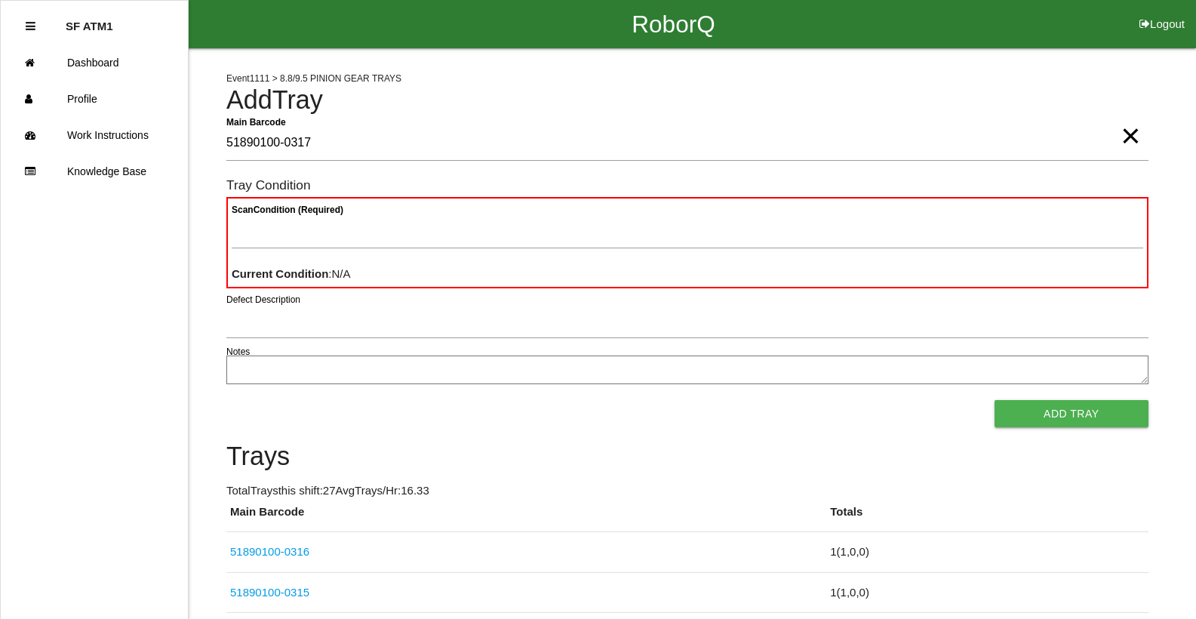
type Barcode "51890100-0317"
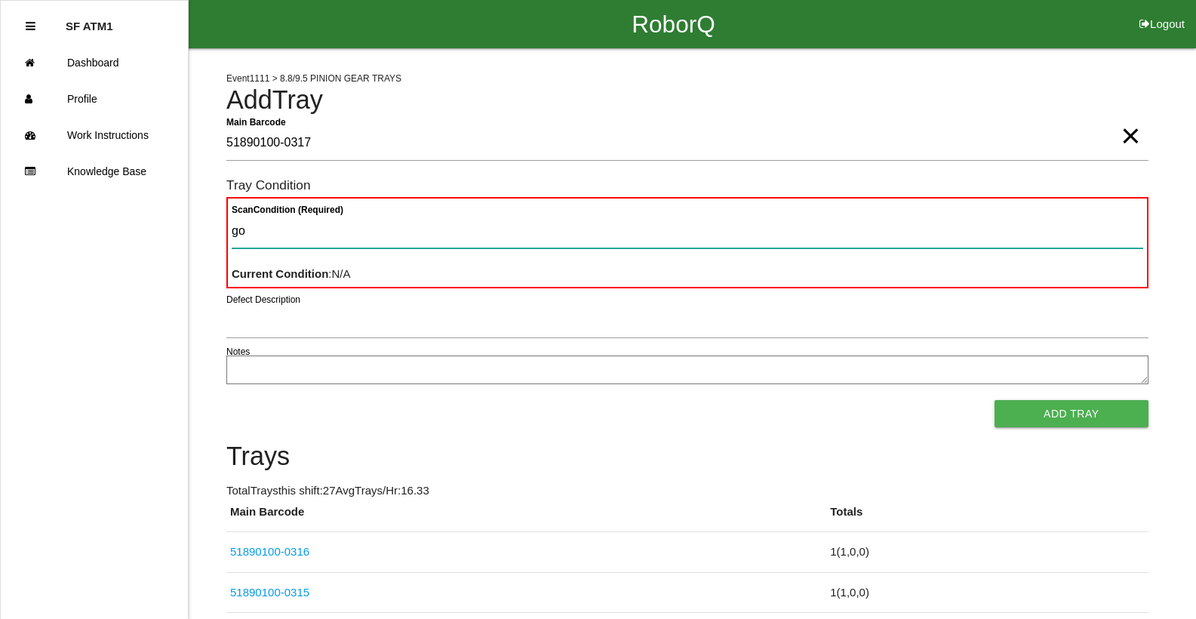
type Condition "goo"
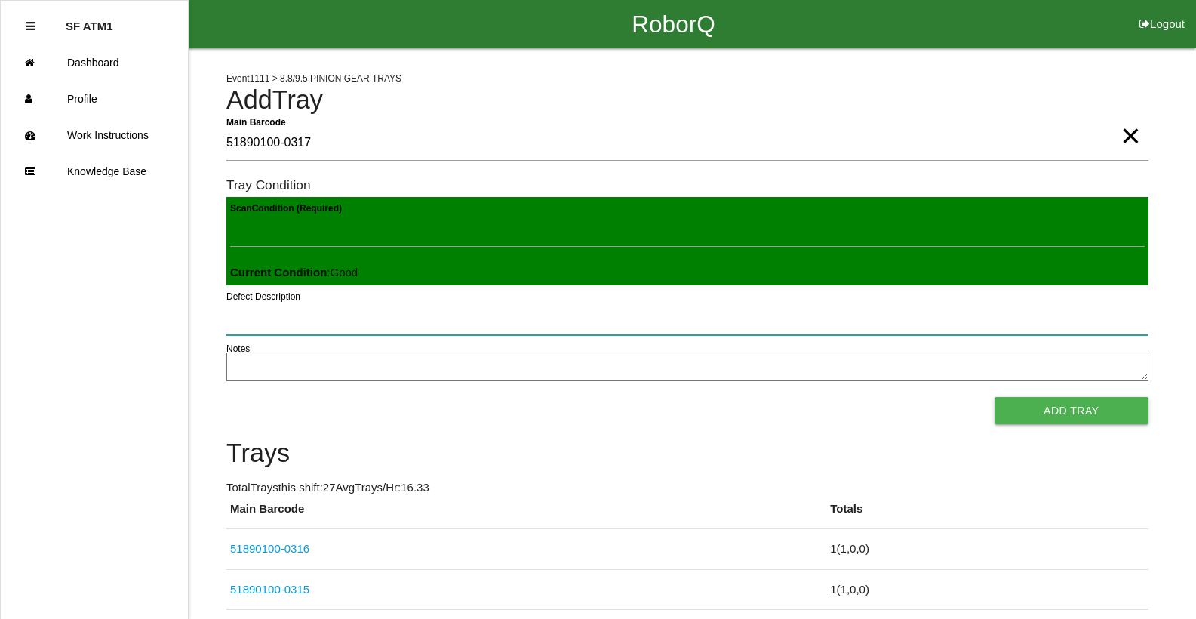
click at [994, 397] on button "Add Tray" at bounding box center [1071, 410] width 154 height 27
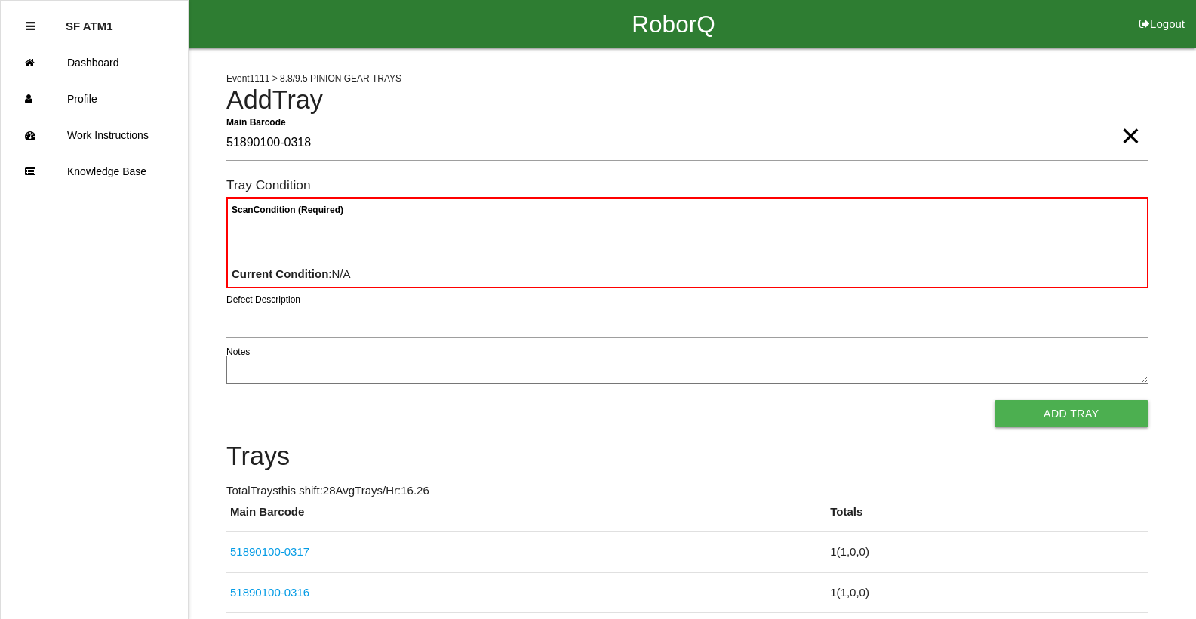
type Barcode "51890100-0318"
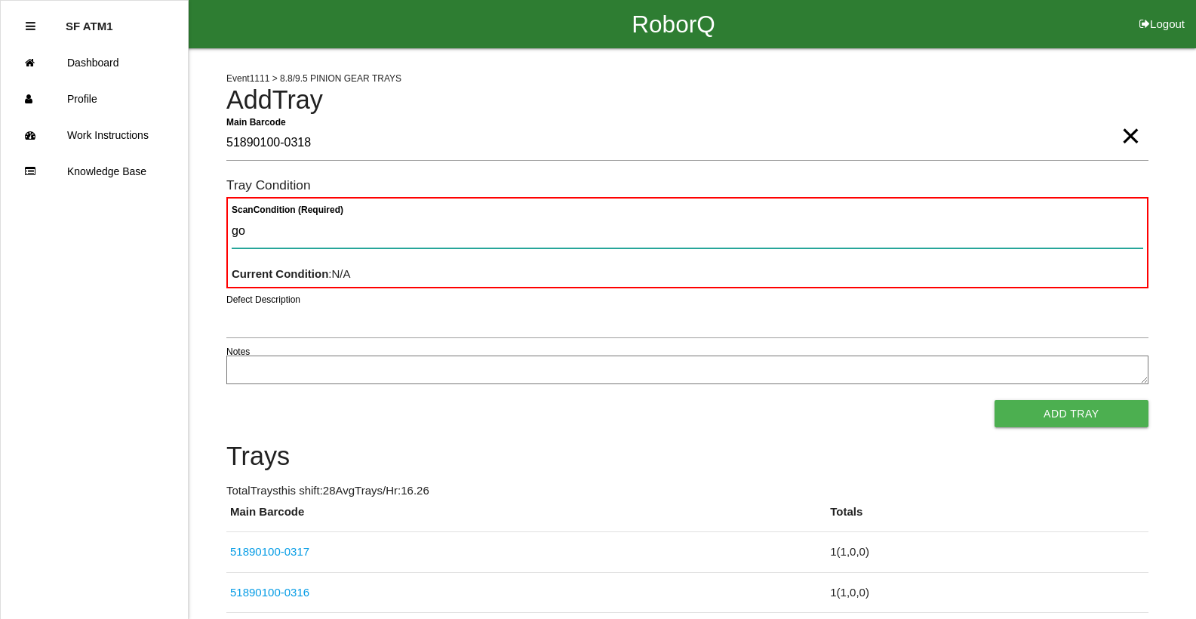
type Condition "goo"
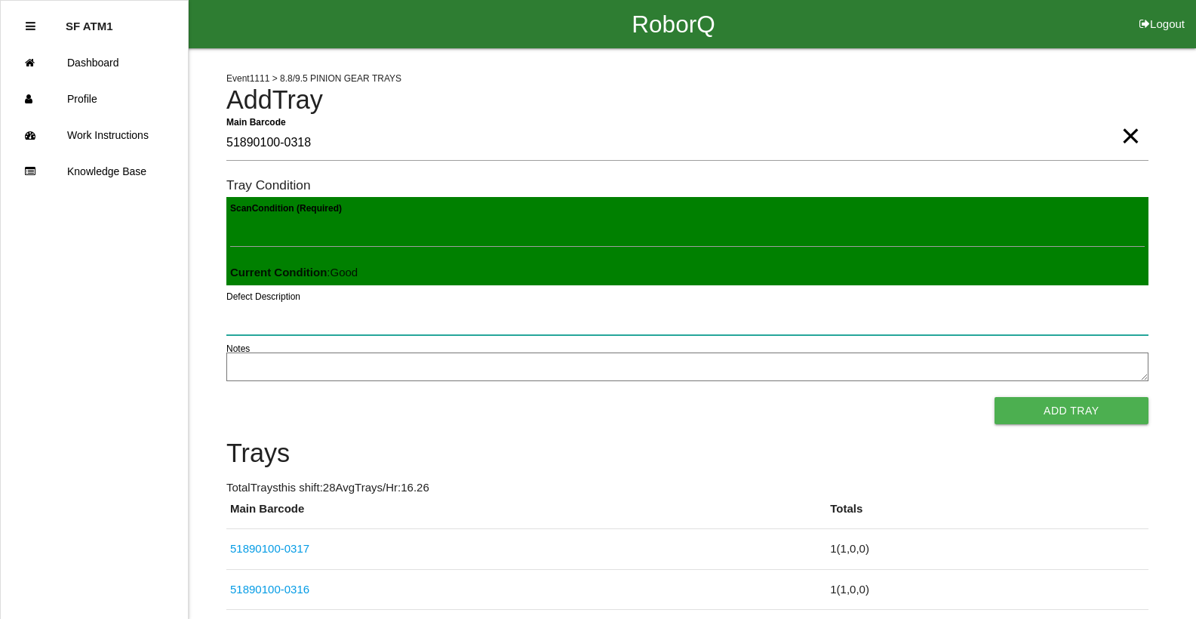
click at [994, 397] on button "Add Tray" at bounding box center [1071, 410] width 154 height 27
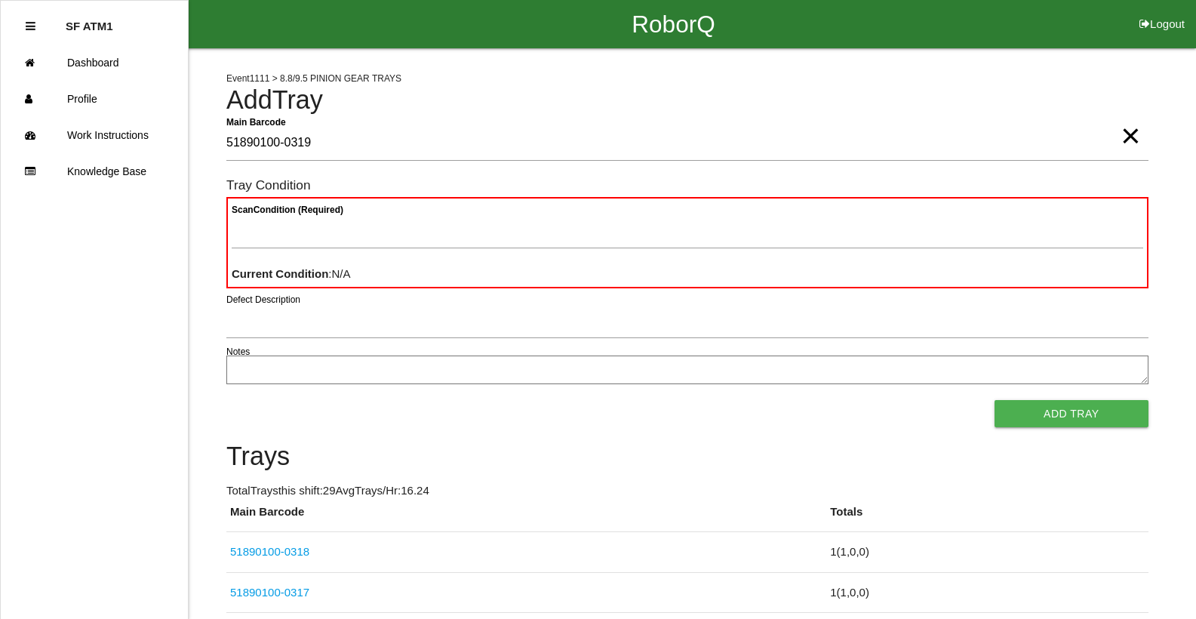
type Barcode "51890100-0319"
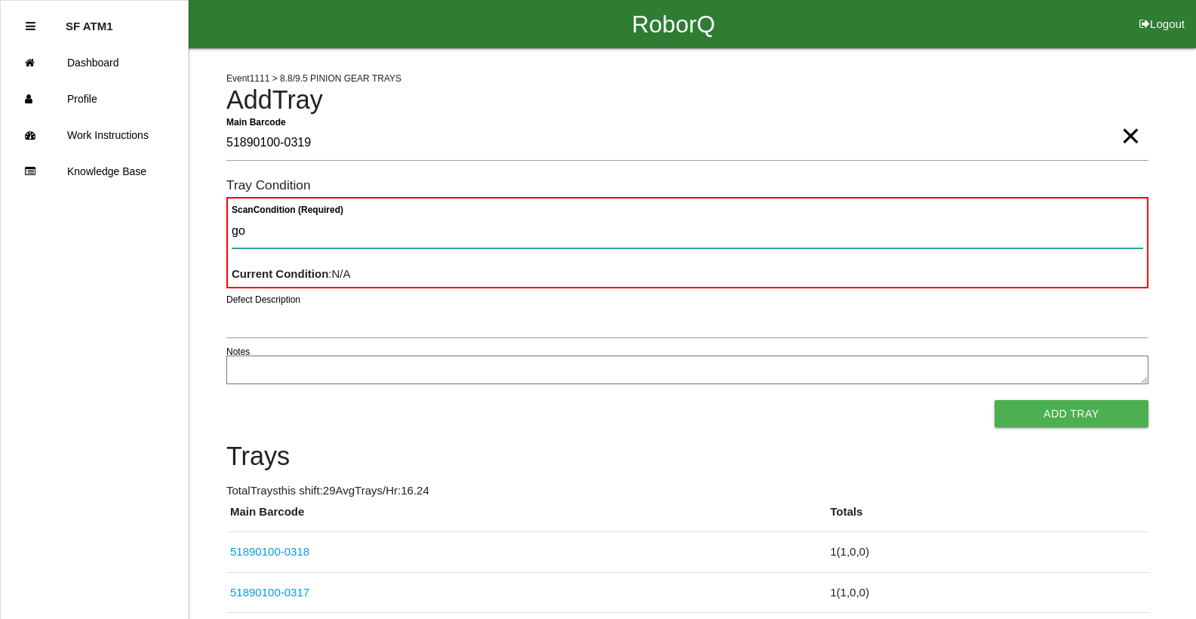
type Condition "goo"
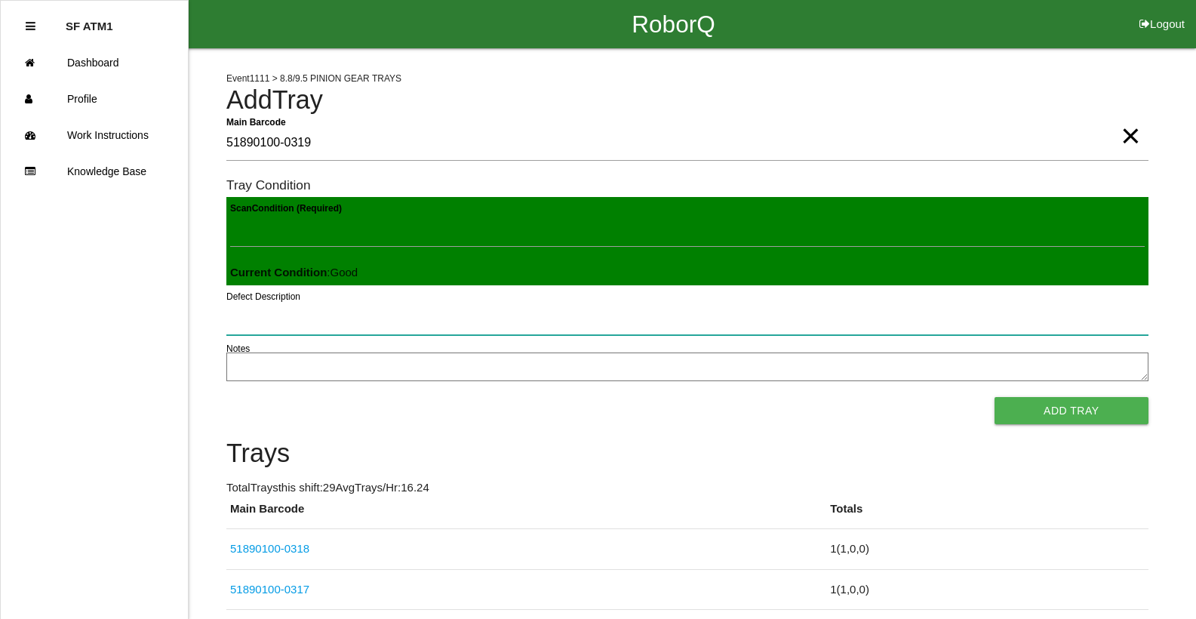
click at [994, 397] on button "Add Tray" at bounding box center [1071, 410] width 154 height 27
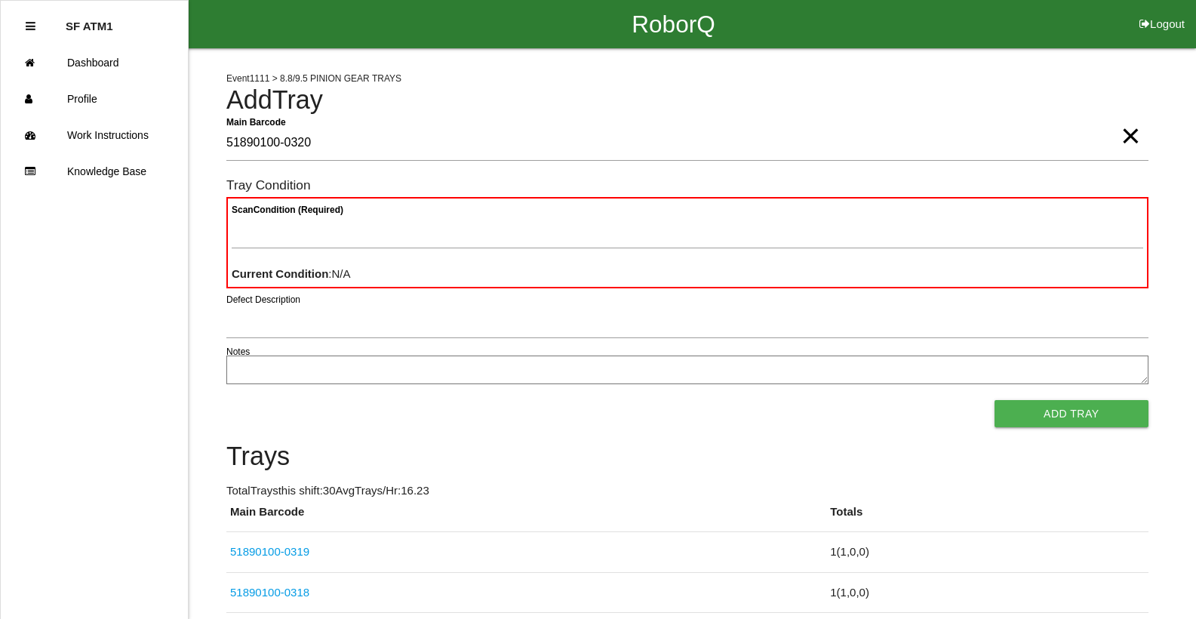
type Barcode "51890100-0320"
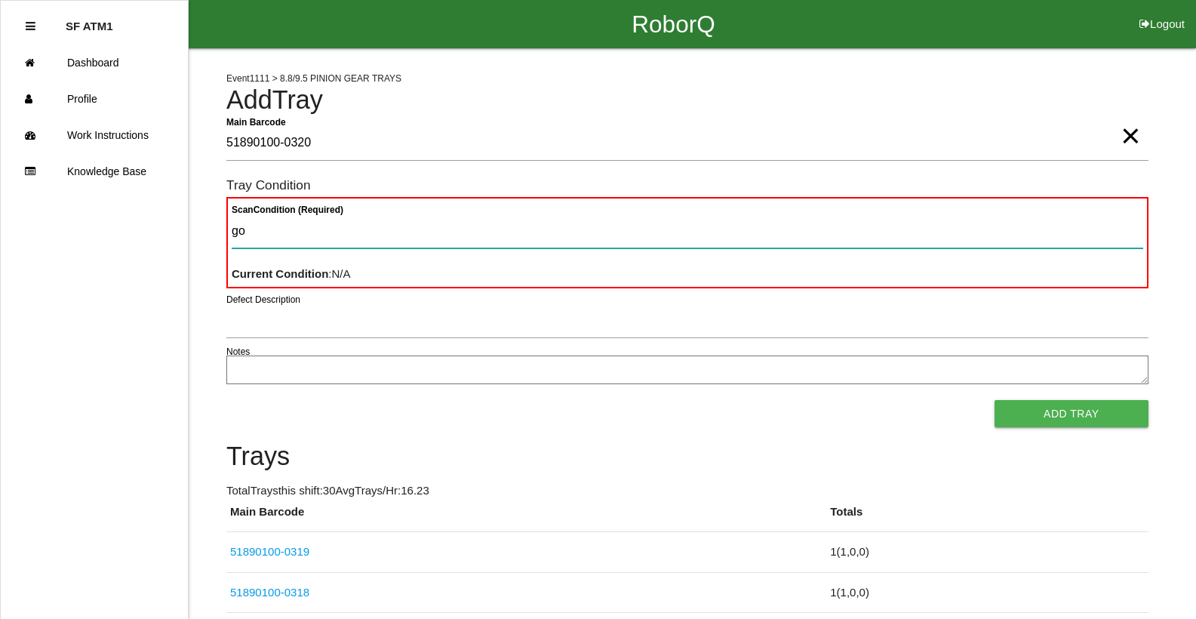
type Condition "goo"
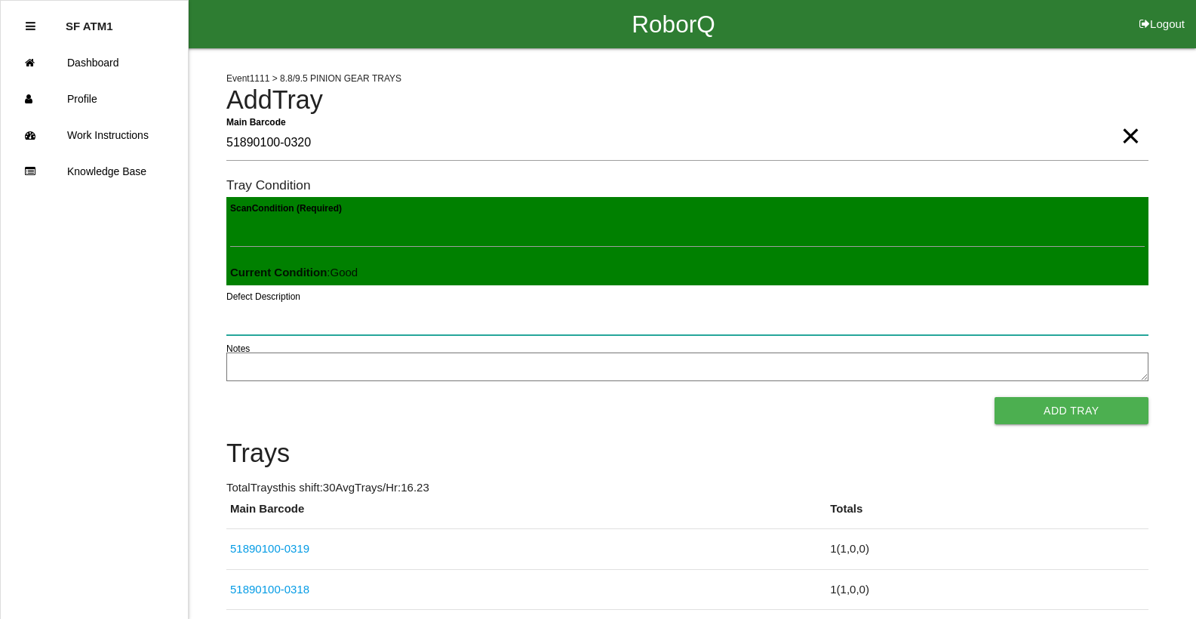
click at [994, 397] on button "Add Tray" at bounding box center [1071, 410] width 154 height 27
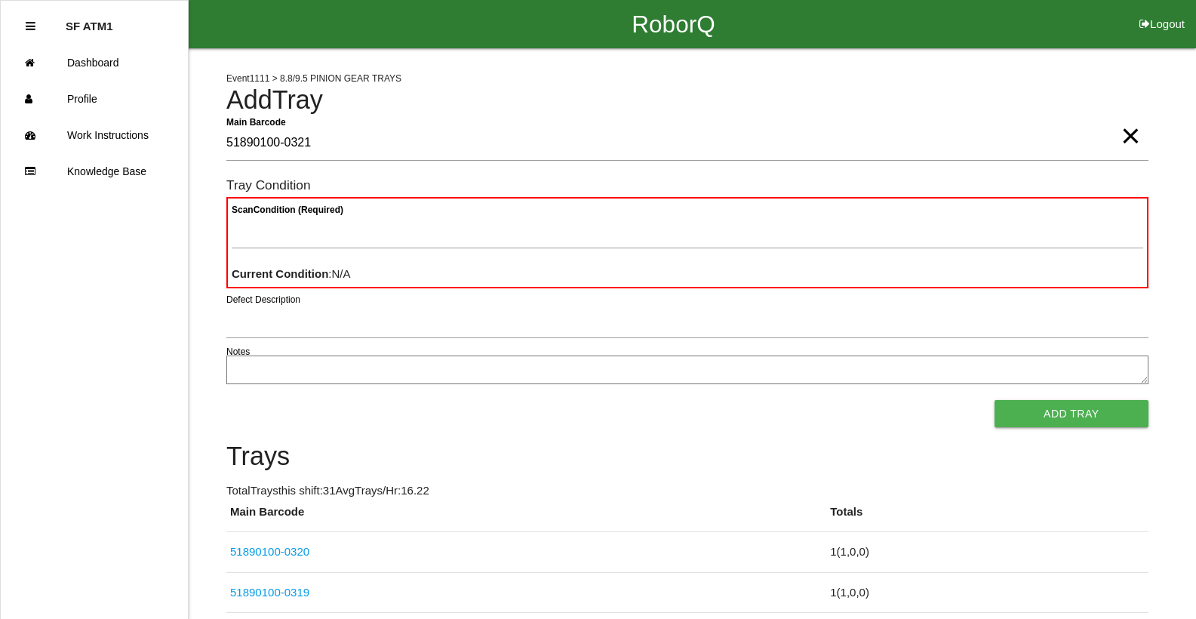
type Barcode "51890100-0321"
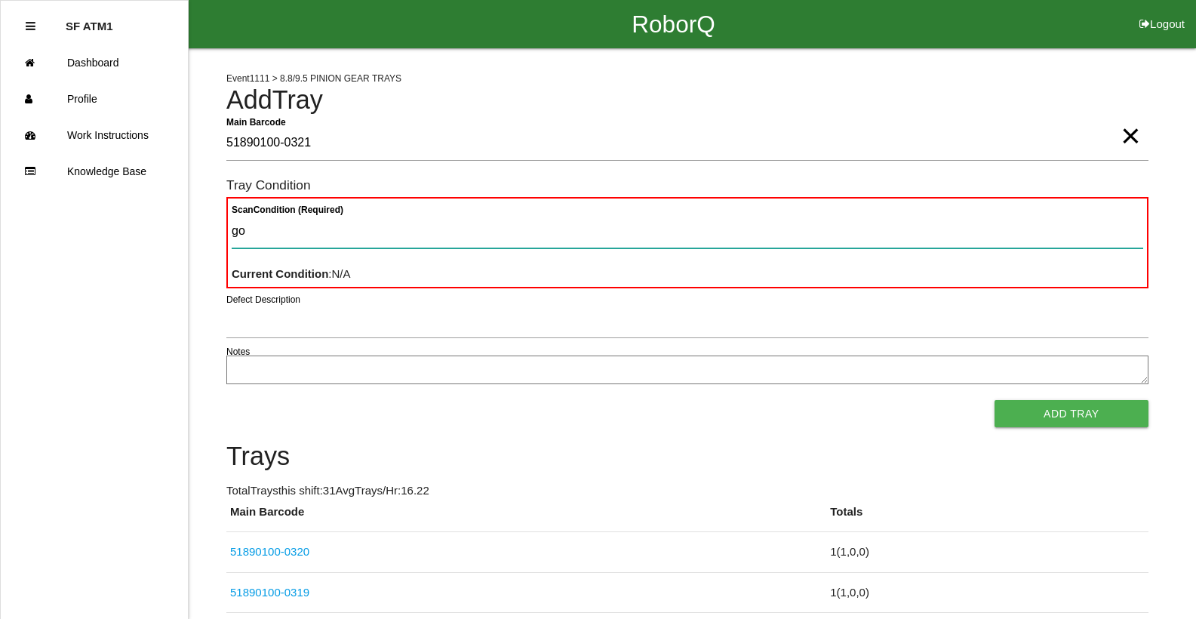
type Condition "goo"
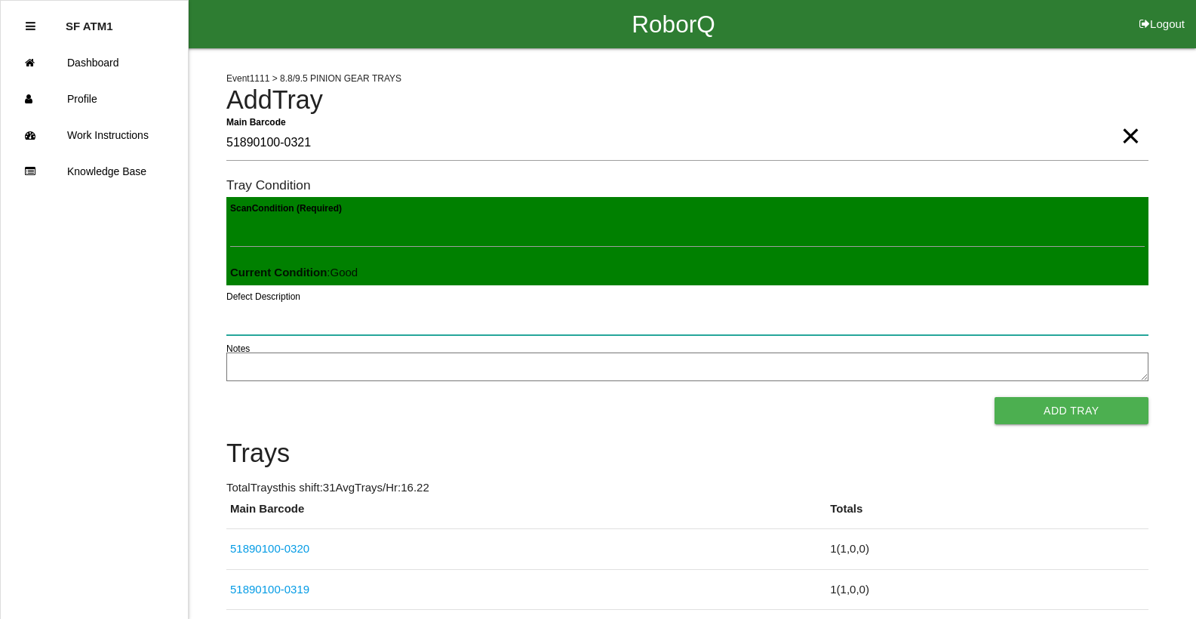
click at [994, 397] on button "Add Tray" at bounding box center [1071, 410] width 154 height 27
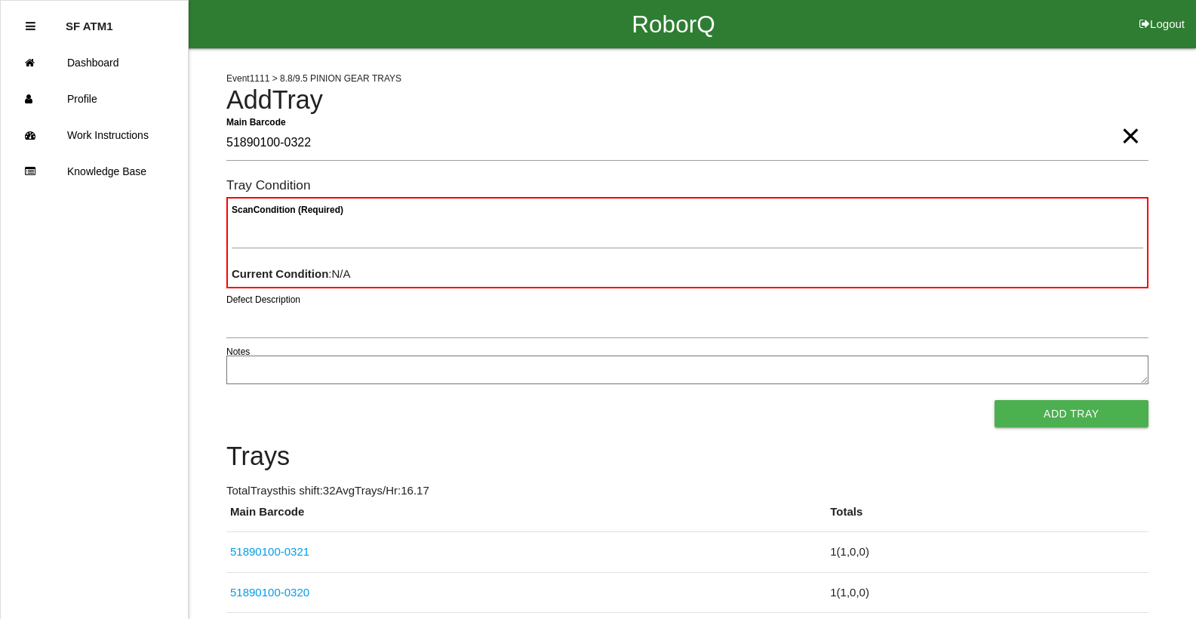
type Barcode "51890100-0322"
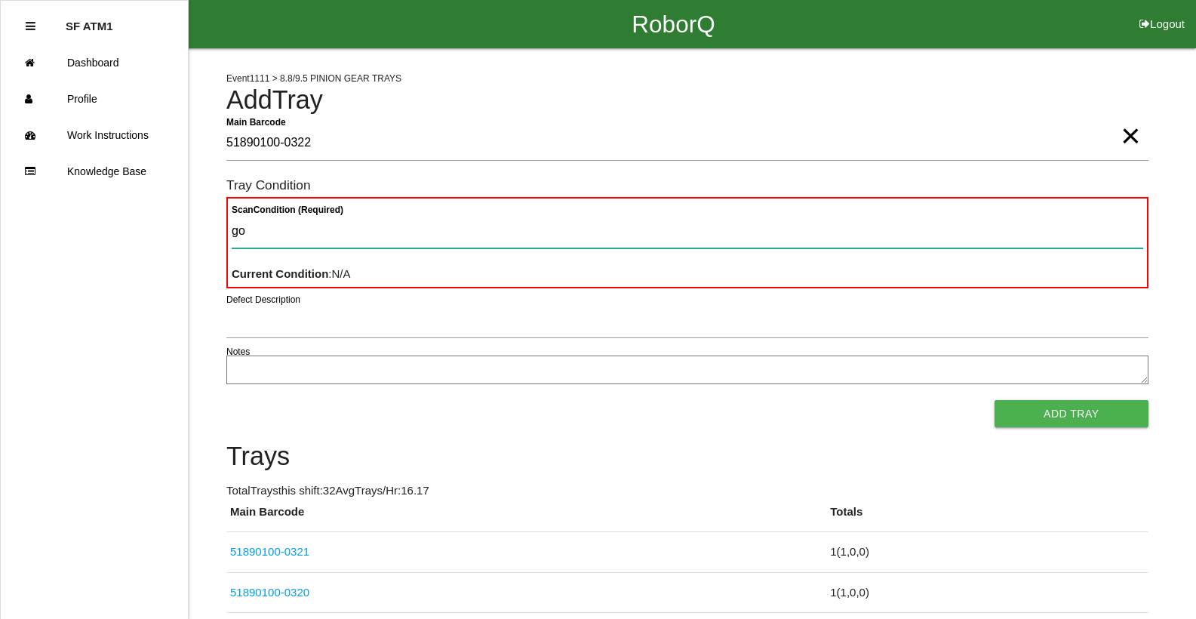
type Condition "goo"
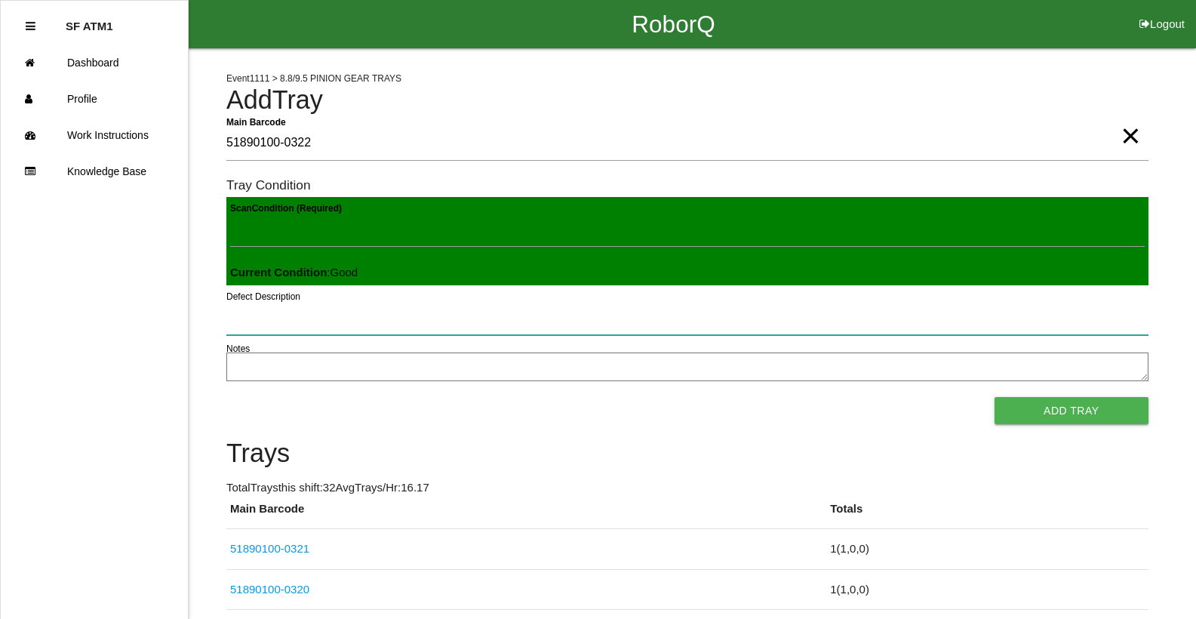
click at [994, 397] on button "Add Tray" at bounding box center [1071, 410] width 154 height 27
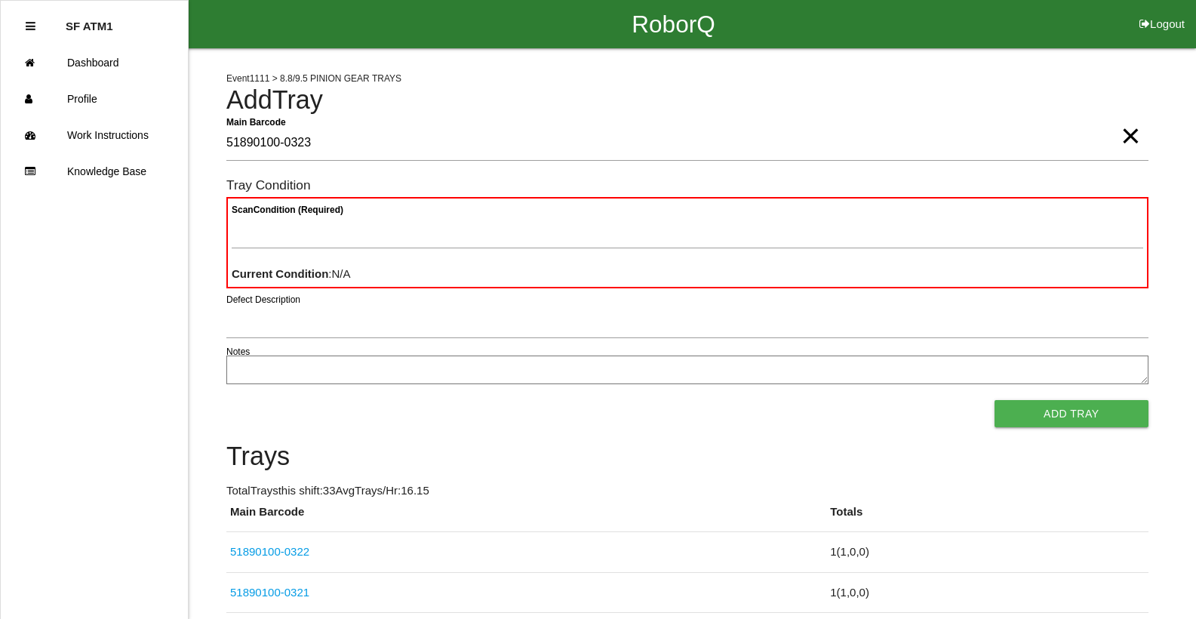
type Barcode "51890100-0323"
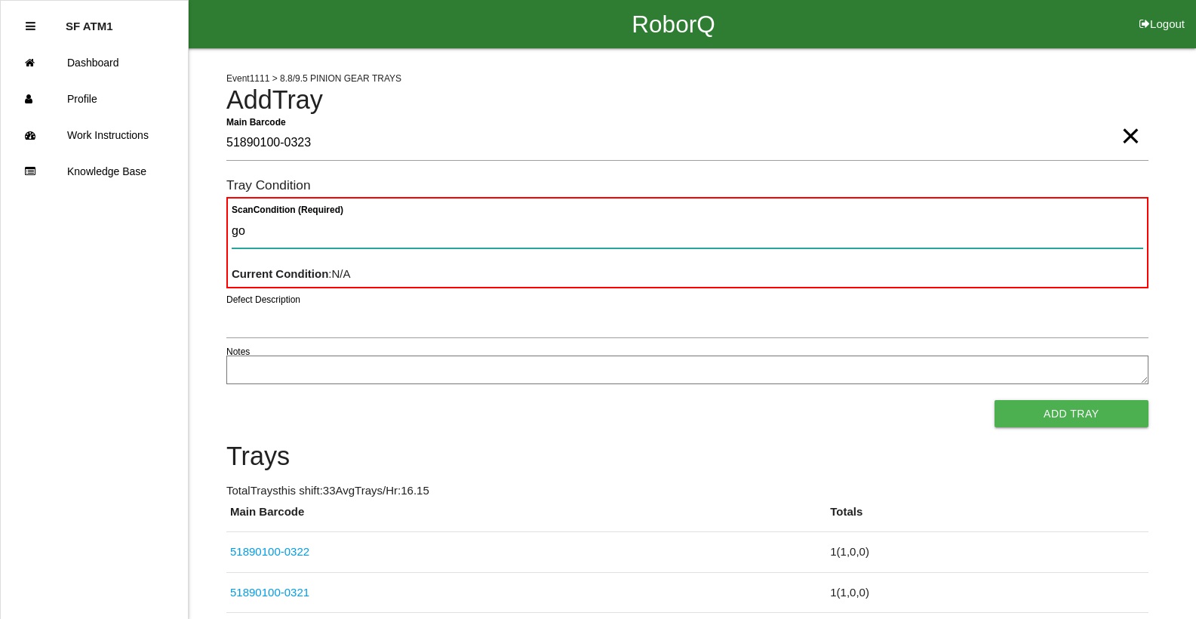
type Condition "goo"
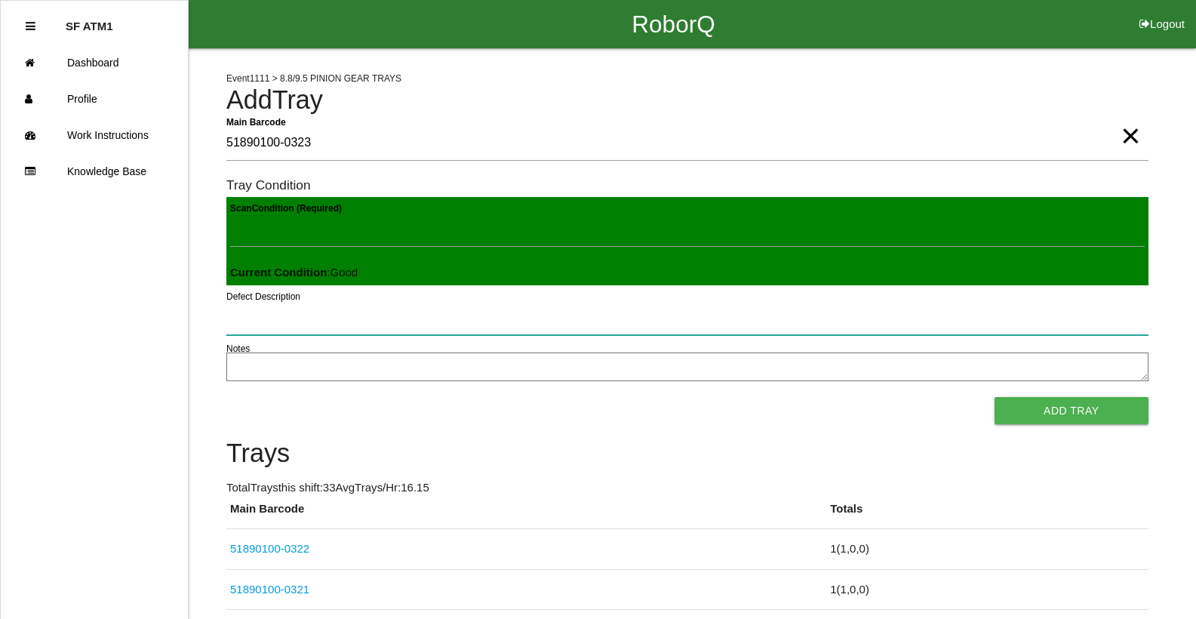
click at [994, 397] on button "Add Tray" at bounding box center [1071, 410] width 154 height 27
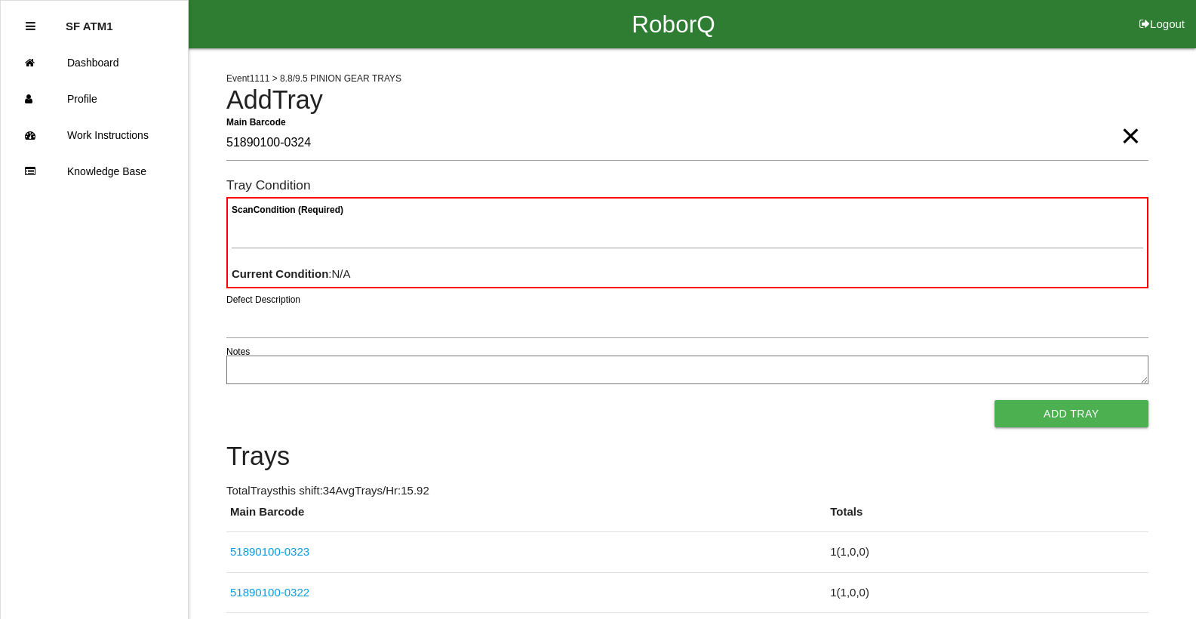
type Barcode "51890100-0324"
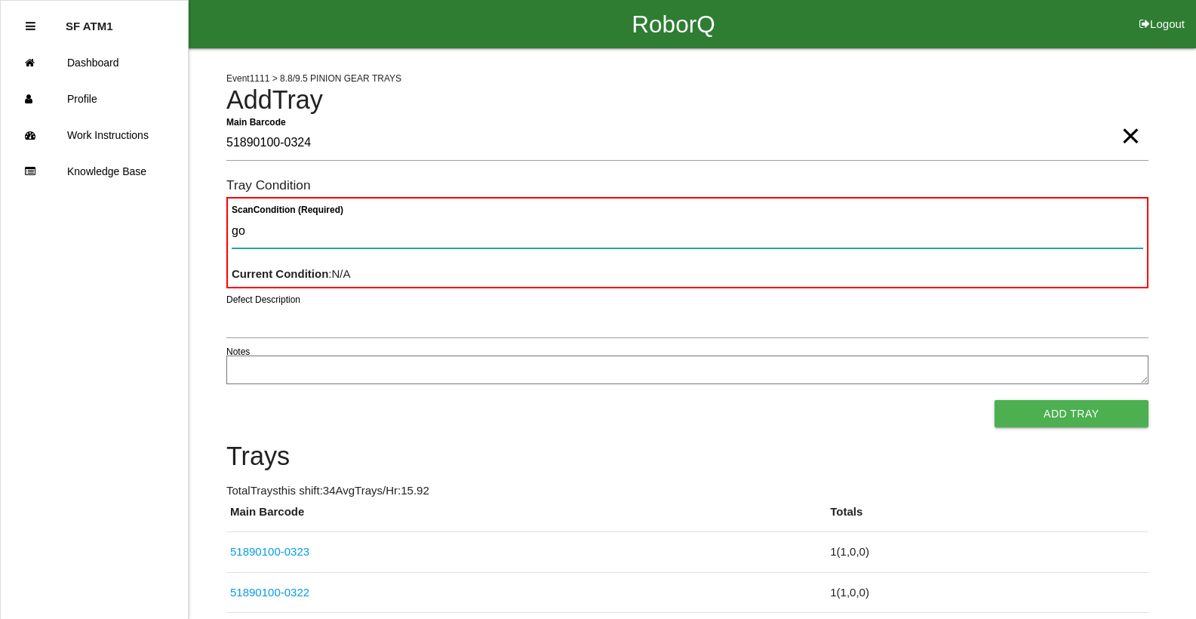
type Condition "goo"
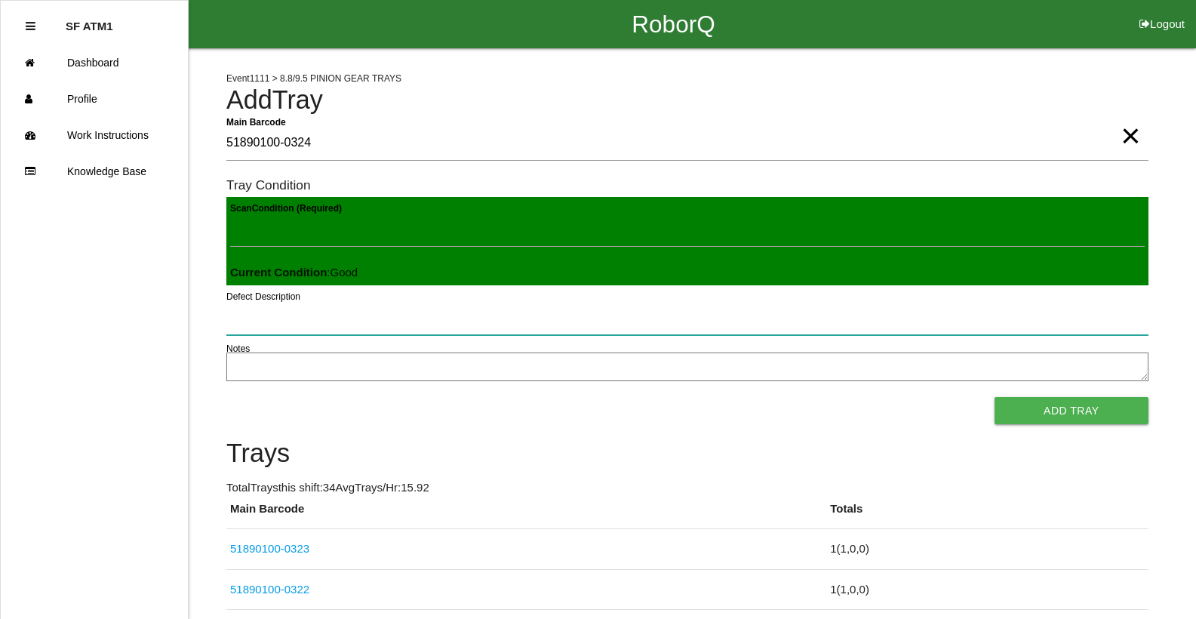
click at [994, 397] on button "Add Tray" at bounding box center [1071, 410] width 154 height 27
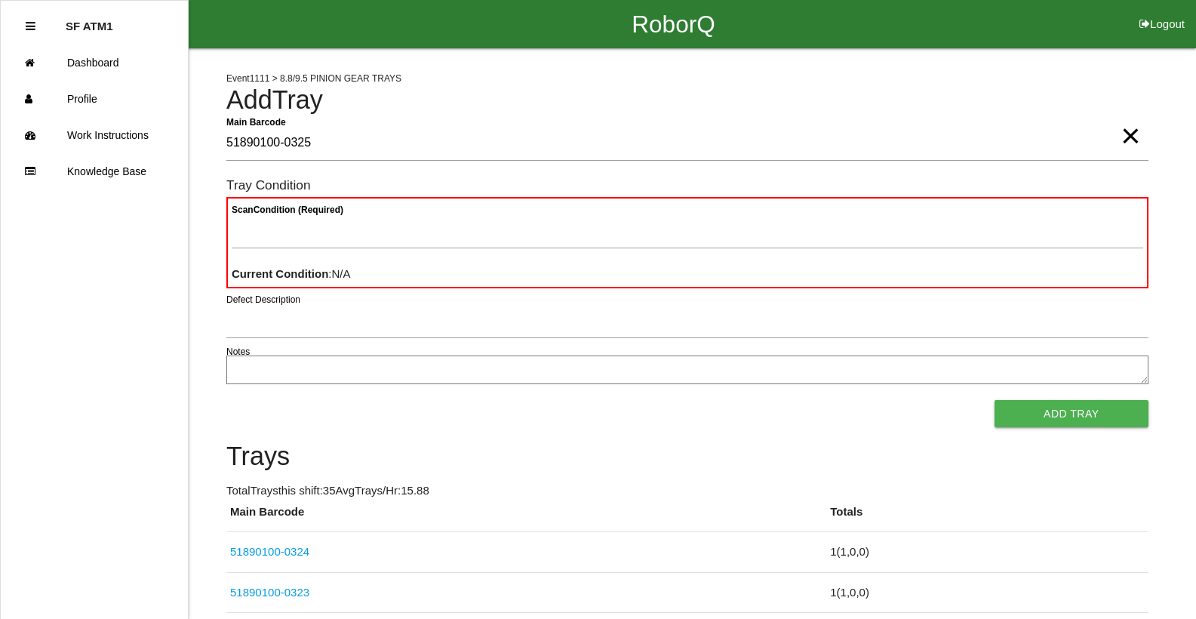
type Barcode "51890100-0325"
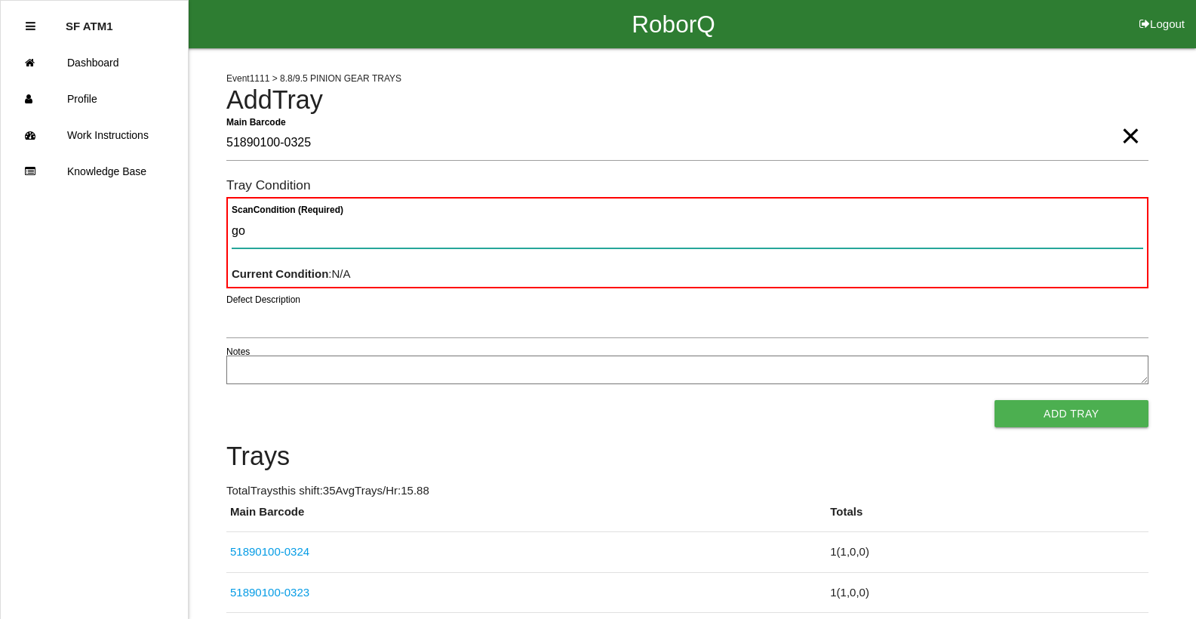
type Condition "goo"
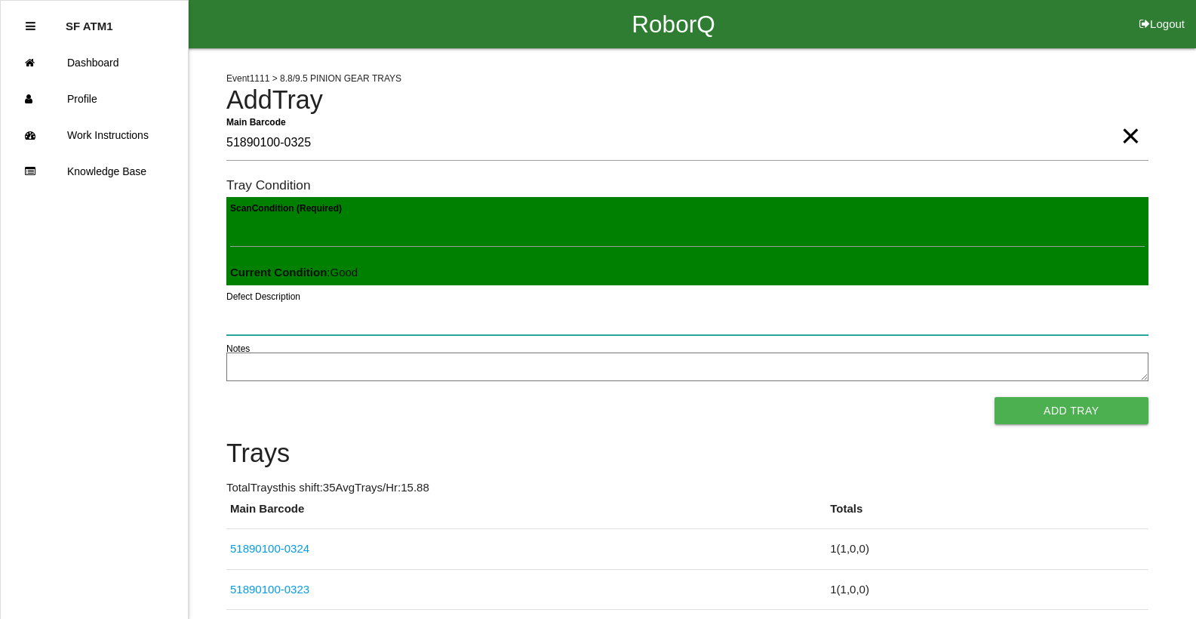
click at [994, 397] on button "Add Tray" at bounding box center [1071, 410] width 154 height 27
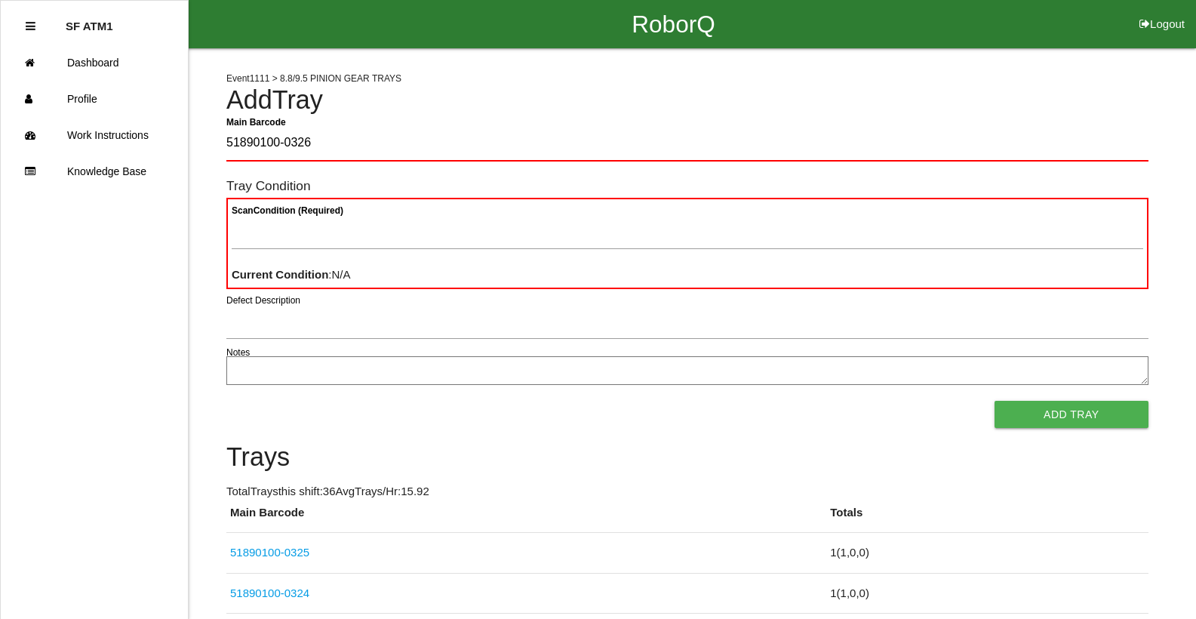
type Barcode "51890100-0326"
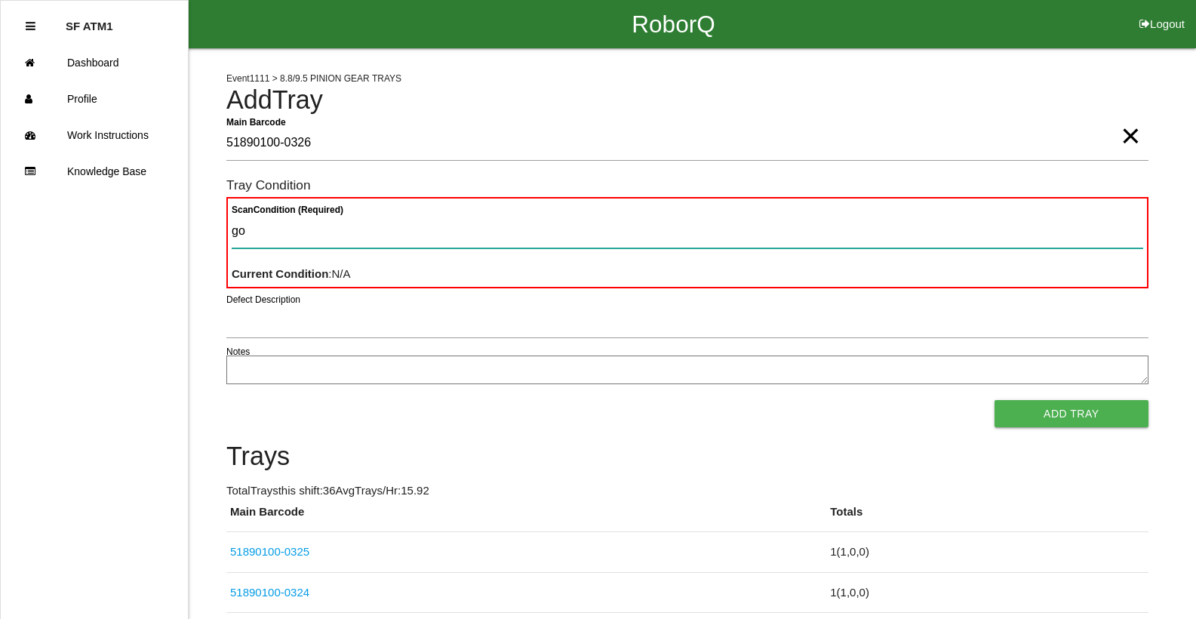
type Condition "goo"
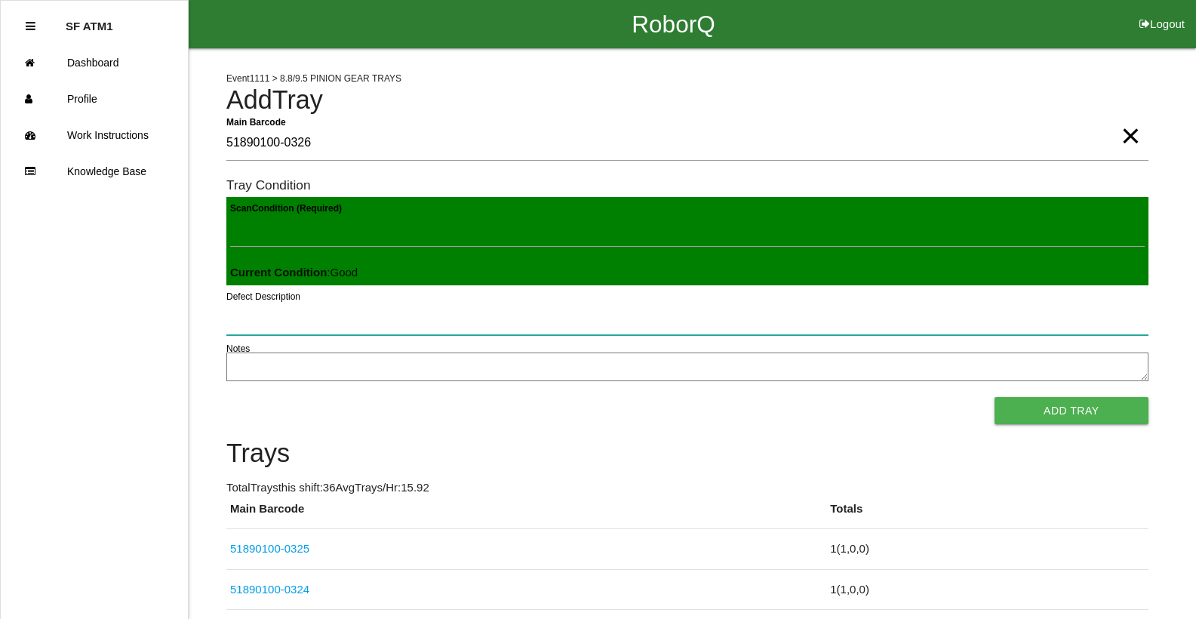
click at [994, 397] on button "Add Tray" at bounding box center [1071, 410] width 154 height 27
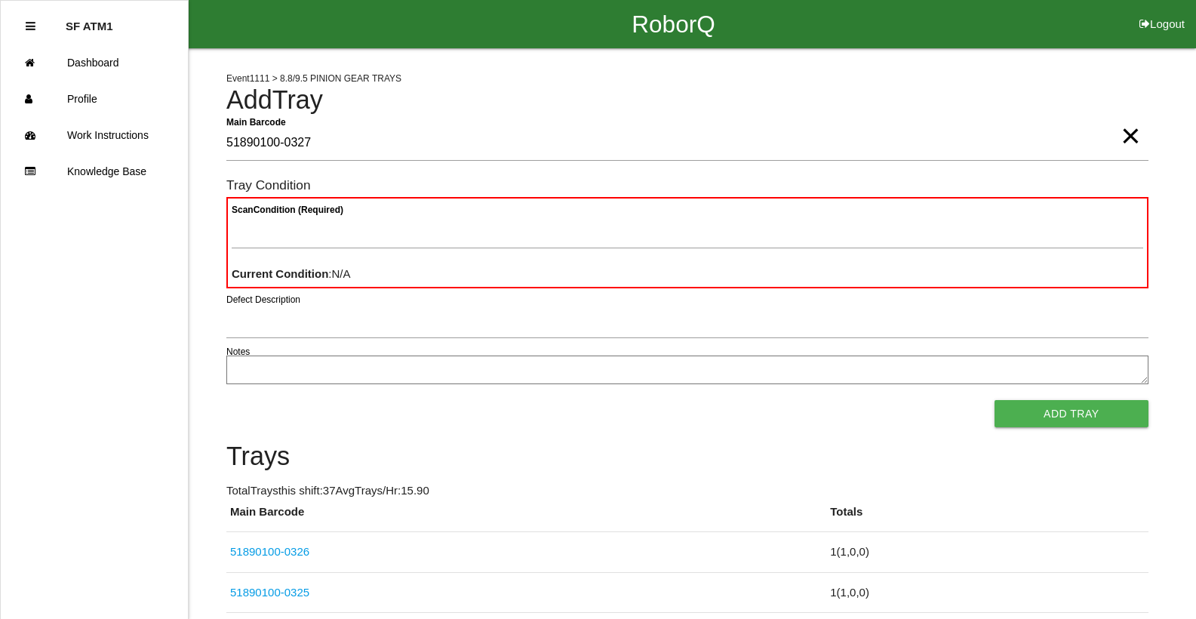
type Barcode "51890100-0327"
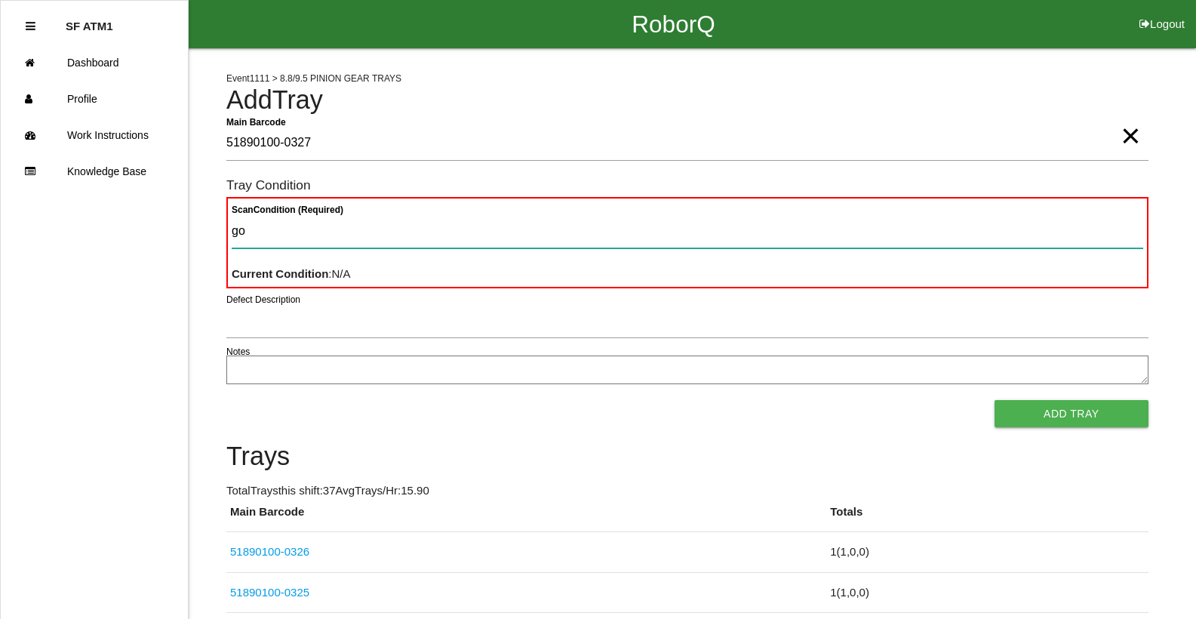
type Condition "goo"
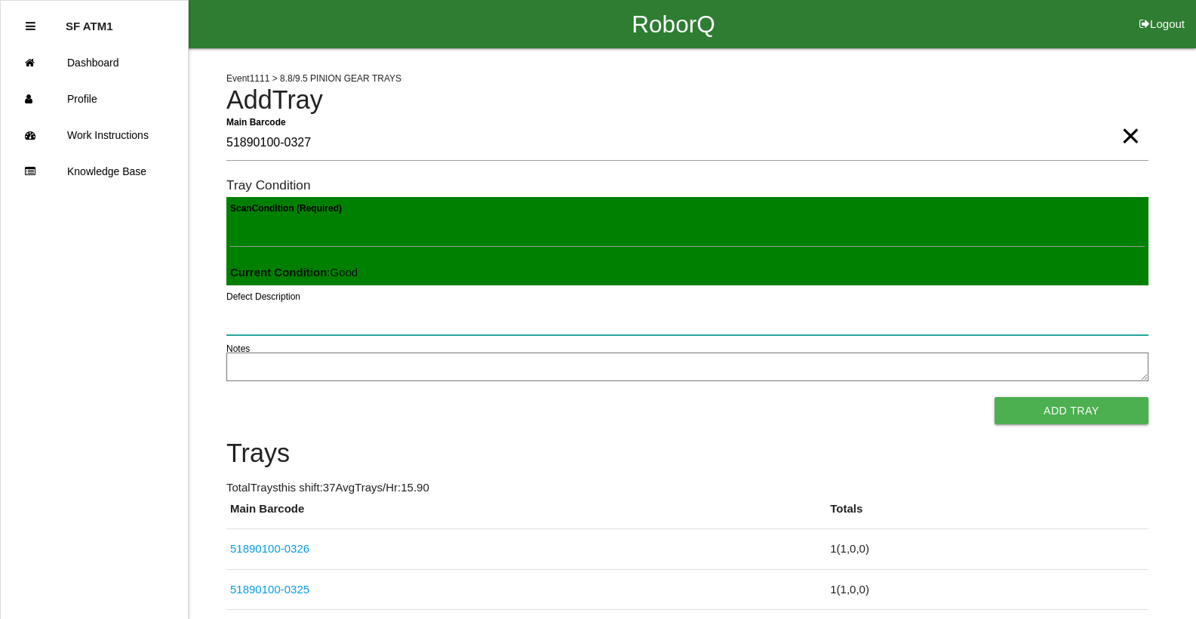
click at [994, 397] on button "Add Tray" at bounding box center [1071, 410] width 154 height 27
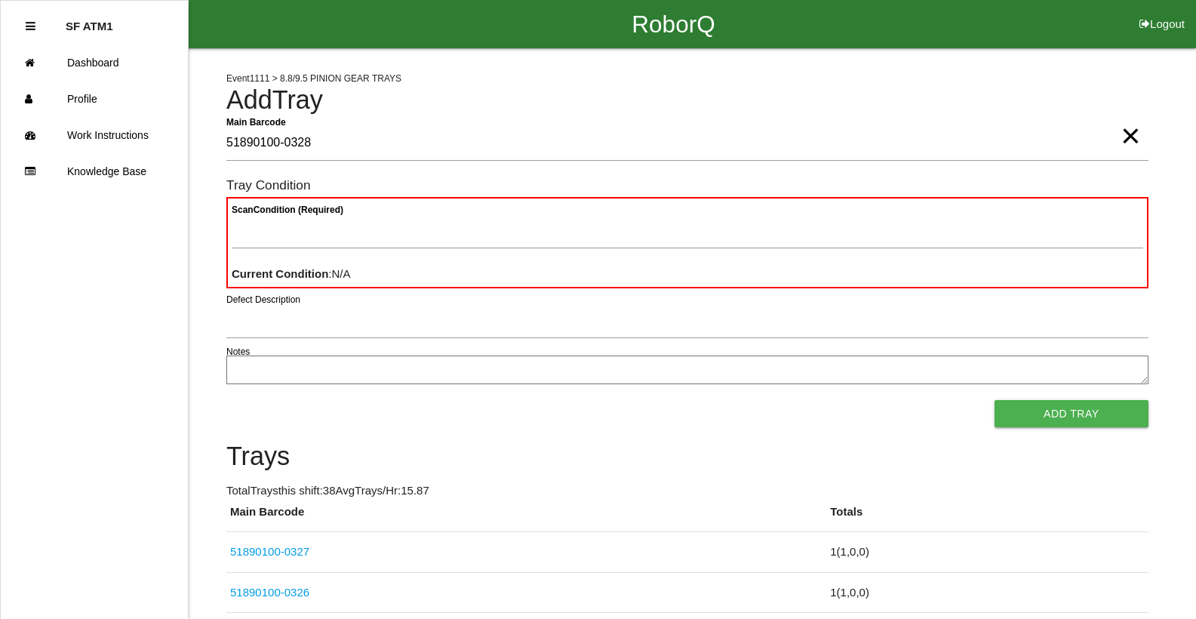
type Barcode "51890100-0328"
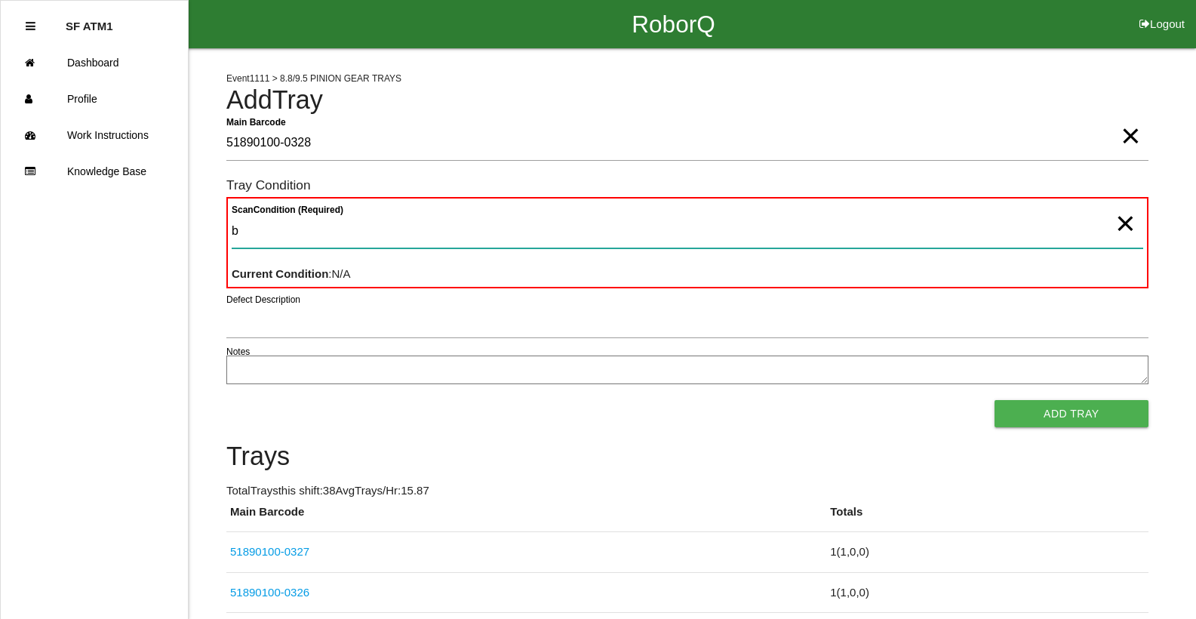
type Condition "ba"
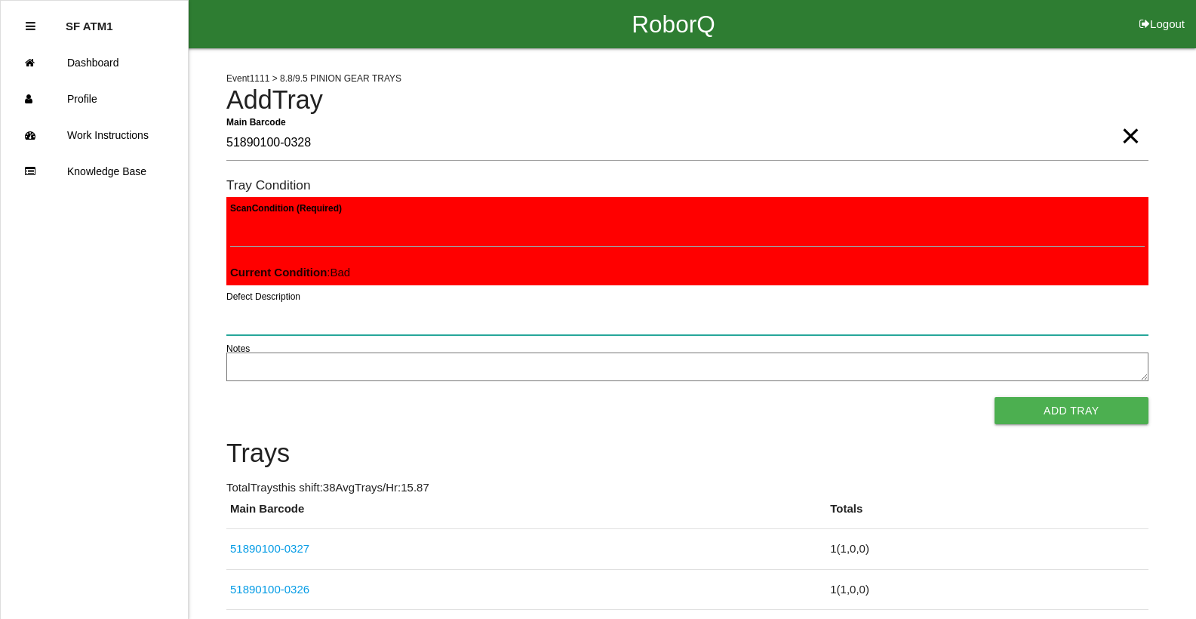
click at [994, 397] on button "Add Tray" at bounding box center [1071, 410] width 154 height 27
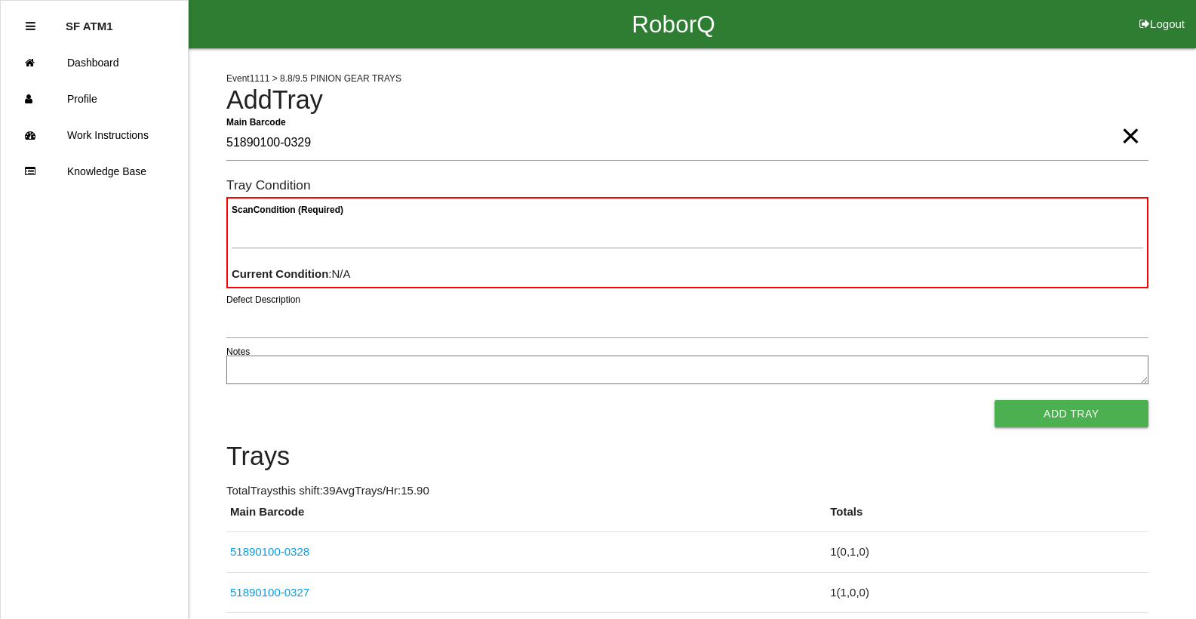
type Barcode "51890100-0329"
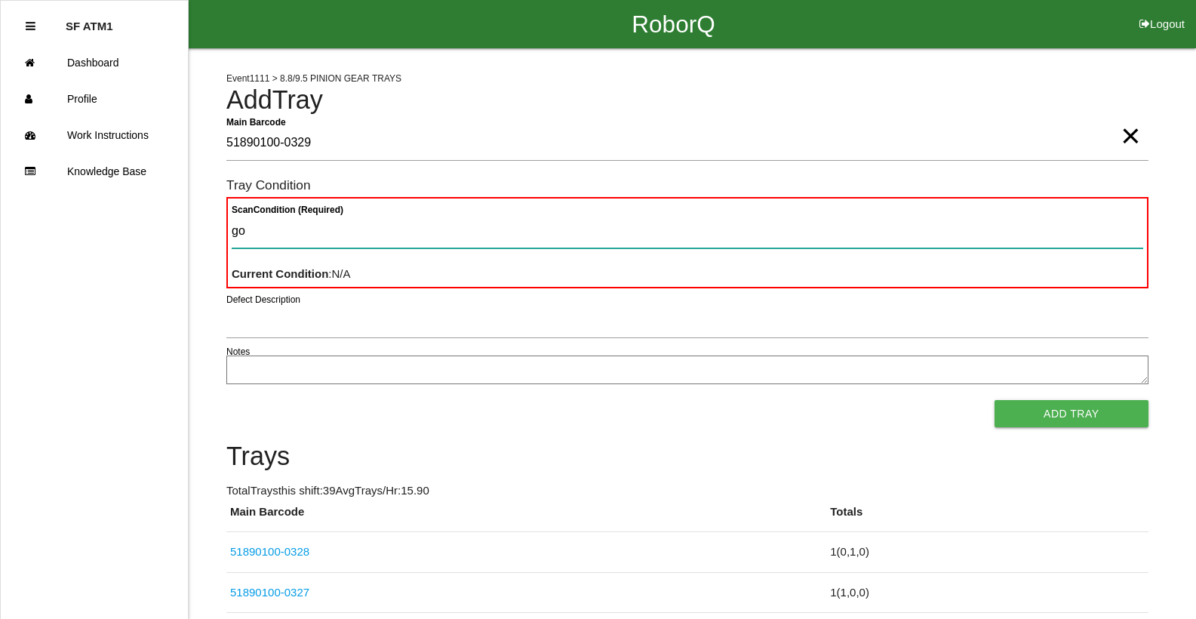
type Condition "goo"
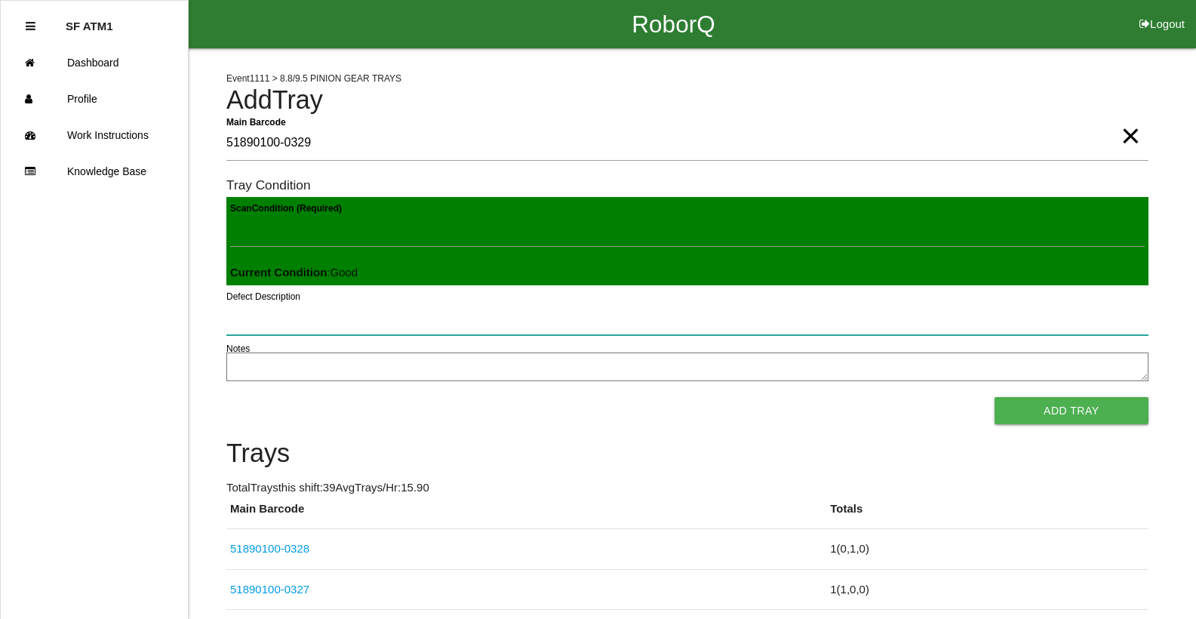
click at [994, 397] on button "Add Tray" at bounding box center [1071, 410] width 154 height 27
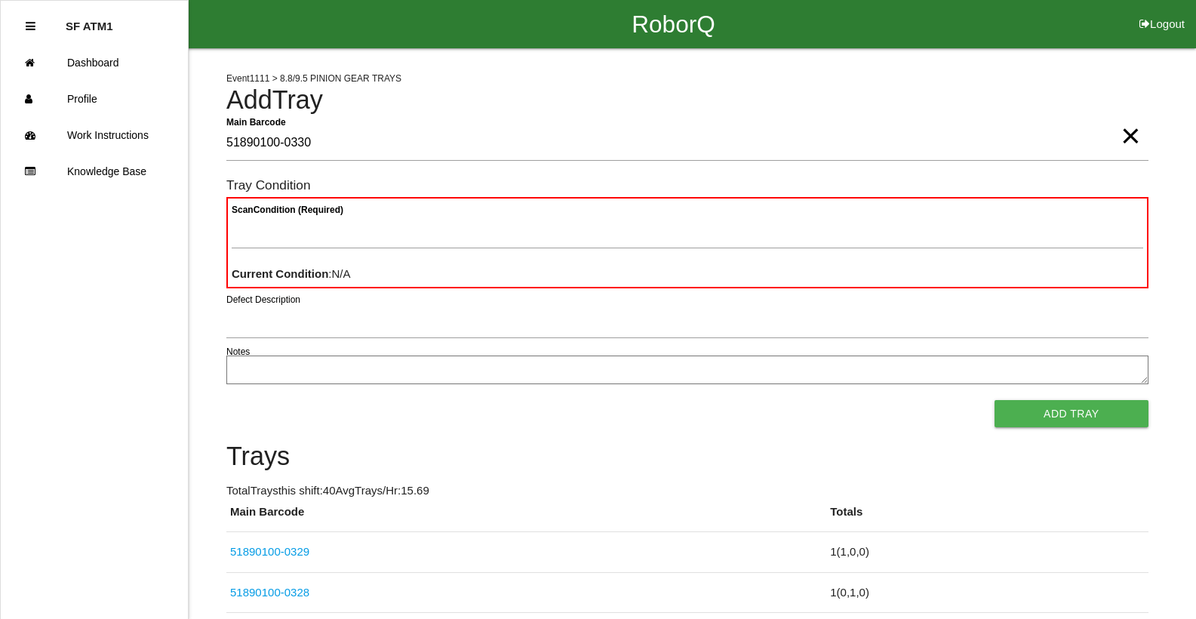
type Barcode "51890100-0330"
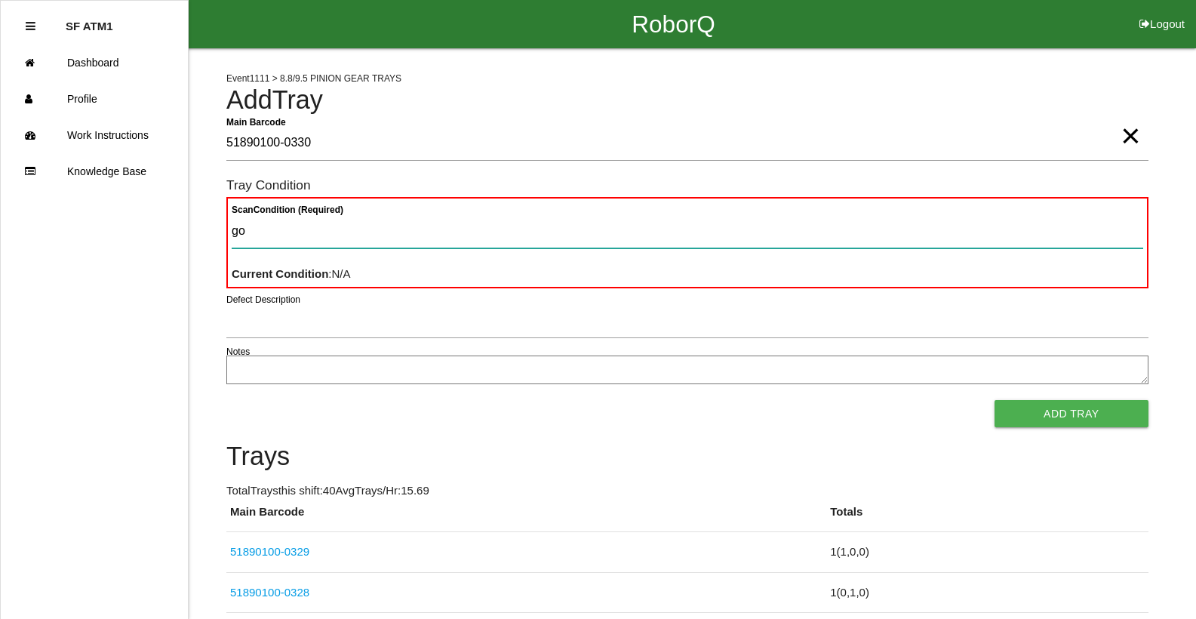
type Condition "goo"
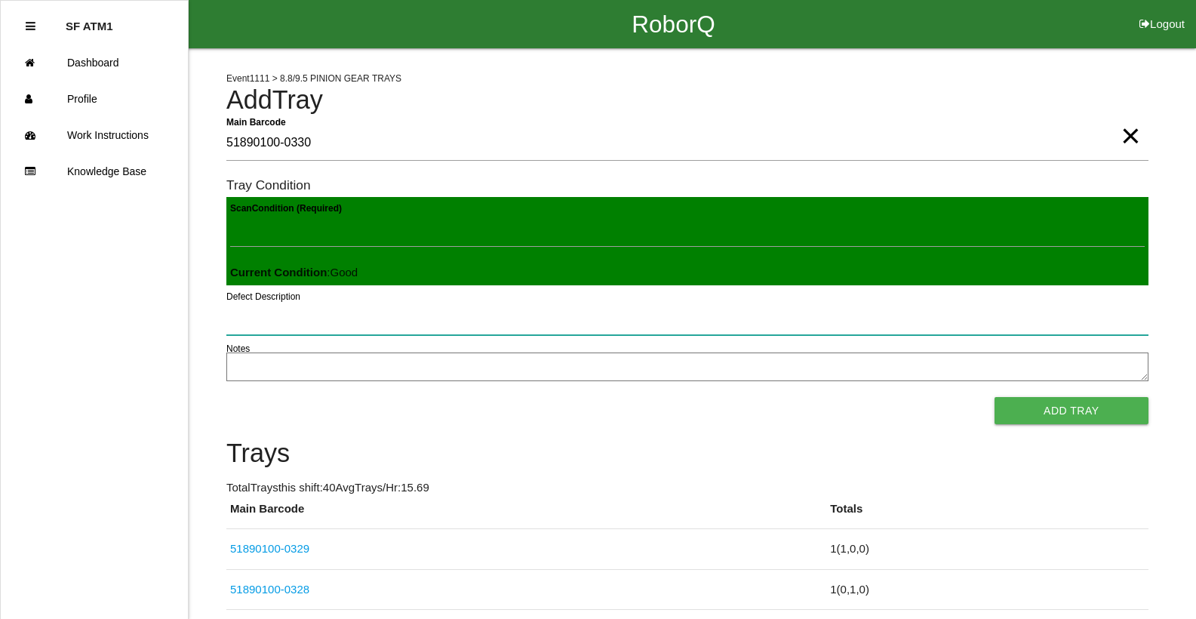
click at [994, 397] on button "Add Tray" at bounding box center [1071, 410] width 154 height 27
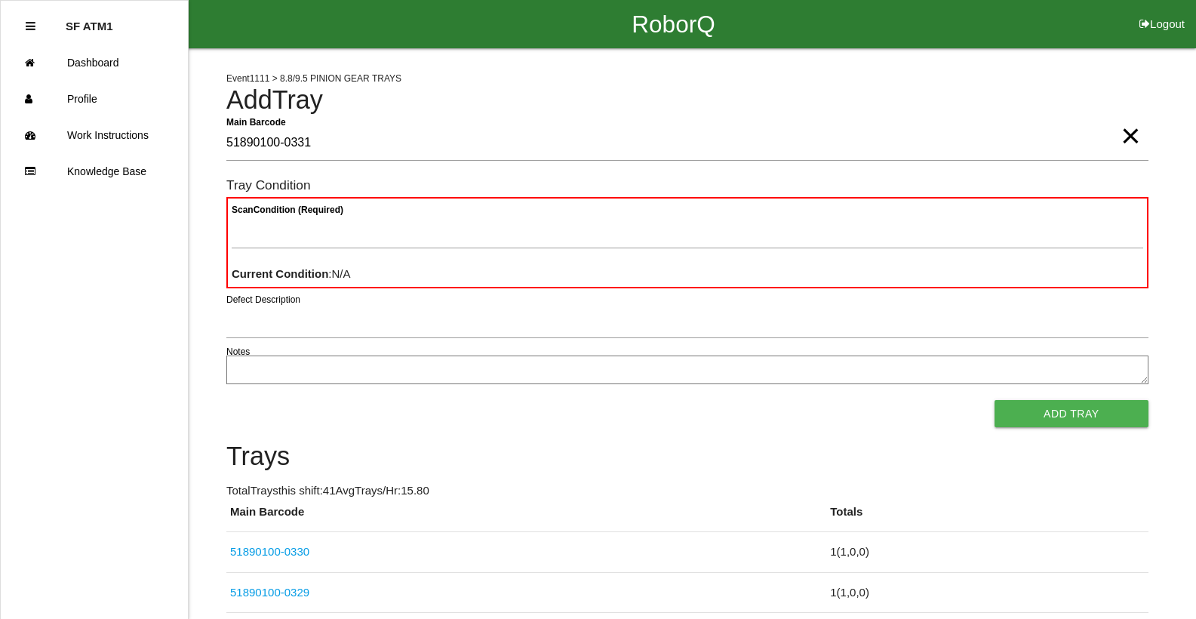
type Barcode "51890100-0331"
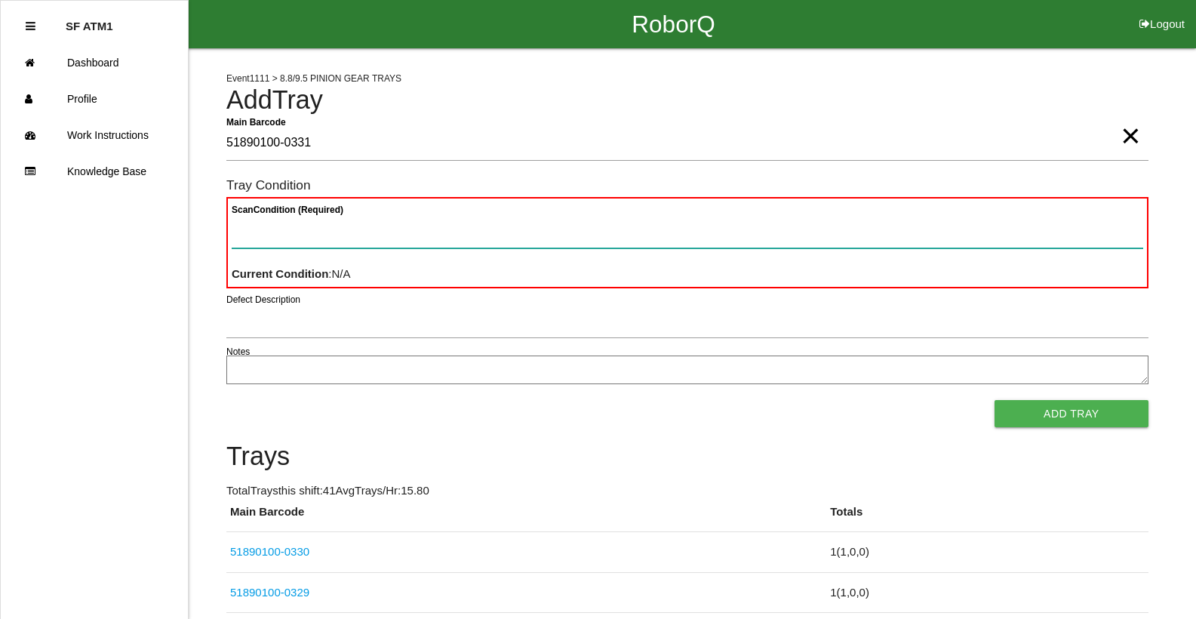
click at [994, 400] on button "Add Tray" at bounding box center [1071, 413] width 154 height 27
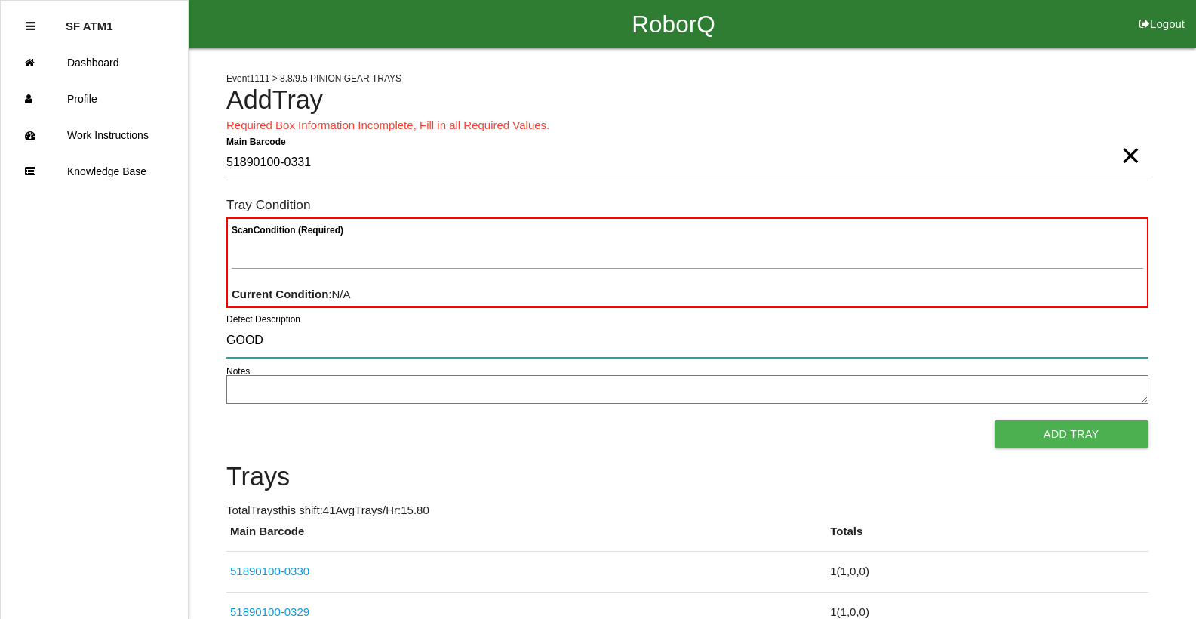
type input "GOOD"
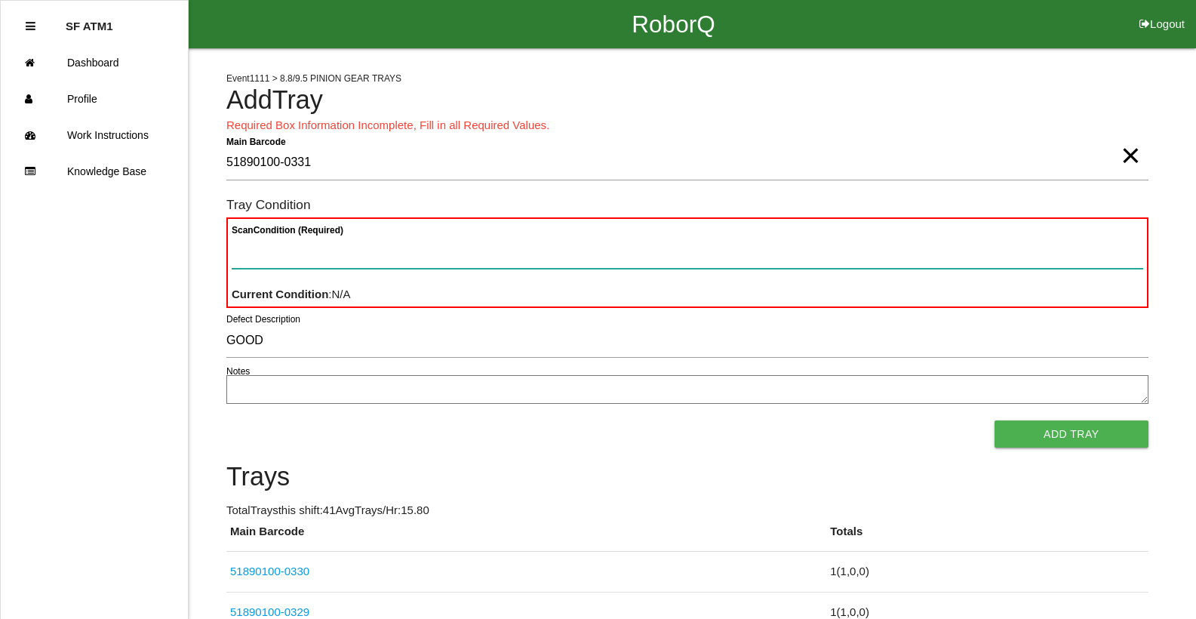
click at [388, 256] on Condition "Scan Condition (Required)" at bounding box center [687, 251] width 911 height 35
type Condition "goo"
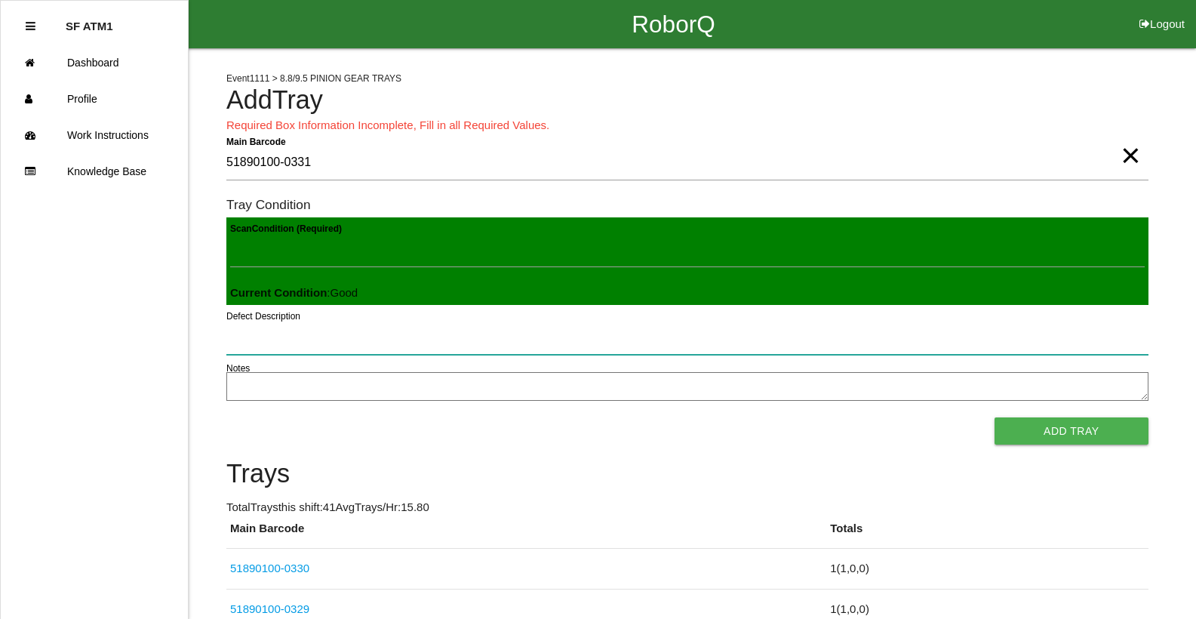
click at [994, 417] on button "Add Tray" at bounding box center [1071, 430] width 154 height 27
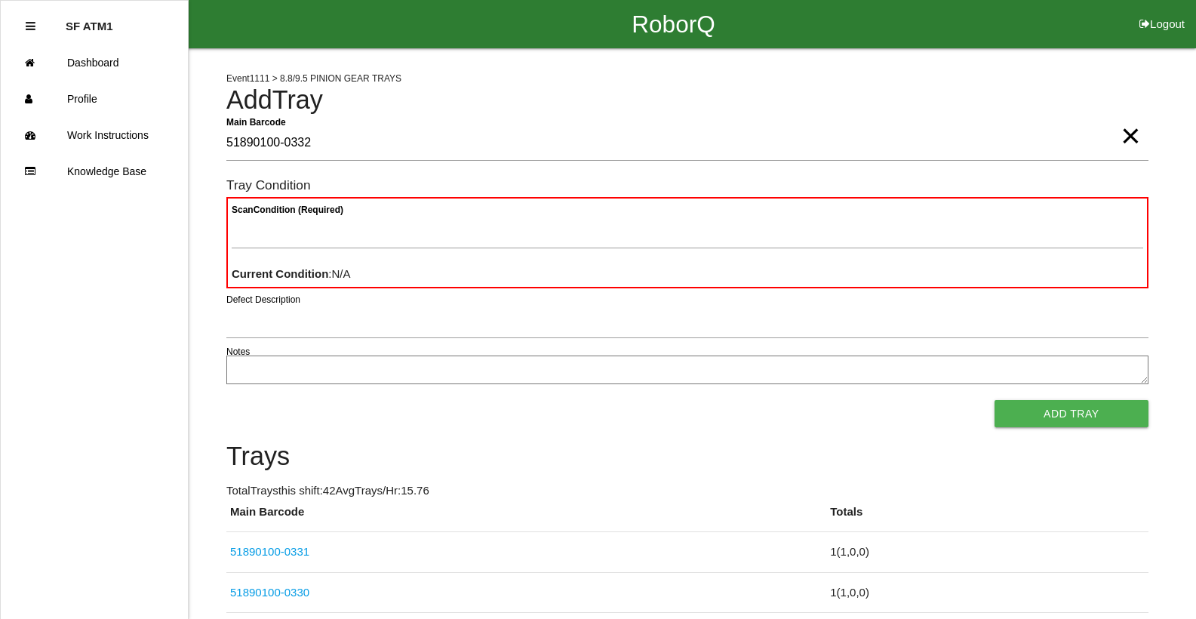
type Barcode "51890100-0332"
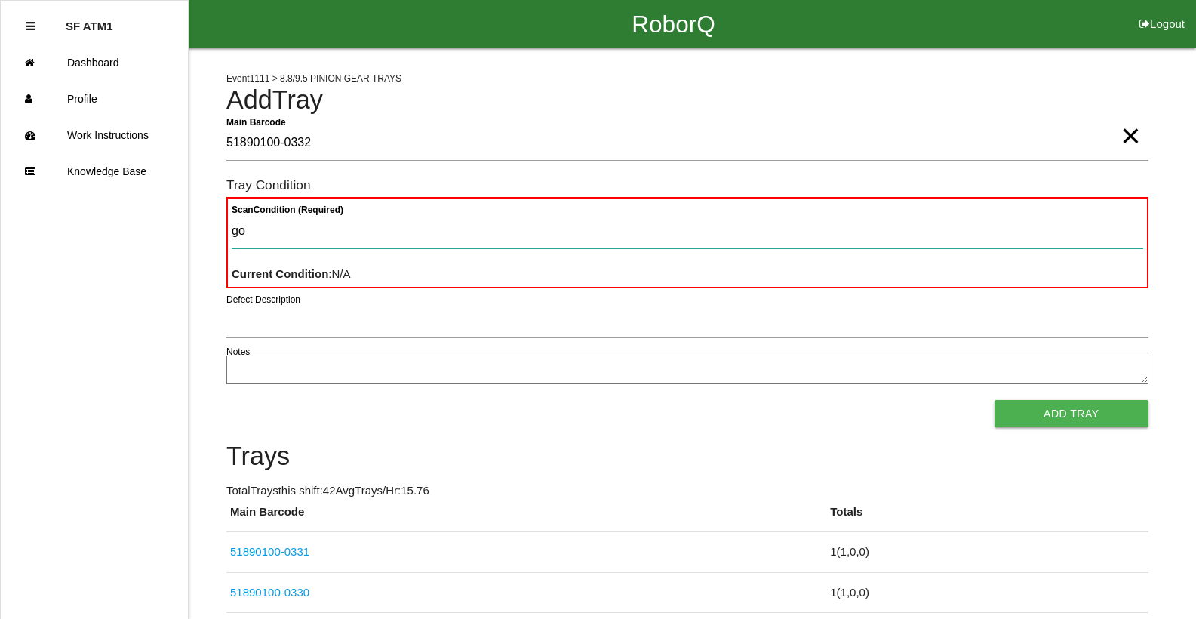
type Condition "goo"
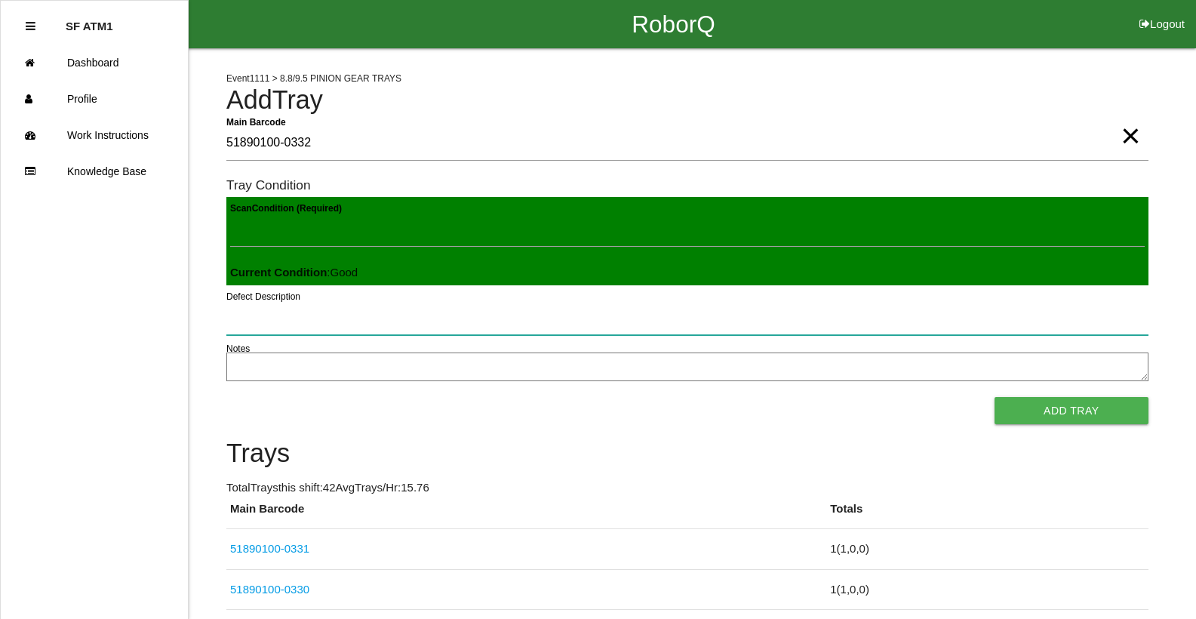
click at [994, 397] on button "Add Tray" at bounding box center [1071, 410] width 154 height 27
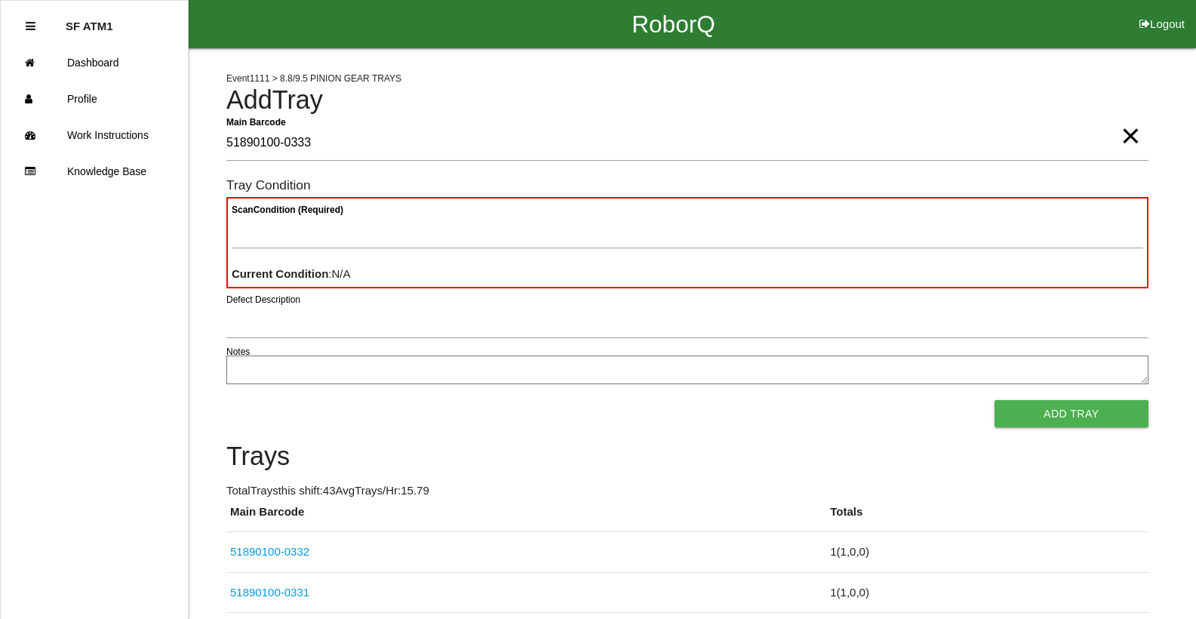
type Barcode "51890100-0333"
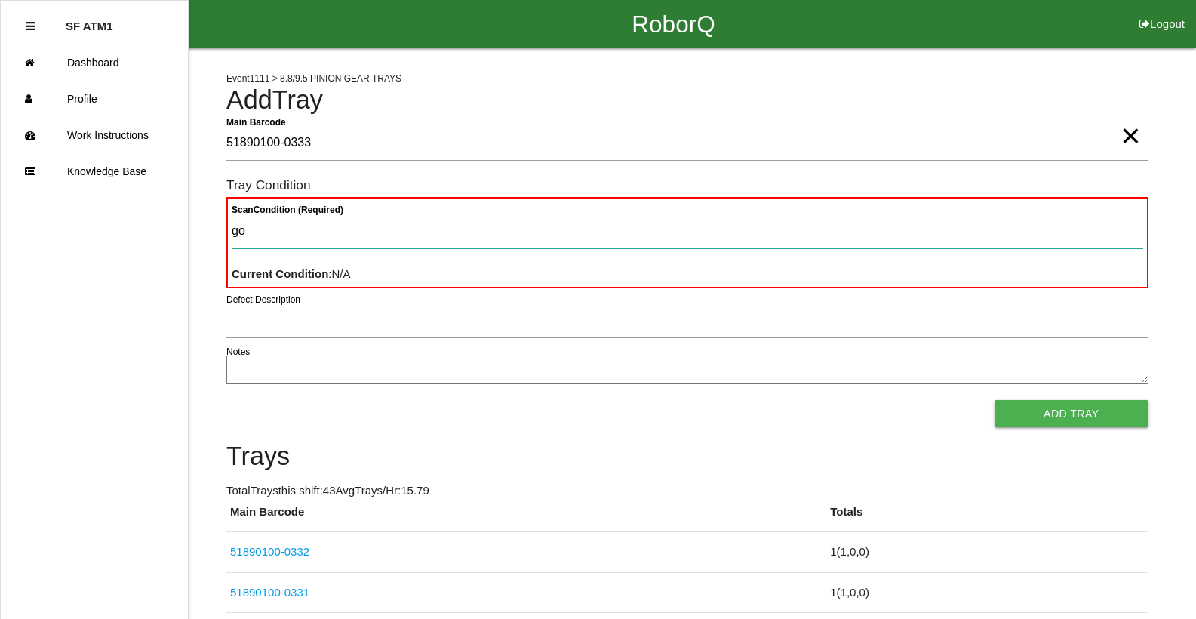
type Condition "goo"
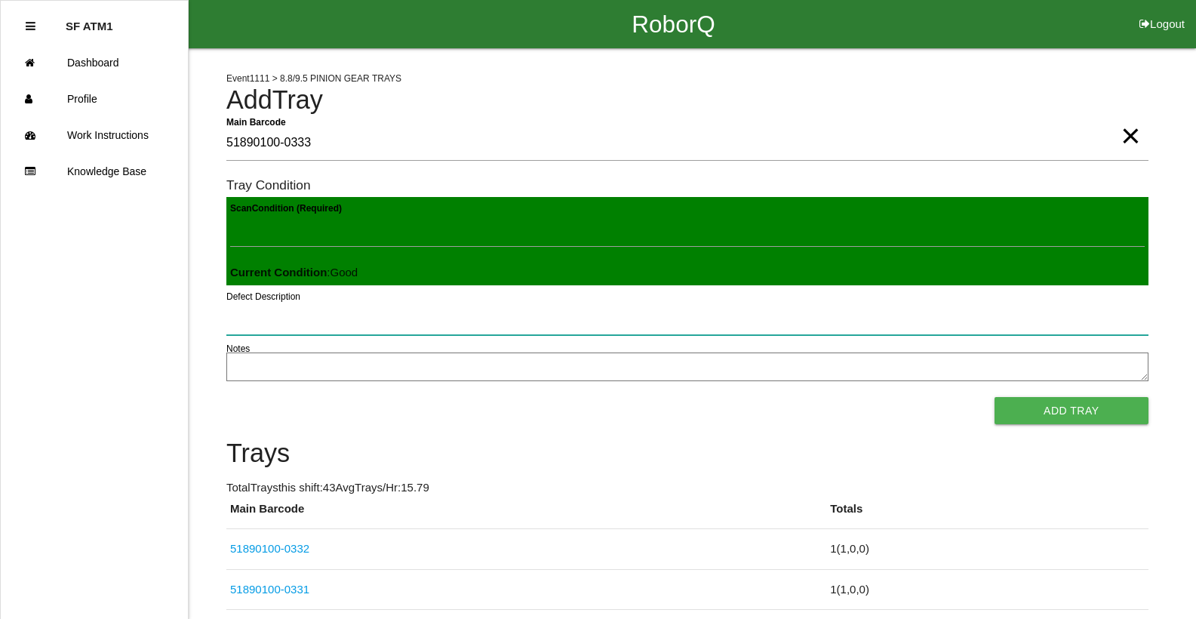
click at [994, 397] on button "Add Tray" at bounding box center [1071, 410] width 154 height 27
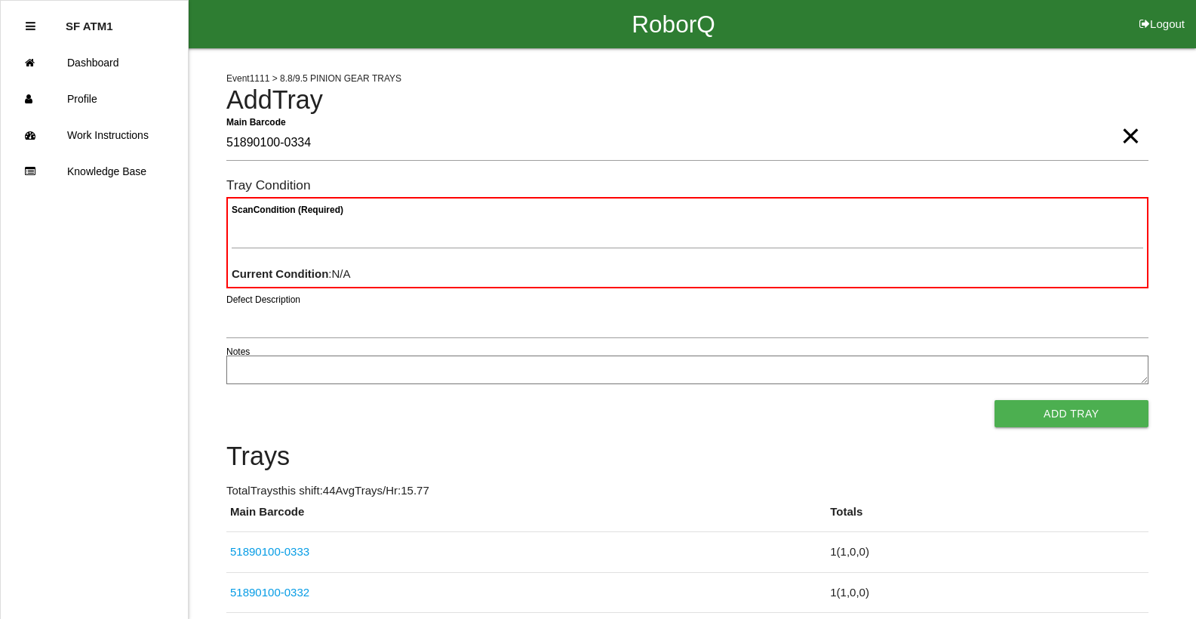
type Barcode "51890100-0334"
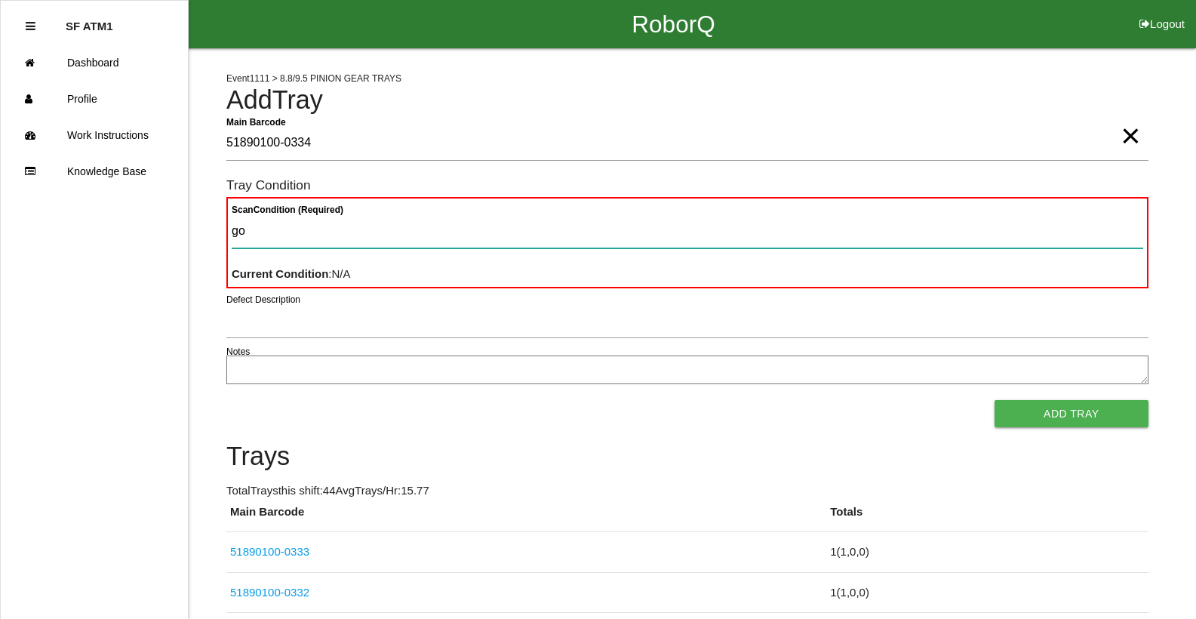
type Condition "goo"
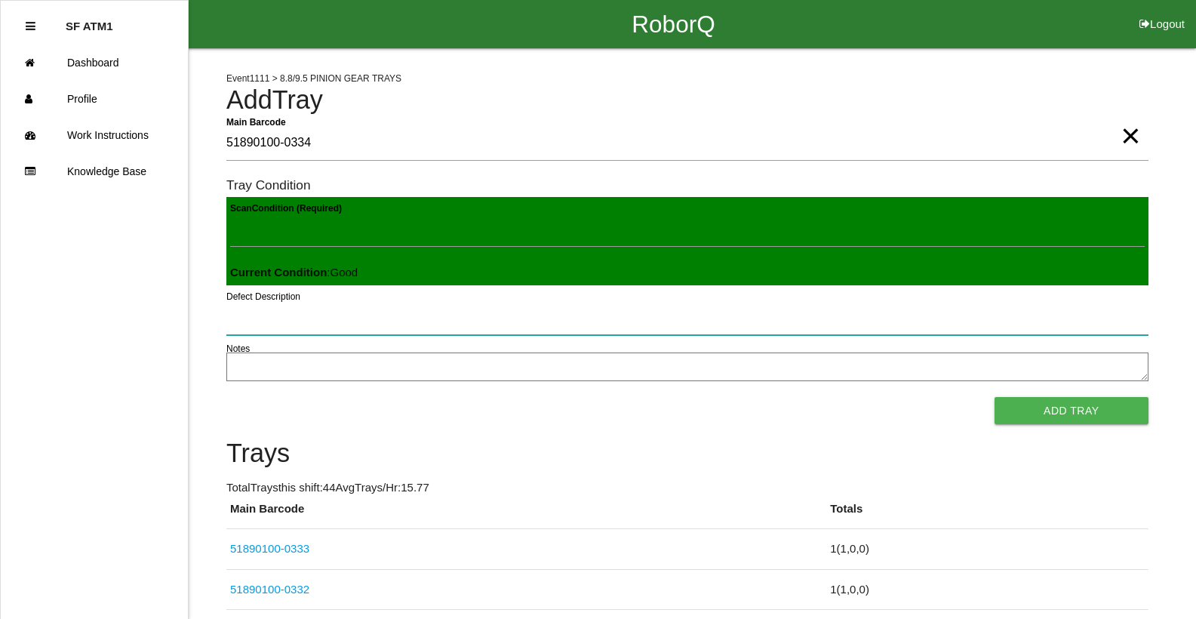
click at [994, 397] on button "Add Tray" at bounding box center [1071, 410] width 154 height 27
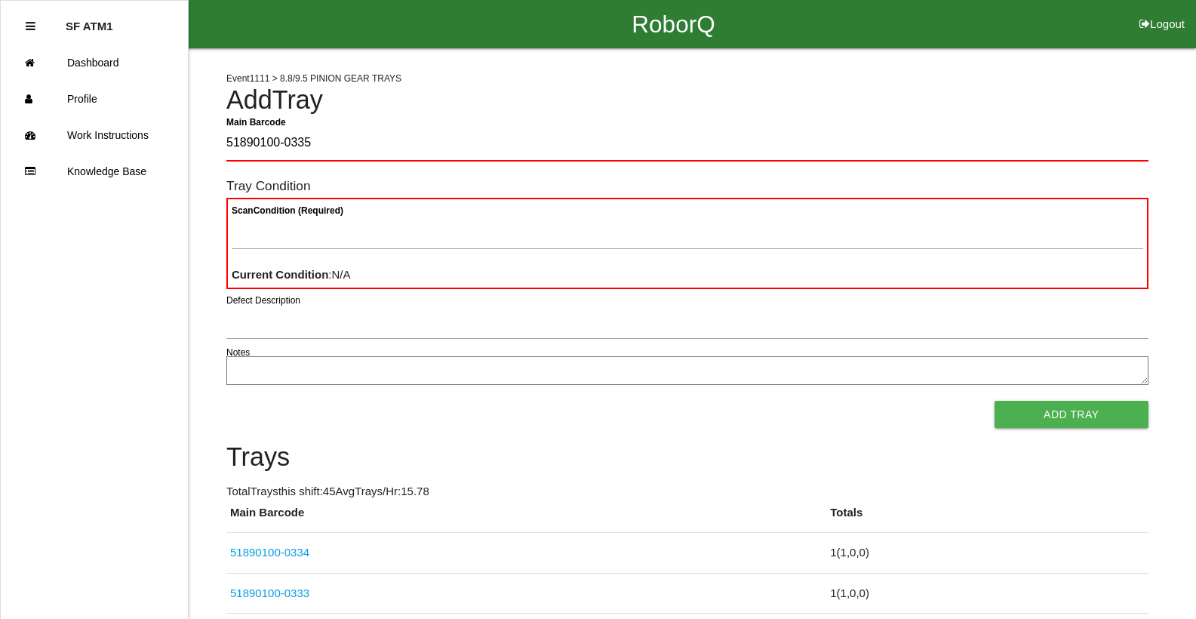
type Barcode "51890100-0335"
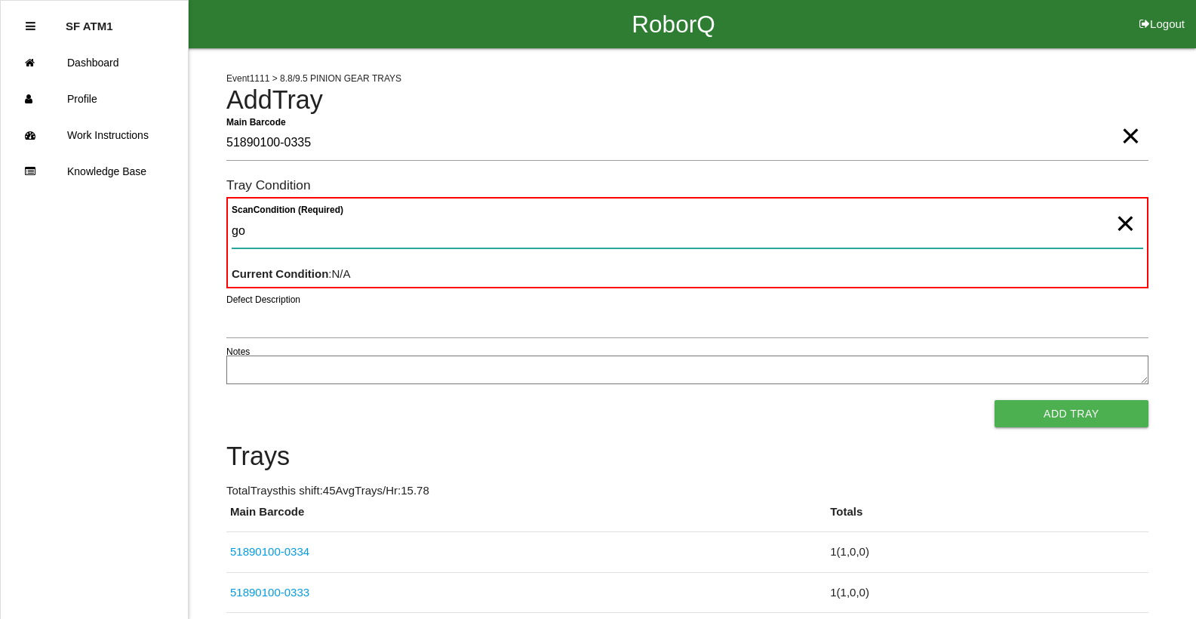
type Condition "goo"
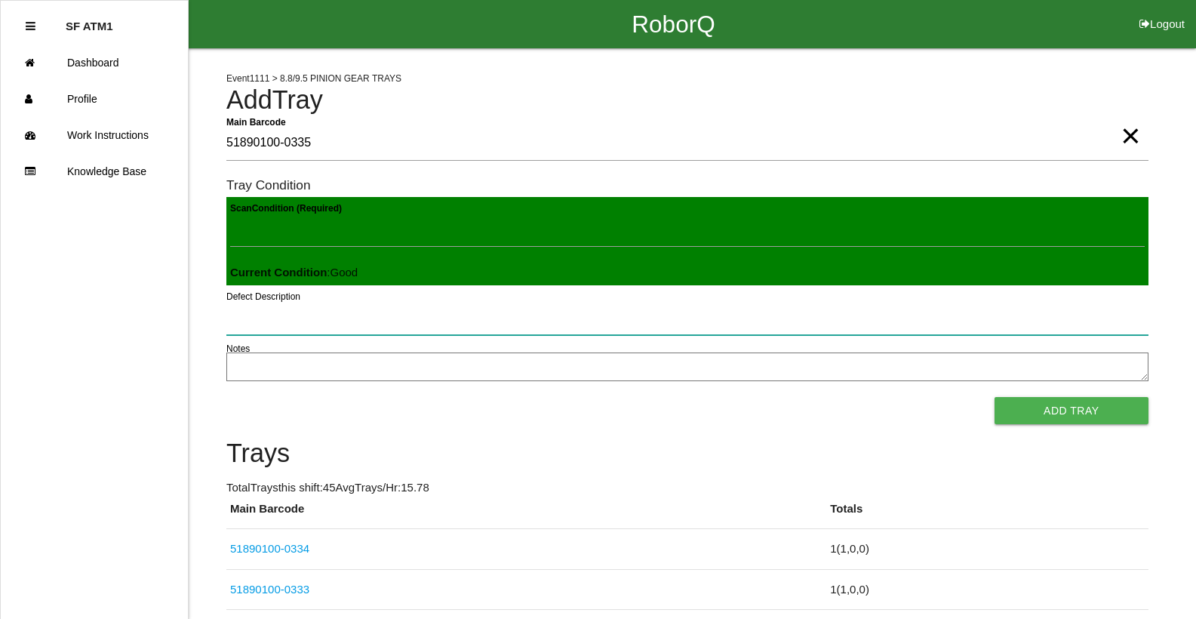
click at [994, 397] on button "Add Tray" at bounding box center [1071, 410] width 154 height 27
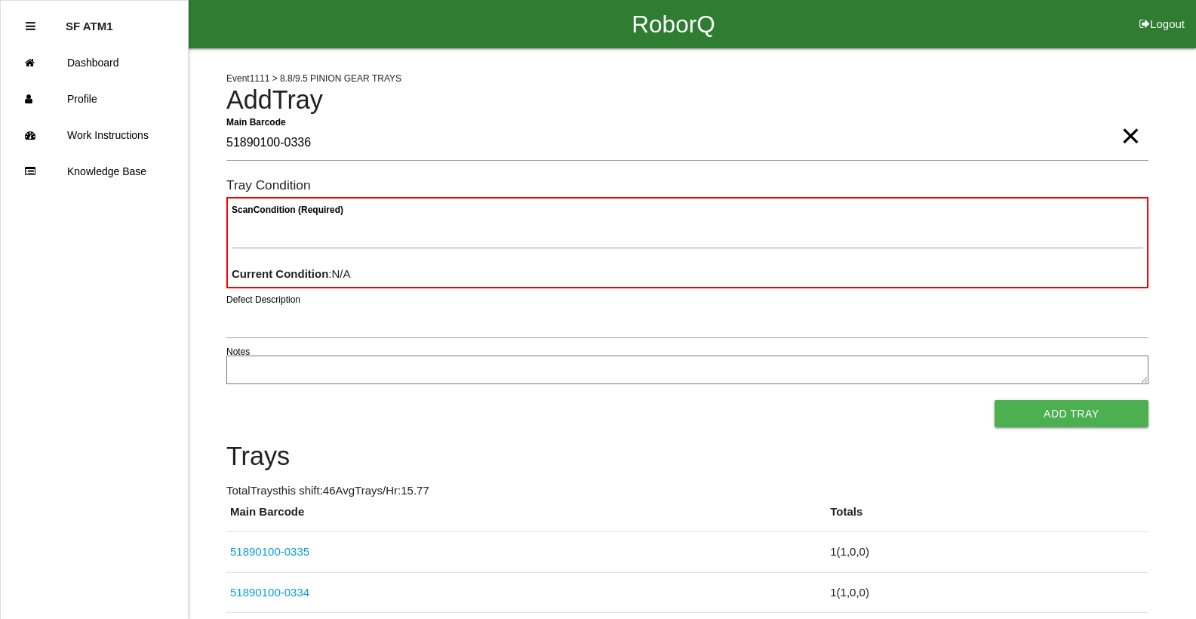
type Barcode "51890100-0336"
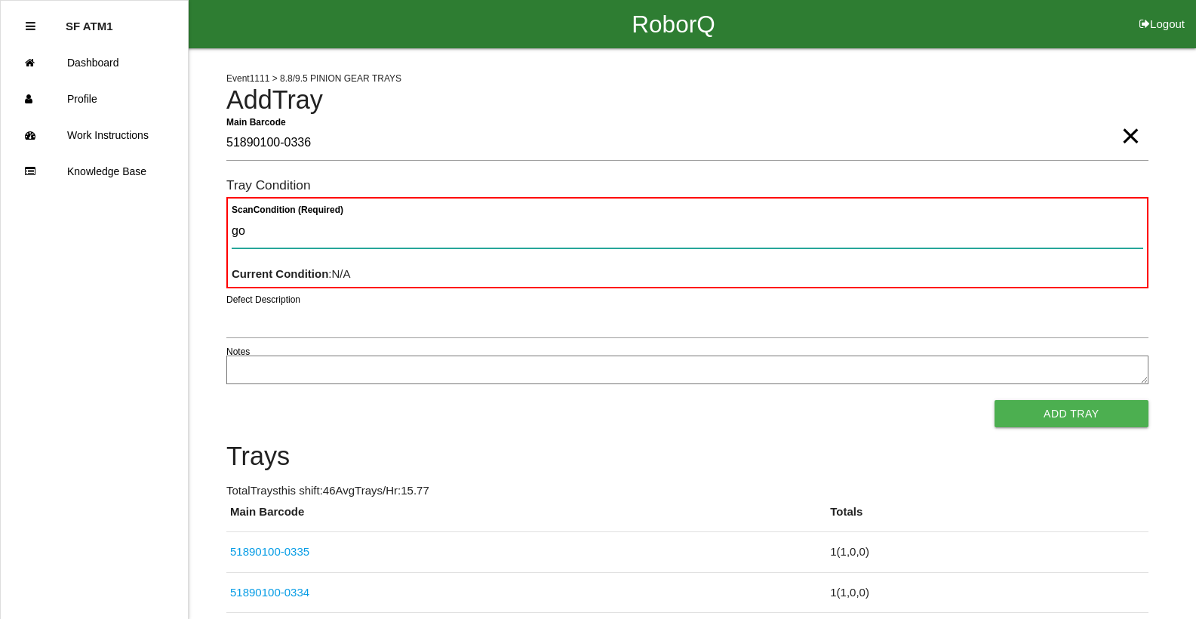
type Condition "goo"
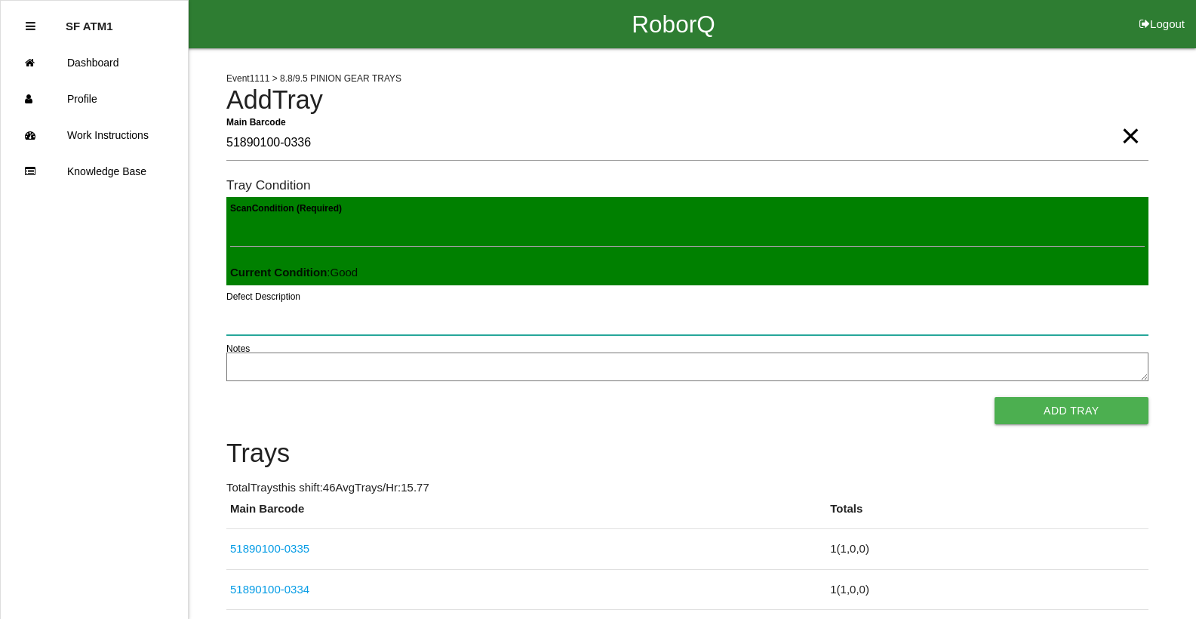
click at [994, 397] on button "Add Tray" at bounding box center [1071, 410] width 154 height 27
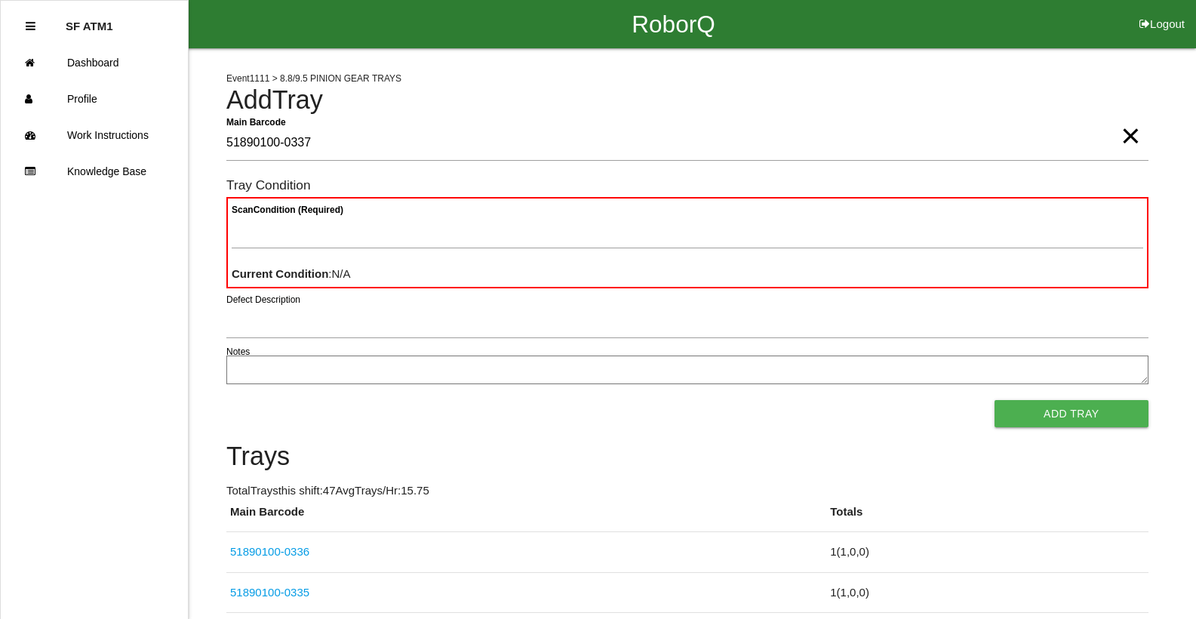
type Barcode "51890100-0337"
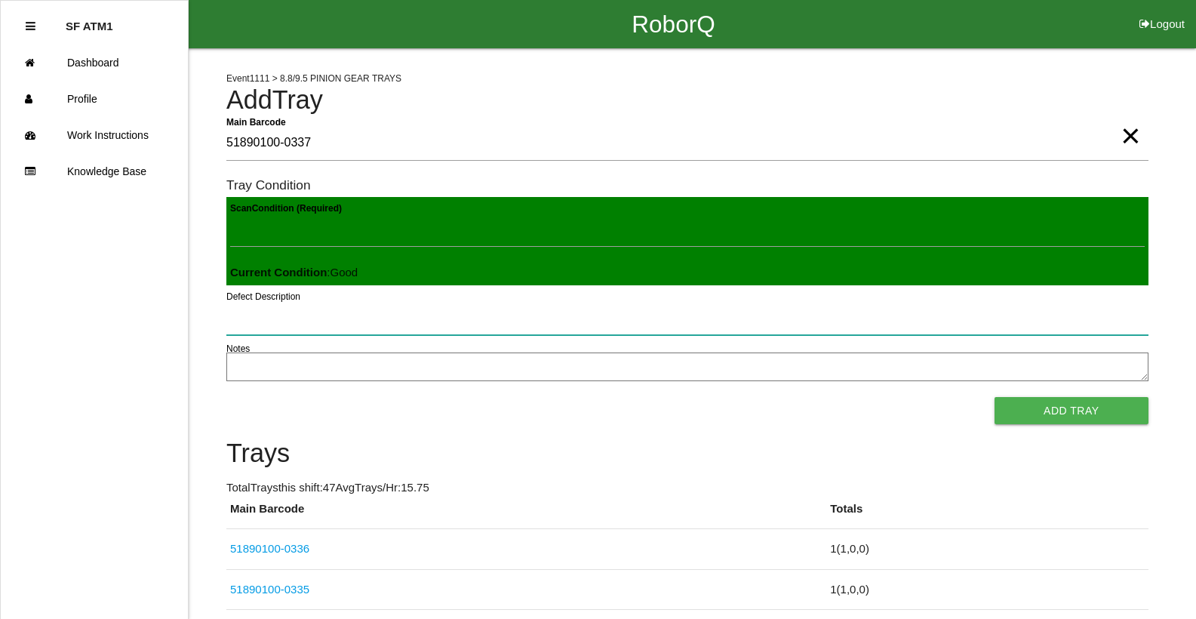
click at [994, 397] on button "Add Tray" at bounding box center [1071, 410] width 154 height 27
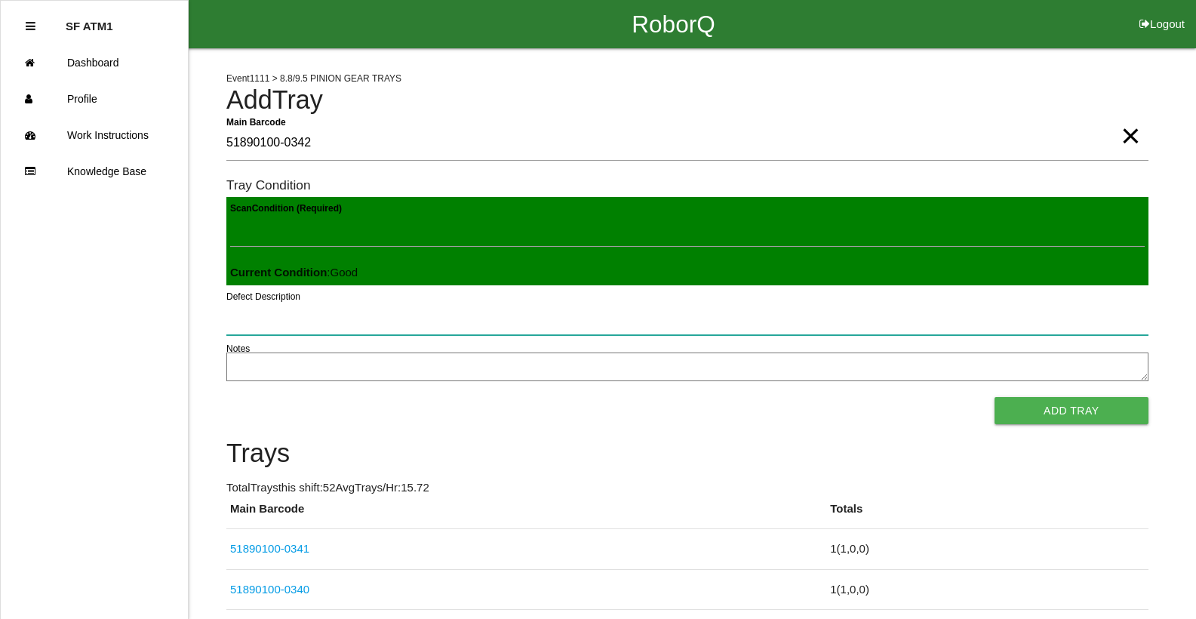
click at [994, 397] on button "Add Tray" at bounding box center [1071, 410] width 154 height 27
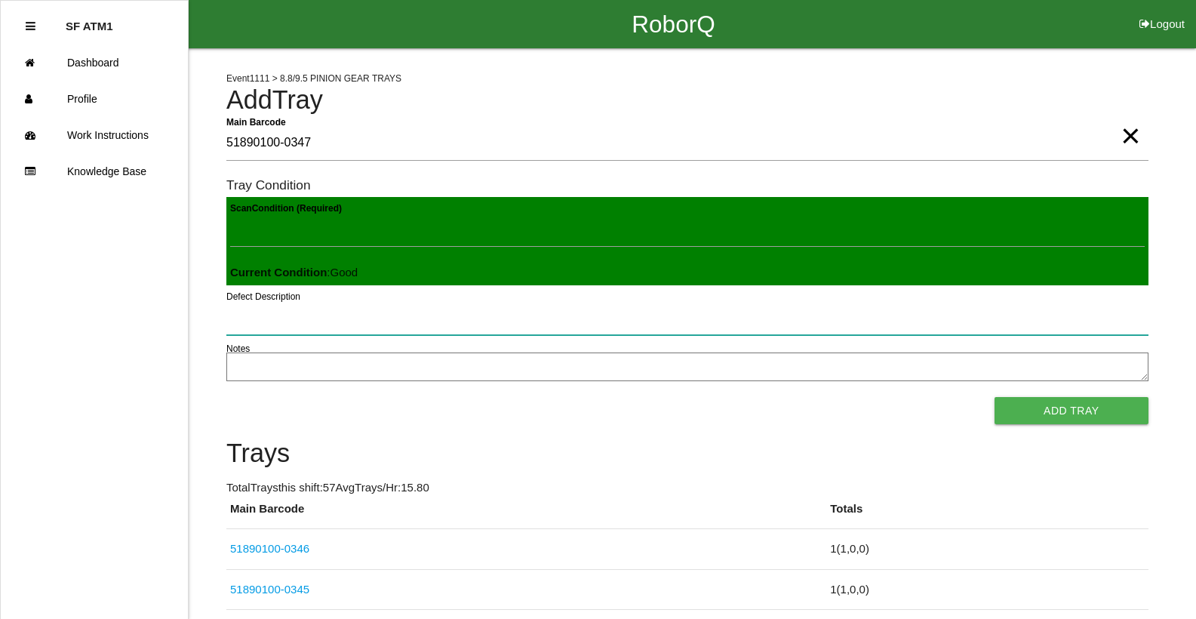
click at [994, 397] on button "Add Tray" at bounding box center [1071, 410] width 154 height 27
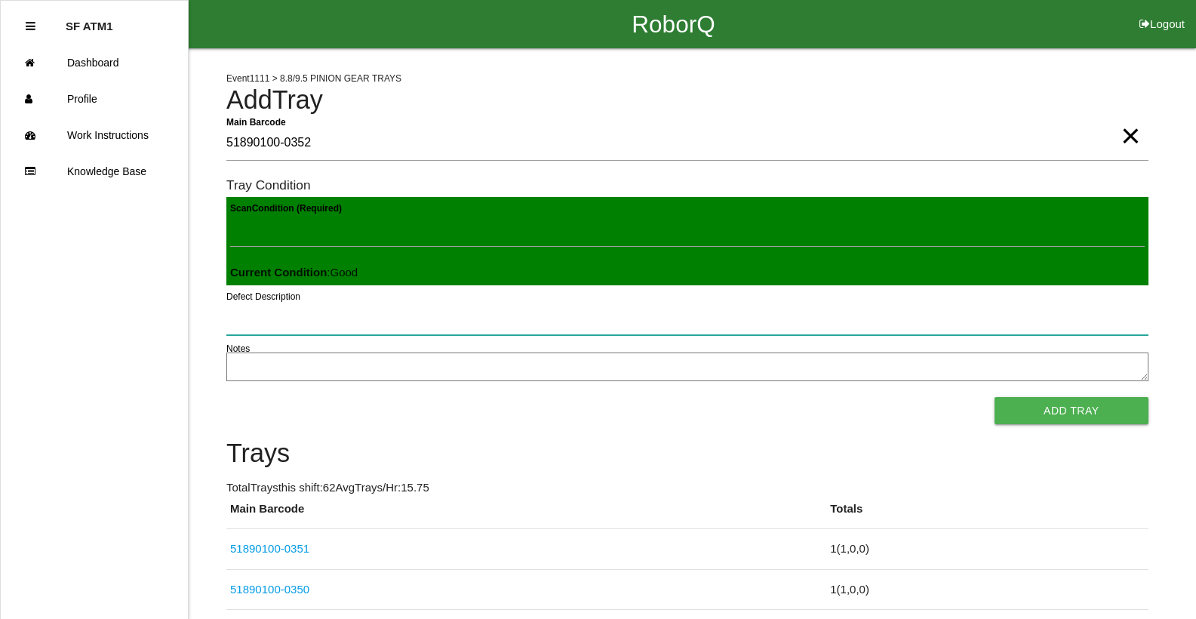
click at [994, 397] on button "Add Tray" at bounding box center [1071, 410] width 154 height 27
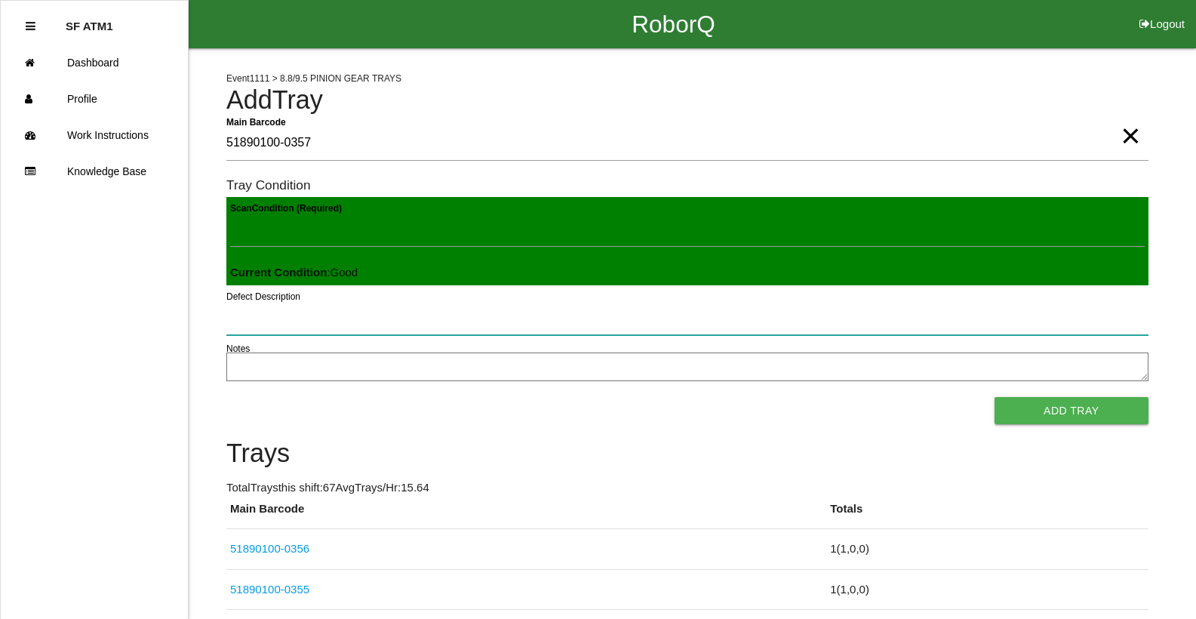
click at [994, 397] on button "Add Tray" at bounding box center [1071, 410] width 154 height 27
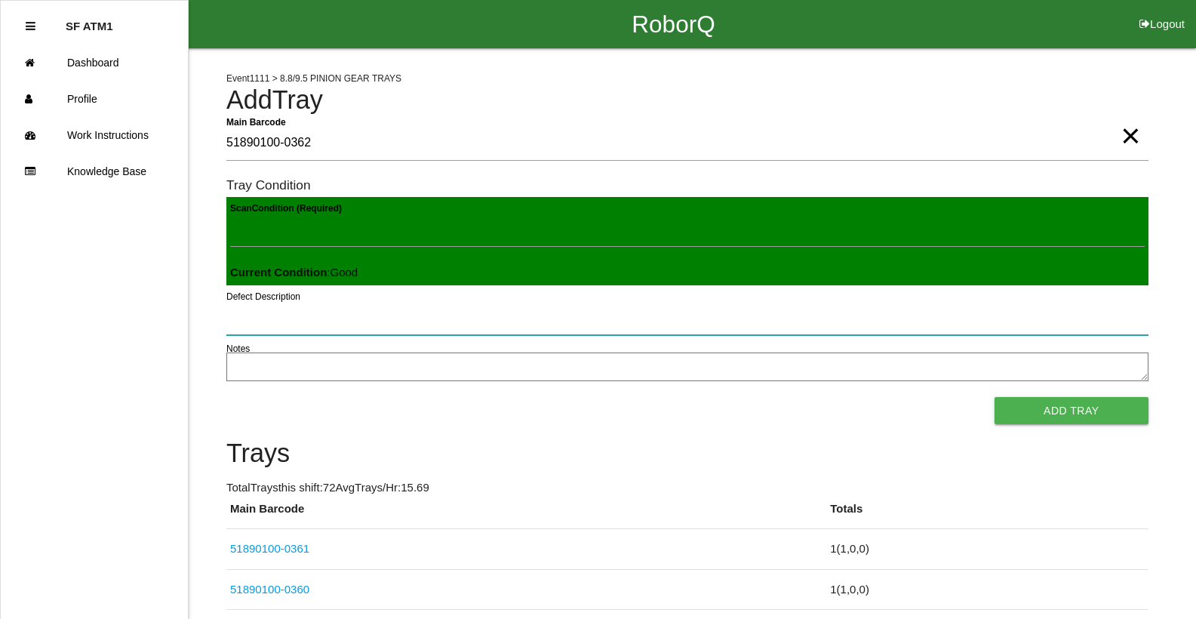
click at [994, 397] on button "Add Tray" at bounding box center [1071, 410] width 154 height 27
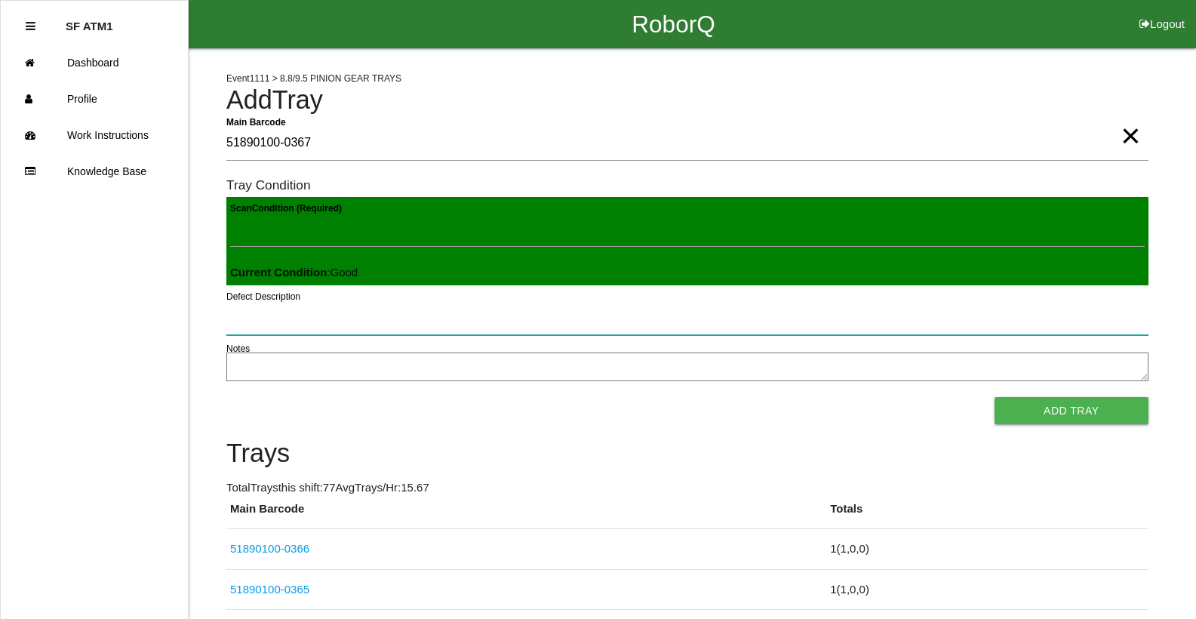
click at [994, 397] on button "Add Tray" at bounding box center [1071, 410] width 154 height 27
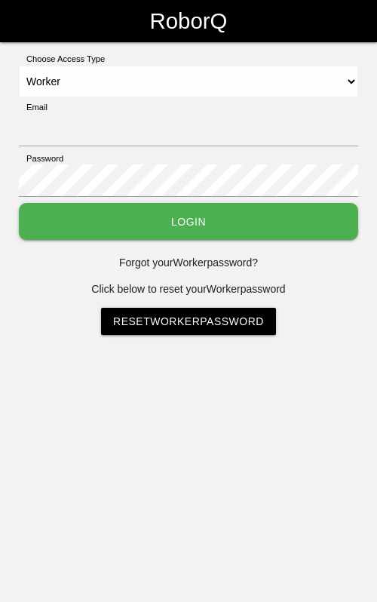
select select "Worker"
